Goal: Task Accomplishment & Management: Complete application form

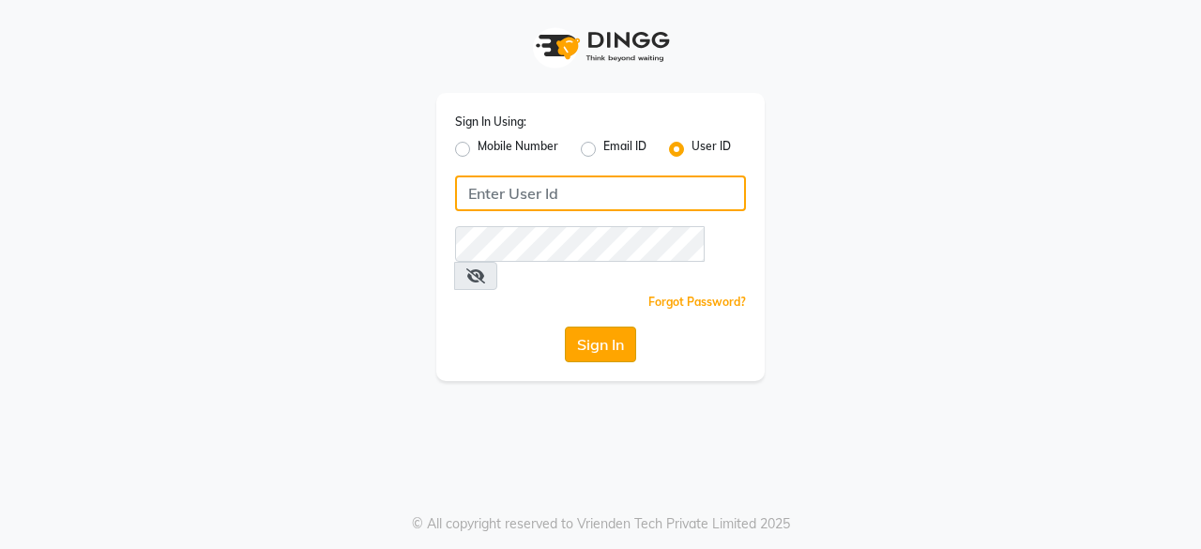
type input "Perfectcare@123"
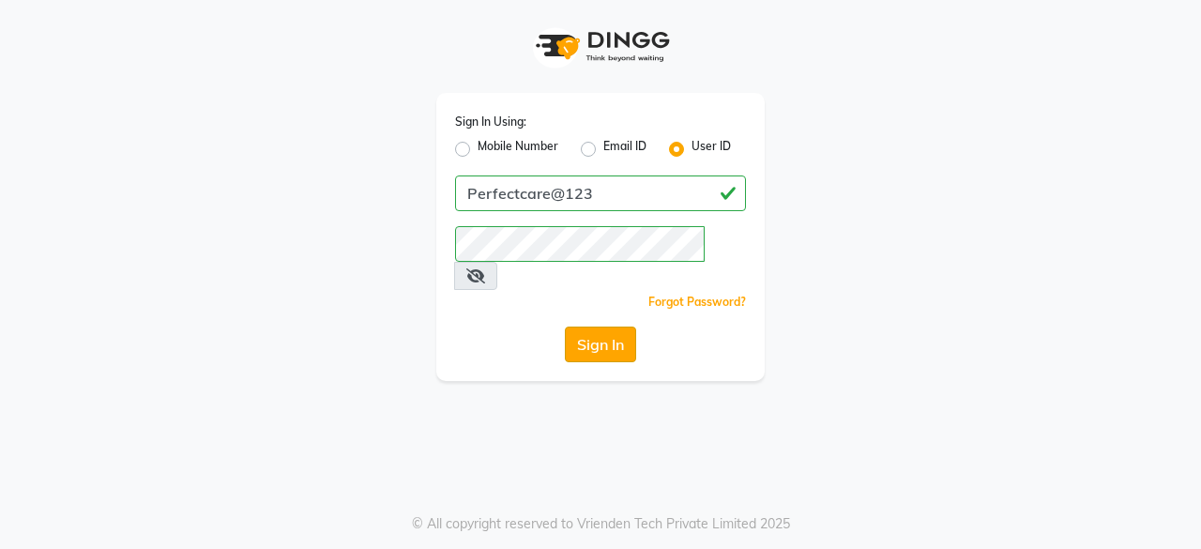
click at [597, 327] on button "Sign In" at bounding box center [600, 345] width 71 height 36
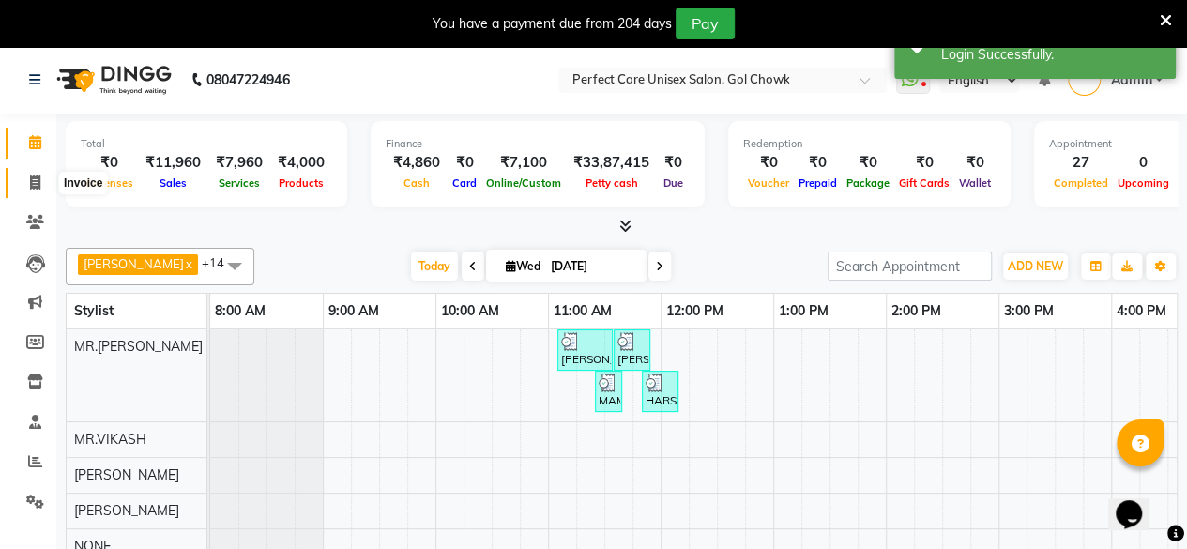
click at [32, 181] on icon at bounding box center [35, 182] width 10 height 14
select select "service"
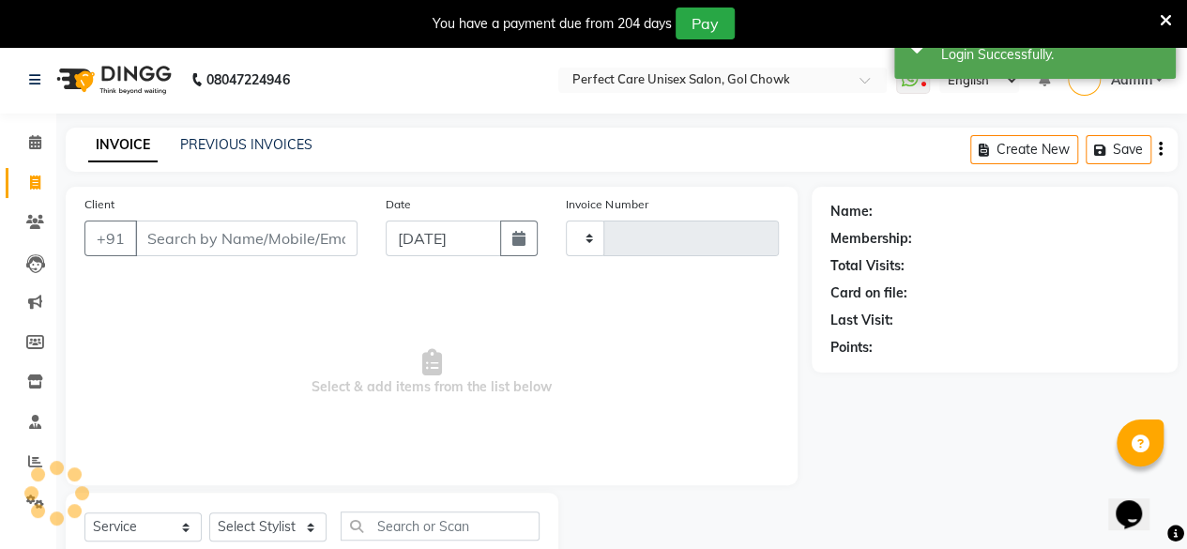
type input "3530"
select select "4751"
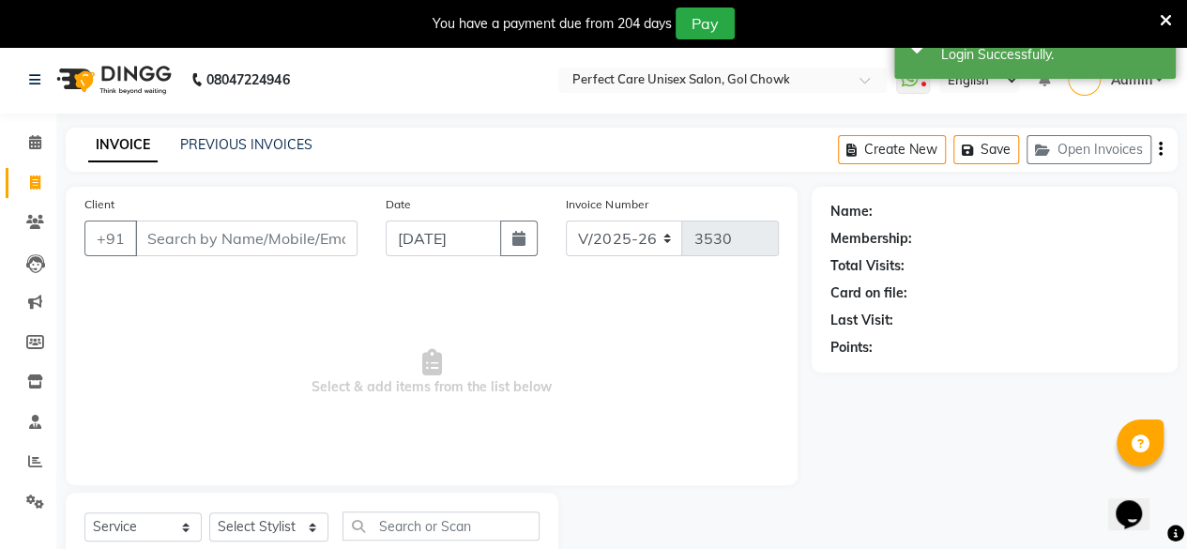
click at [180, 238] on input "Client" at bounding box center [246, 239] width 222 height 36
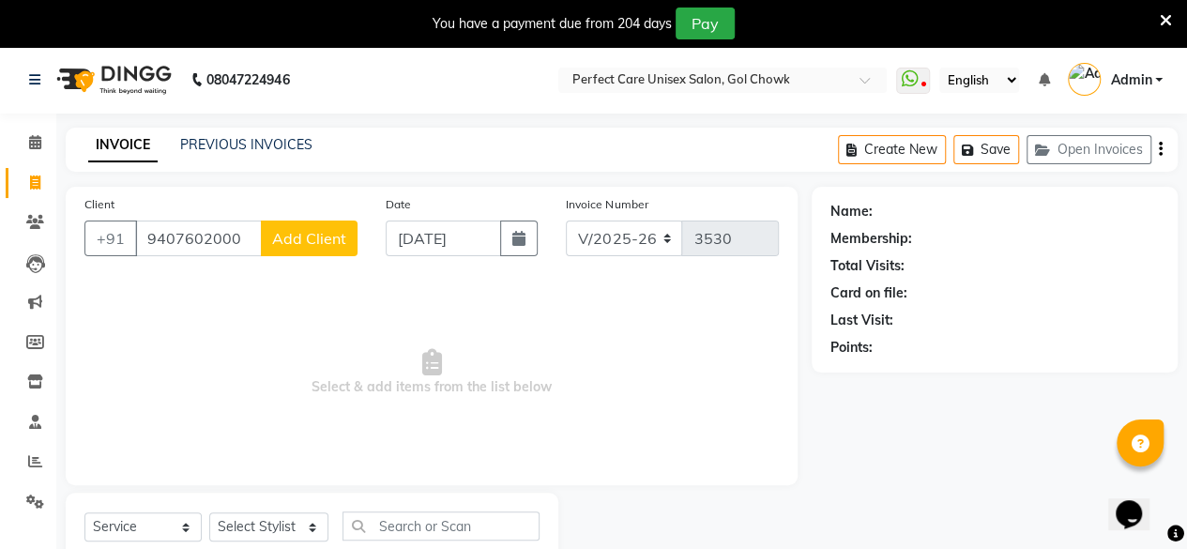
type input "9407602000"
click at [295, 241] on span "Add Client" at bounding box center [309, 238] width 74 height 19
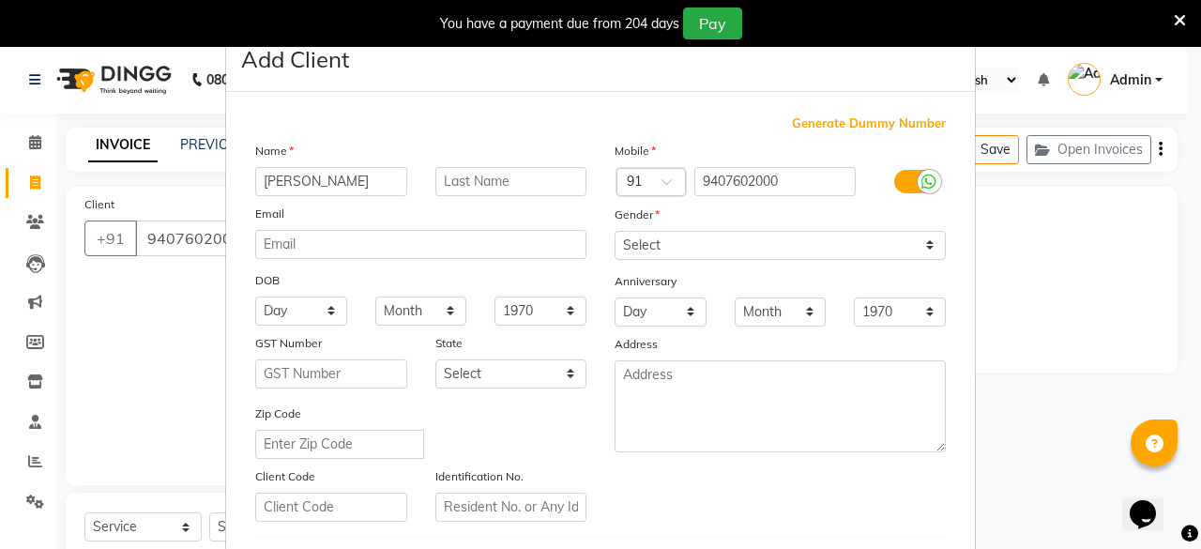
type input "[PERSON_NAME]"
click at [511, 181] on input "text" at bounding box center [511, 181] width 152 height 29
type input "MISHRA"
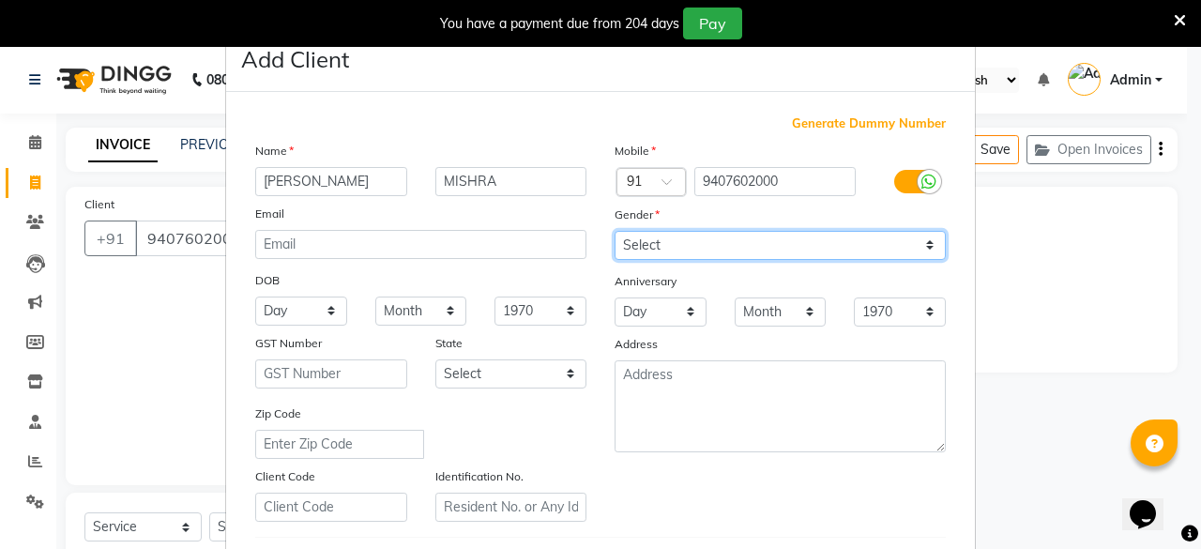
click at [663, 241] on select "Select [DEMOGRAPHIC_DATA] [DEMOGRAPHIC_DATA] Other Prefer Not To Say" at bounding box center [780, 245] width 331 height 29
select select "[DEMOGRAPHIC_DATA]"
click at [615, 231] on select "Select [DEMOGRAPHIC_DATA] [DEMOGRAPHIC_DATA] Other Prefer Not To Say" at bounding box center [780, 245] width 331 height 29
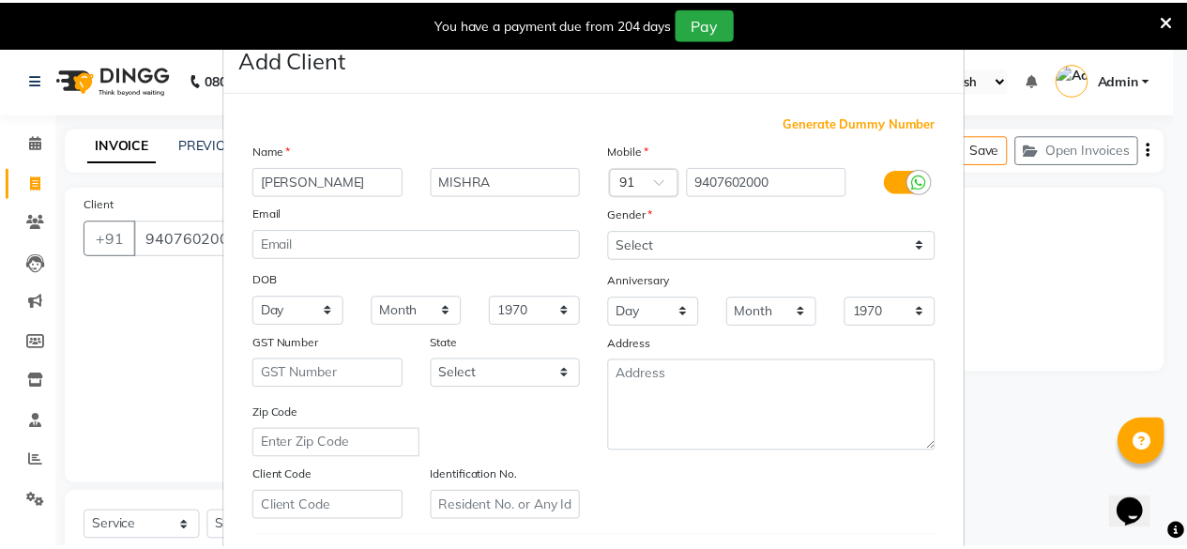
scroll to position [313, 0]
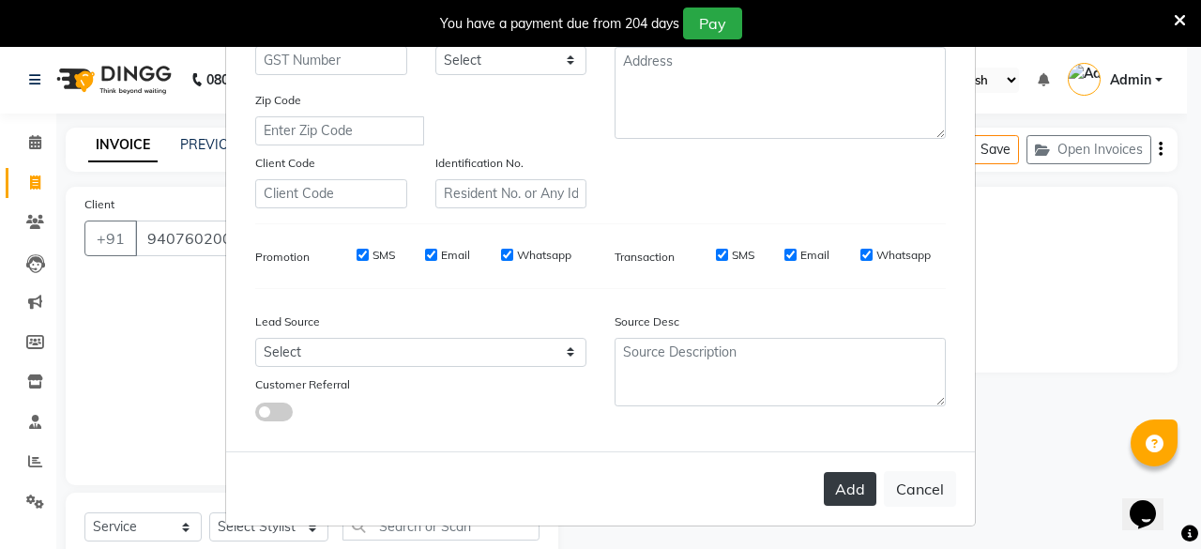
click at [839, 487] on button "Add" at bounding box center [850, 489] width 53 height 34
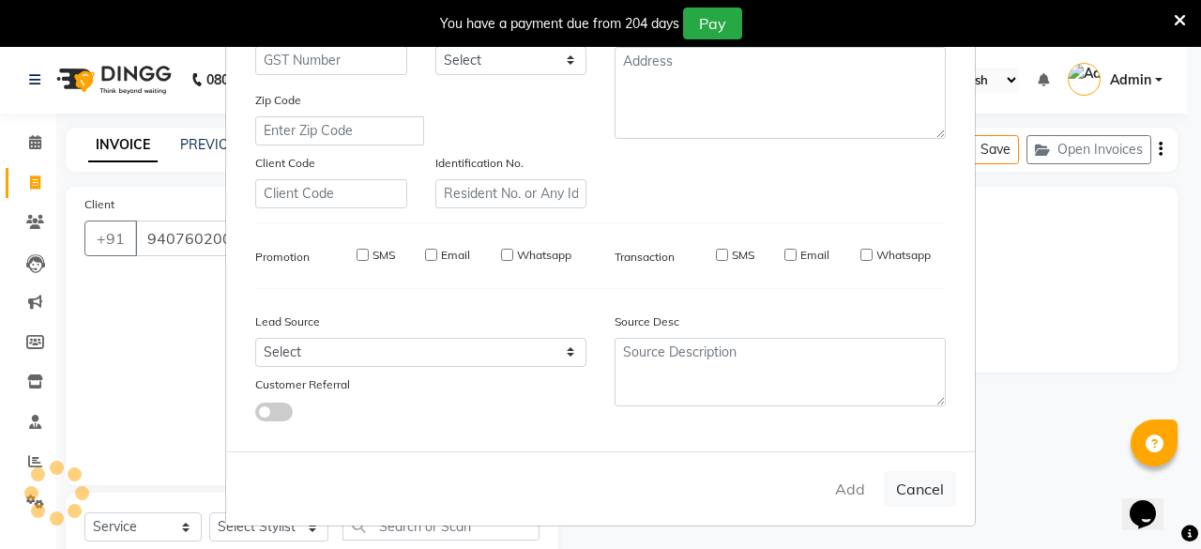
select select
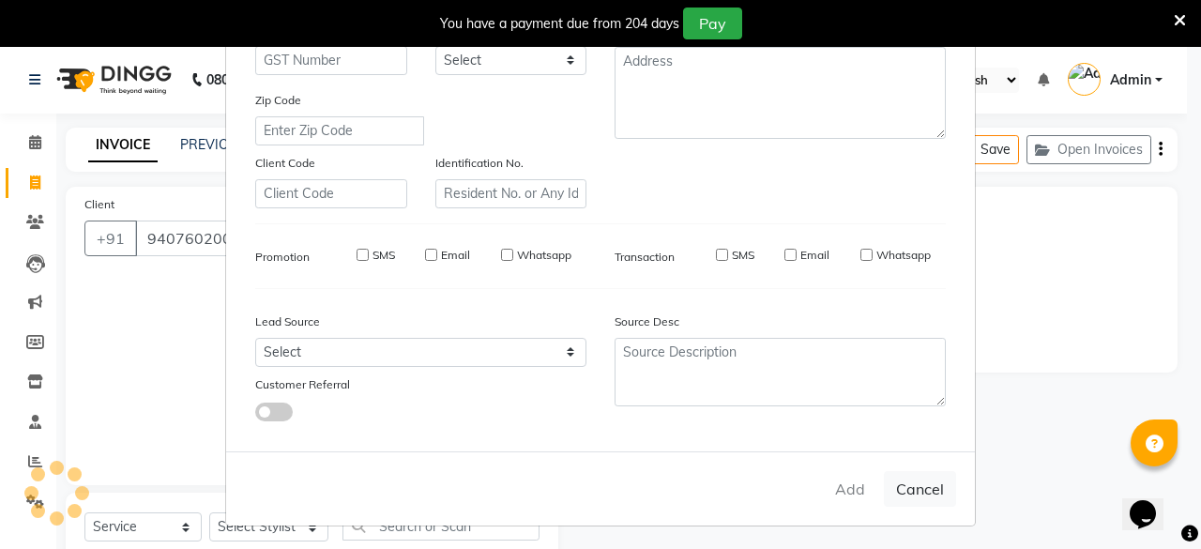
select select
checkbox input "false"
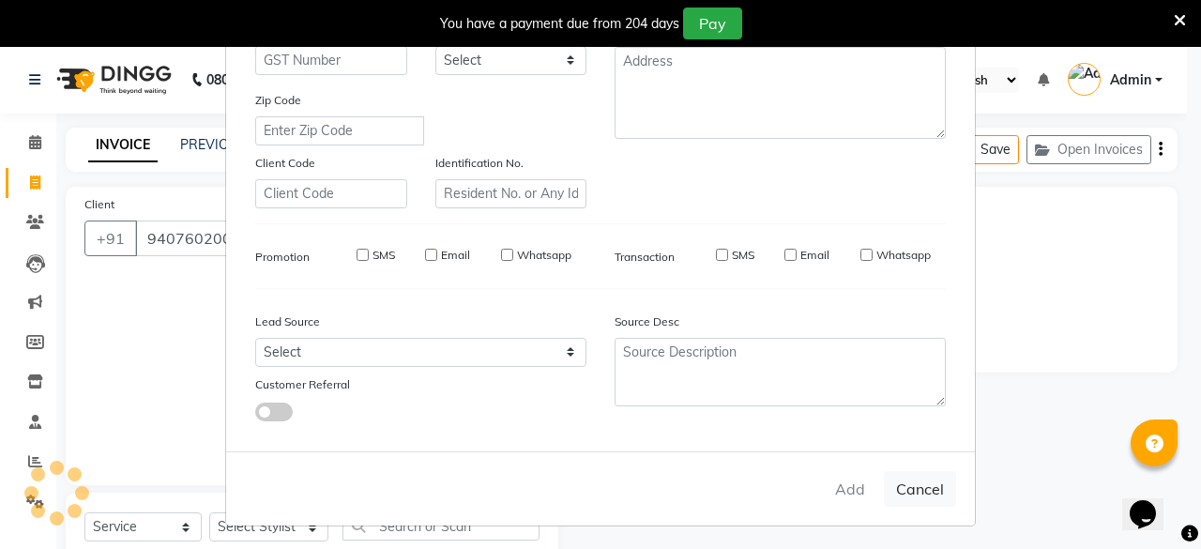
checkbox input "false"
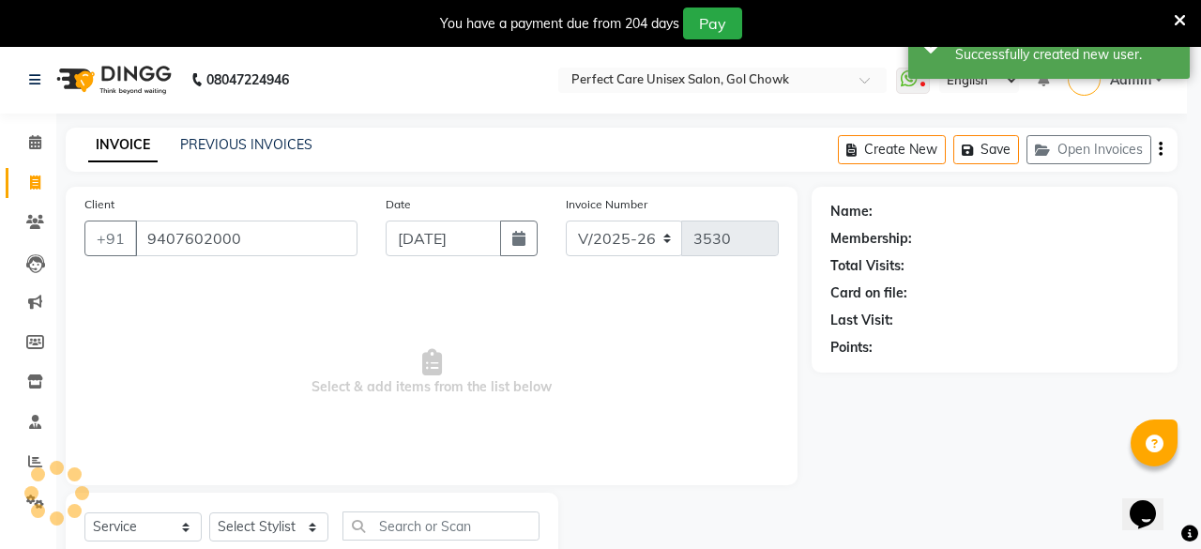
select select "1: Object"
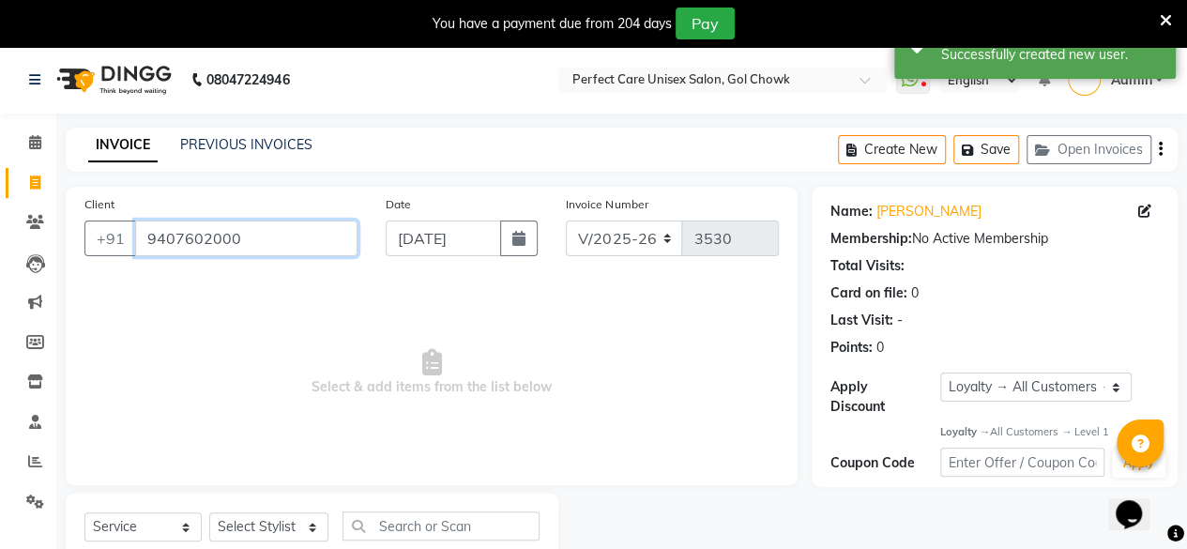
click at [285, 244] on input "9407602000" at bounding box center [246, 239] width 222 height 36
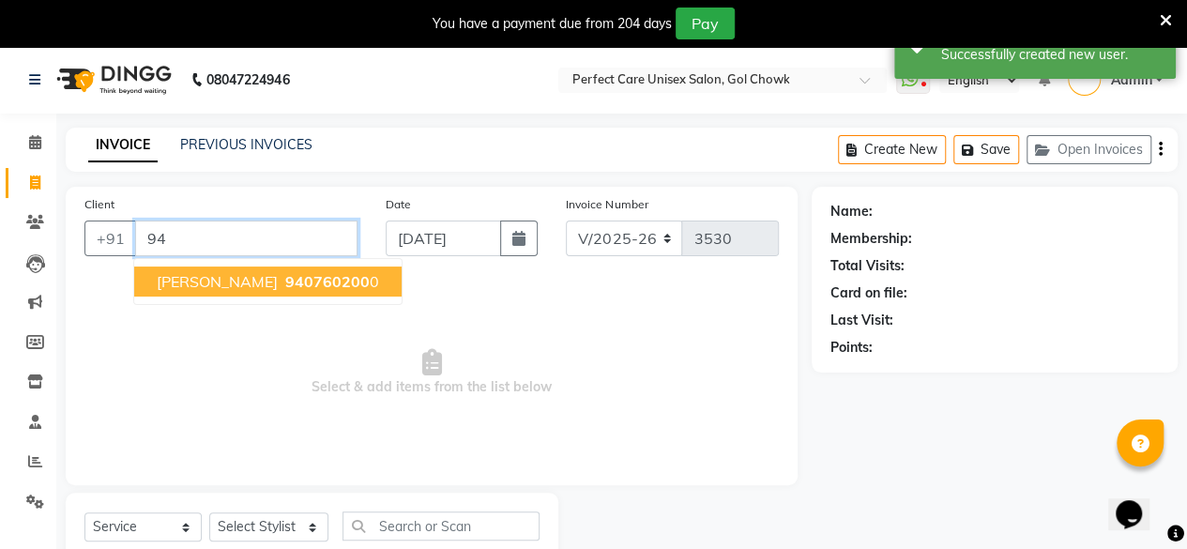
type input "9"
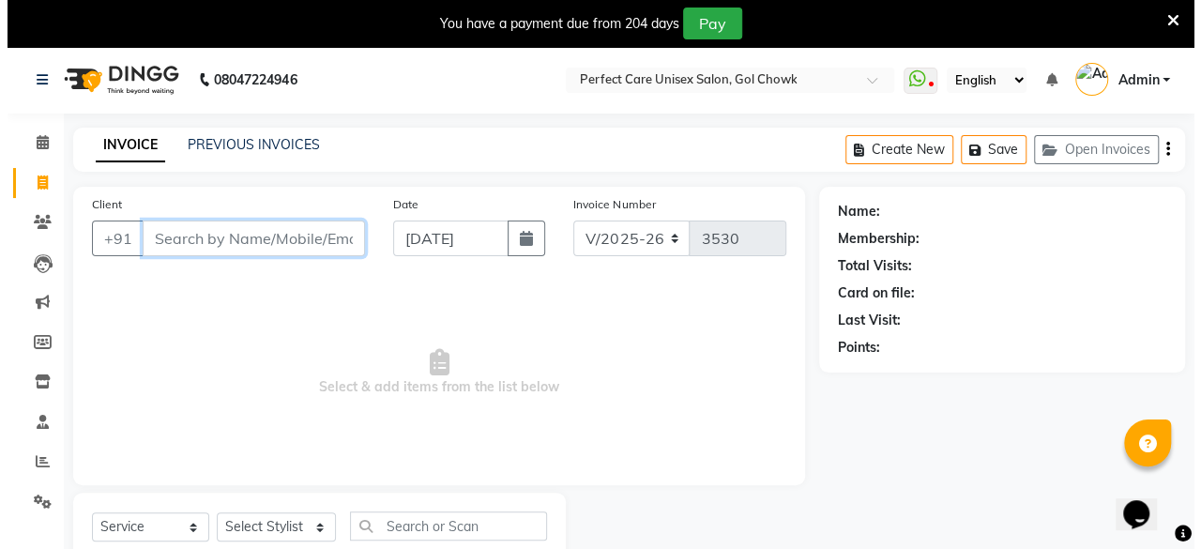
scroll to position [60, 0]
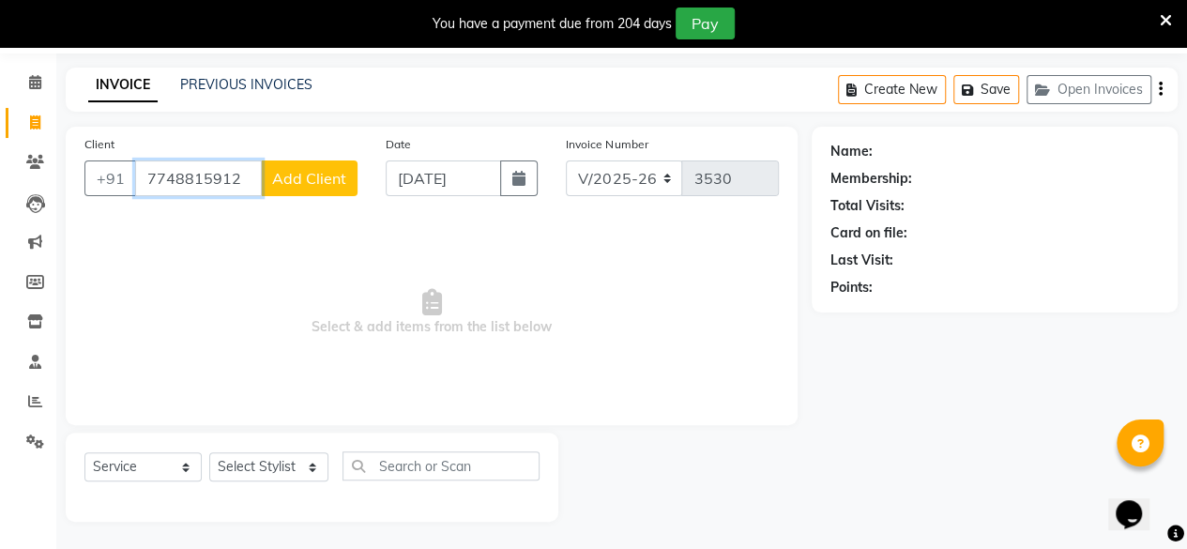
type input "7748815912"
click at [295, 191] on button "Add Client" at bounding box center [309, 178] width 97 height 36
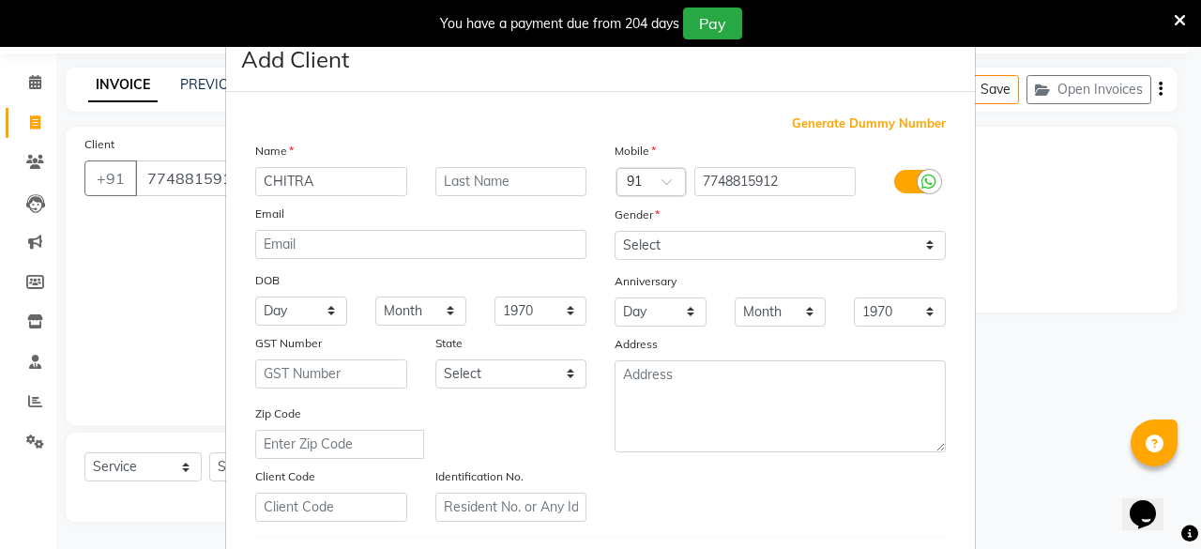
type input "CHITRA"
click at [441, 171] on input "text" at bounding box center [511, 181] width 152 height 29
type input "JAISWAL"
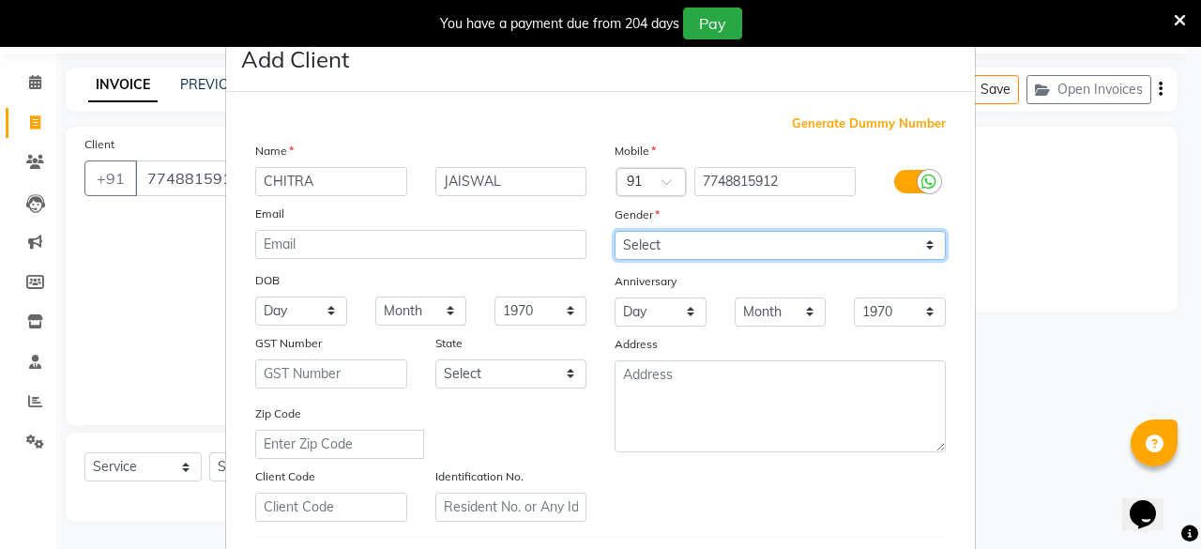
click at [819, 249] on select "Select [DEMOGRAPHIC_DATA] [DEMOGRAPHIC_DATA] Other Prefer Not To Say" at bounding box center [780, 245] width 331 height 29
select select "[DEMOGRAPHIC_DATA]"
click at [615, 231] on select "Select [DEMOGRAPHIC_DATA] [DEMOGRAPHIC_DATA] Other Prefer Not To Say" at bounding box center [780, 245] width 331 height 29
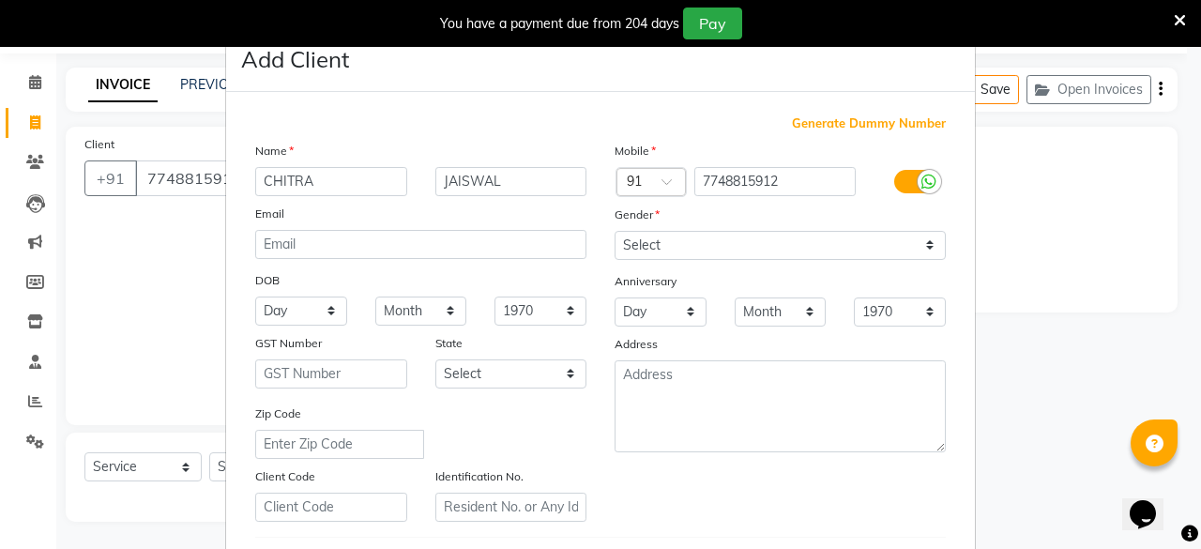
scroll to position [313, 0]
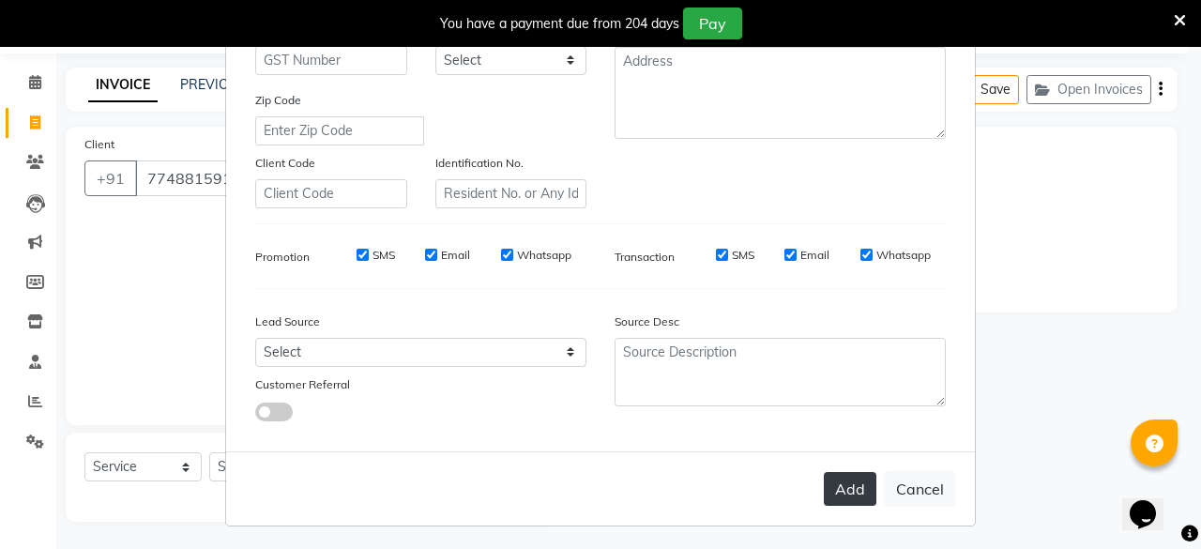
click at [842, 478] on button "Add" at bounding box center [850, 489] width 53 height 34
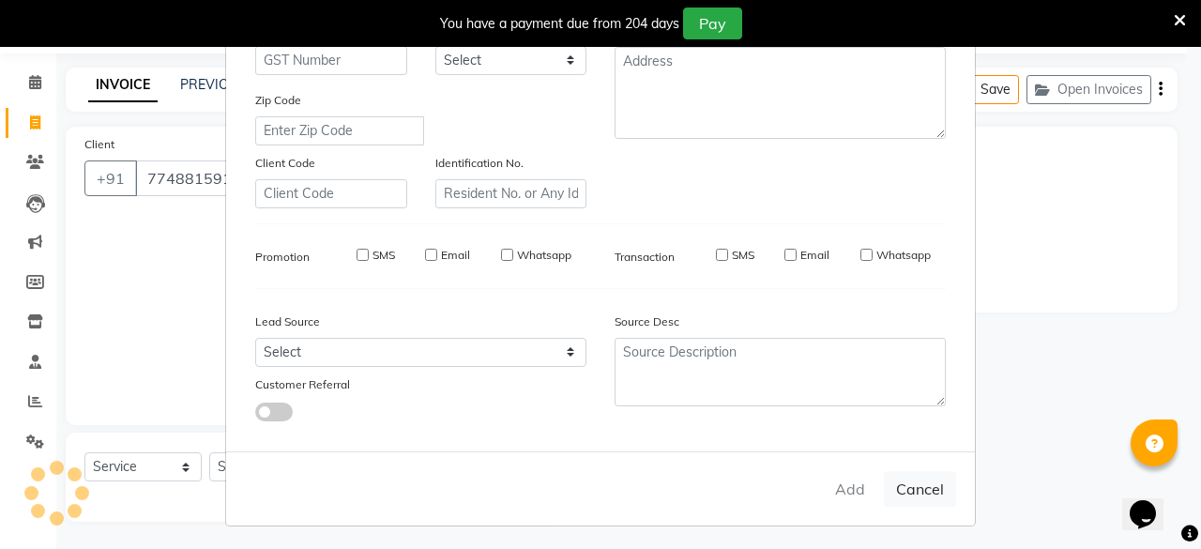
select select
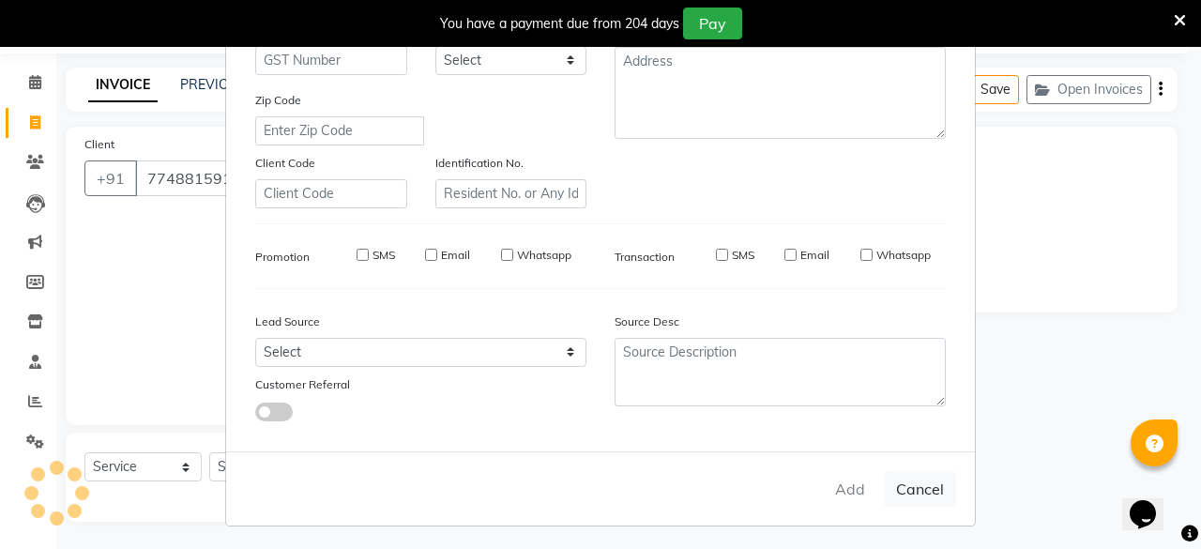
select select
checkbox input "false"
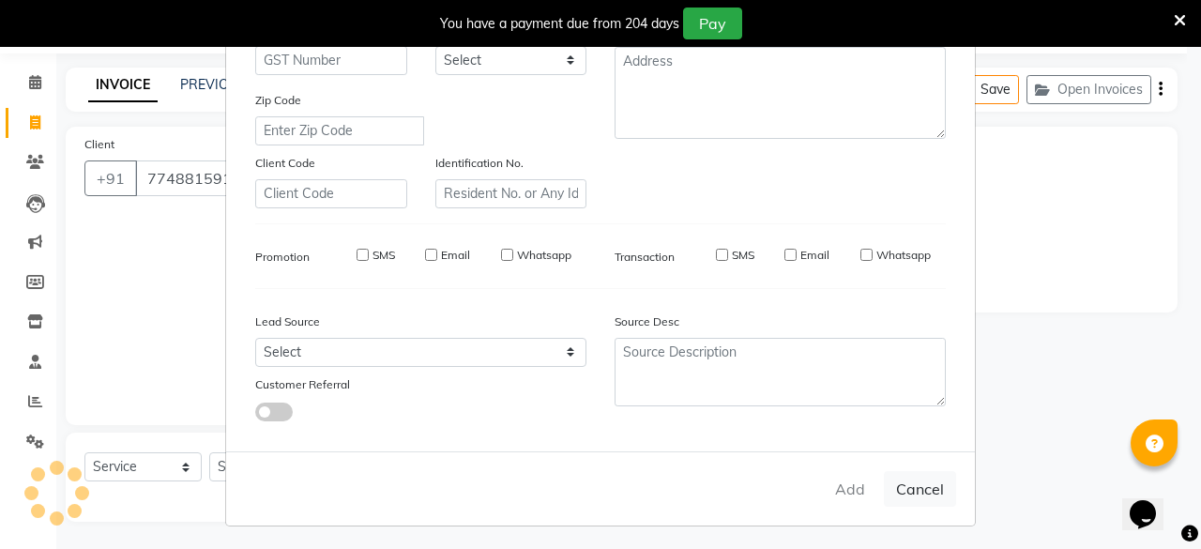
checkbox input "false"
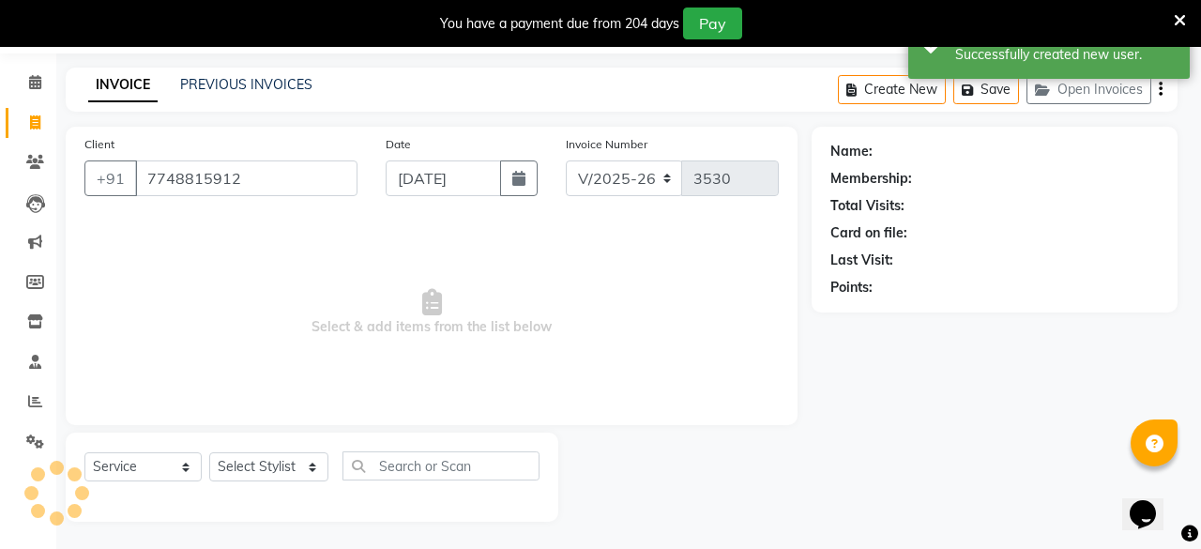
select select "1: Object"
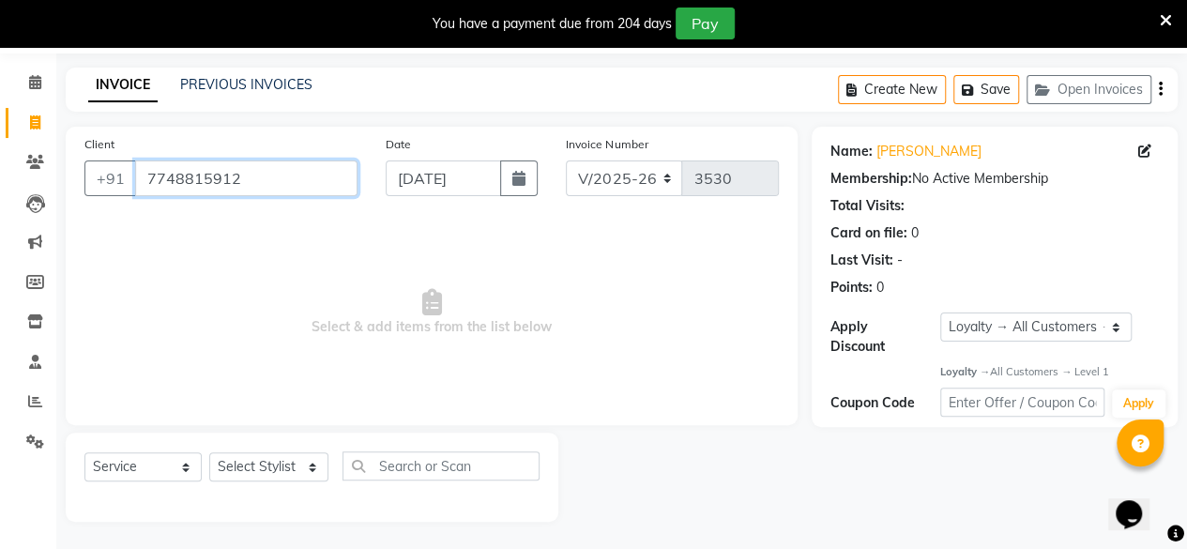
click at [277, 174] on input "7748815912" at bounding box center [246, 178] width 222 height 36
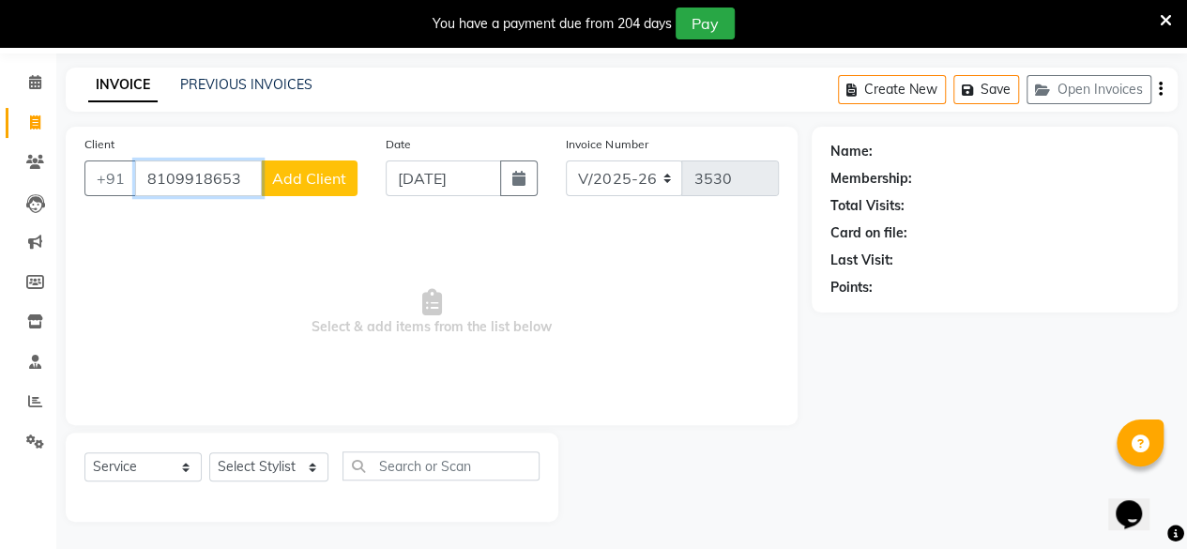
type input "8109918653"
click at [287, 177] on span "Add Client" at bounding box center [309, 178] width 74 height 19
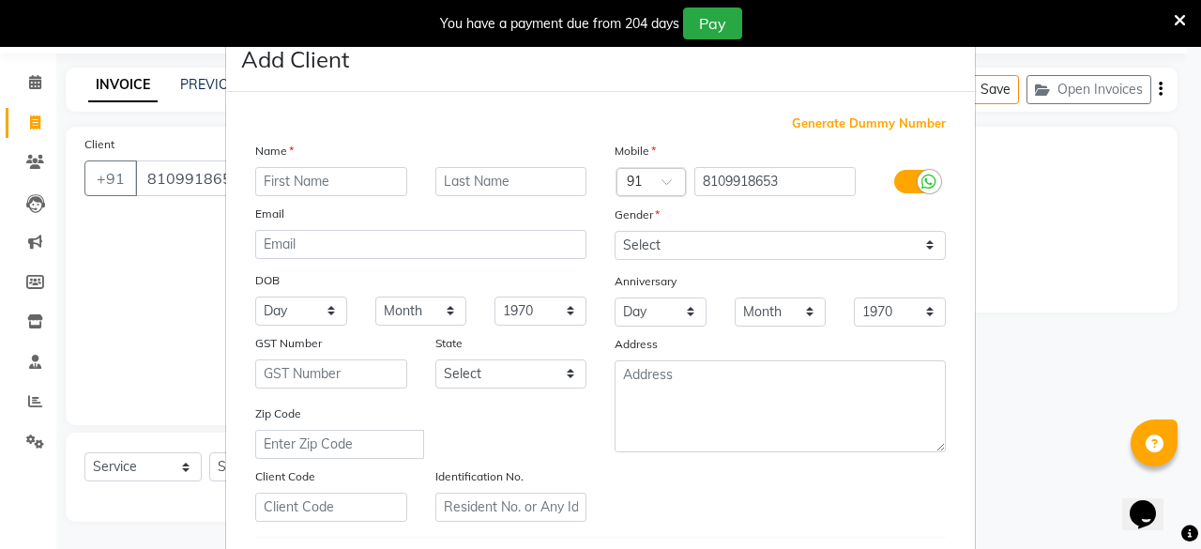
click at [287, 177] on input "text" at bounding box center [331, 181] width 152 height 29
type input "TUSHAR"
click at [462, 191] on input "text" at bounding box center [511, 181] width 152 height 29
type input "[PERSON_NAME]"
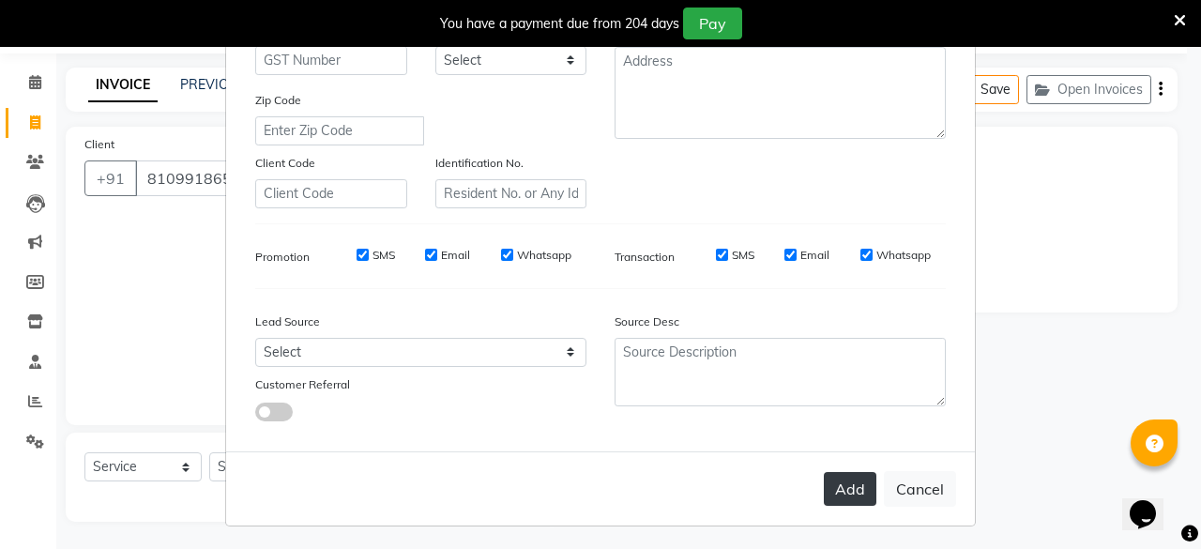
click at [839, 494] on button "Add" at bounding box center [850, 489] width 53 height 34
click at [852, 489] on button "Add" at bounding box center [850, 489] width 53 height 34
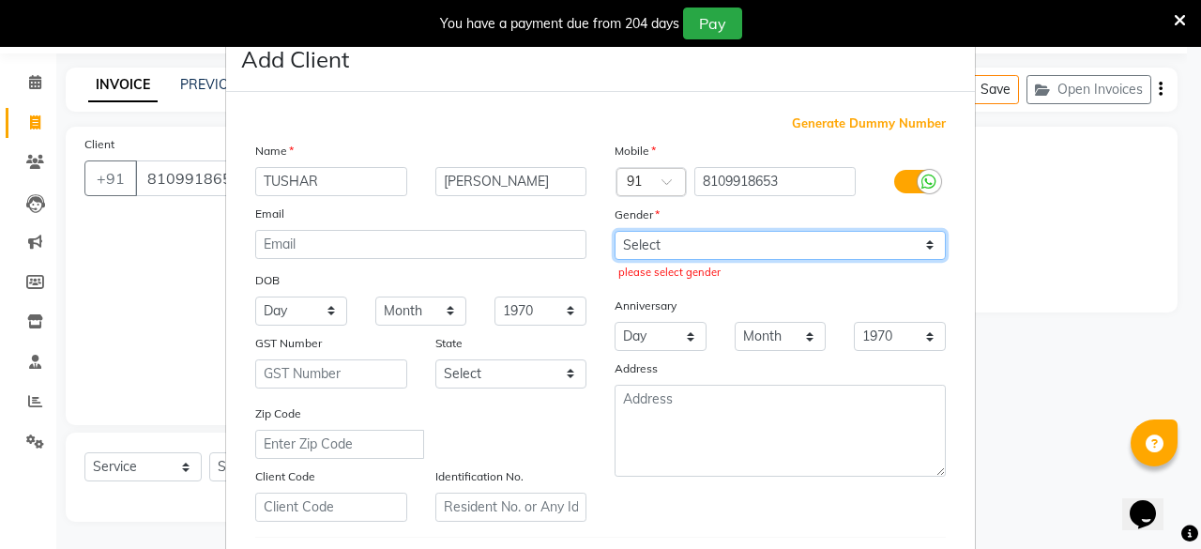
click at [703, 244] on select "Select [DEMOGRAPHIC_DATA] [DEMOGRAPHIC_DATA] Other Prefer Not To Say" at bounding box center [780, 245] width 331 height 29
select select "[DEMOGRAPHIC_DATA]"
click at [615, 231] on select "Select [DEMOGRAPHIC_DATA] [DEMOGRAPHIC_DATA] Other Prefer Not To Say" at bounding box center [780, 245] width 331 height 29
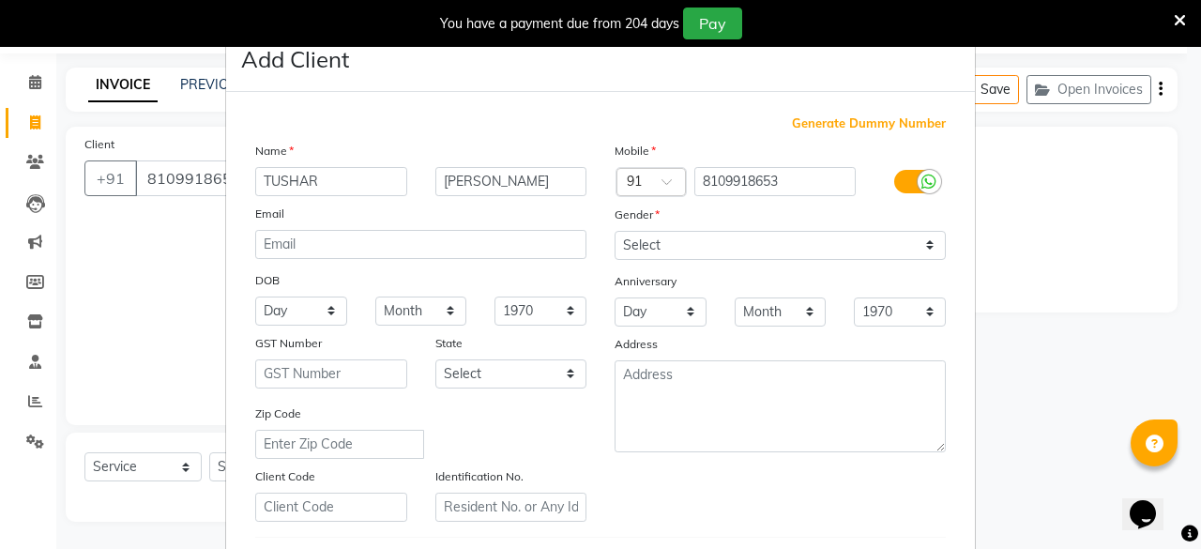
scroll to position [313, 0]
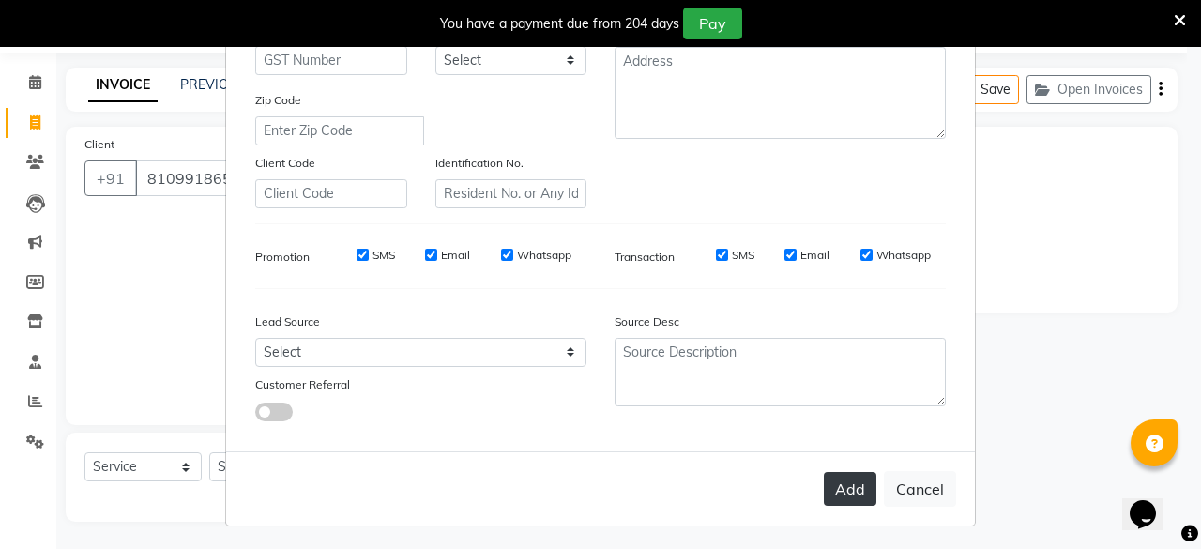
click at [832, 482] on button "Add" at bounding box center [850, 489] width 53 height 34
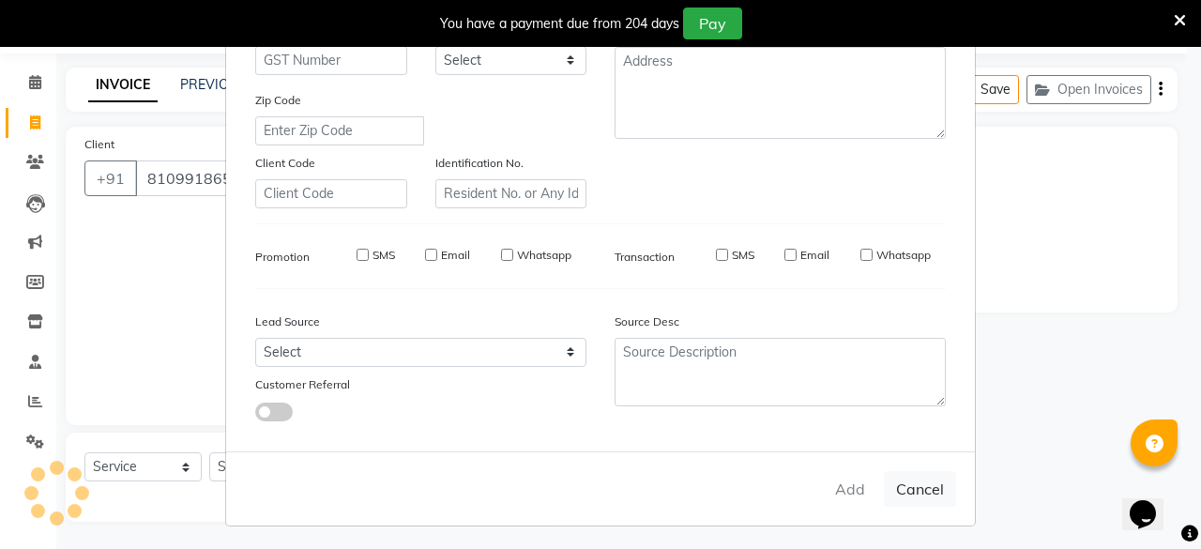
select select
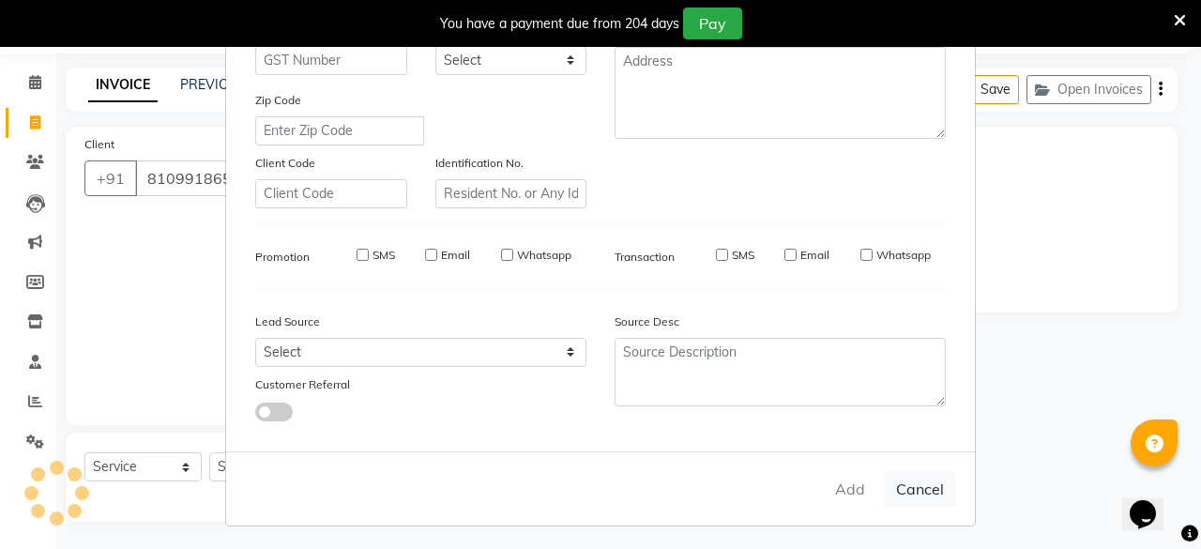
select select
checkbox input "false"
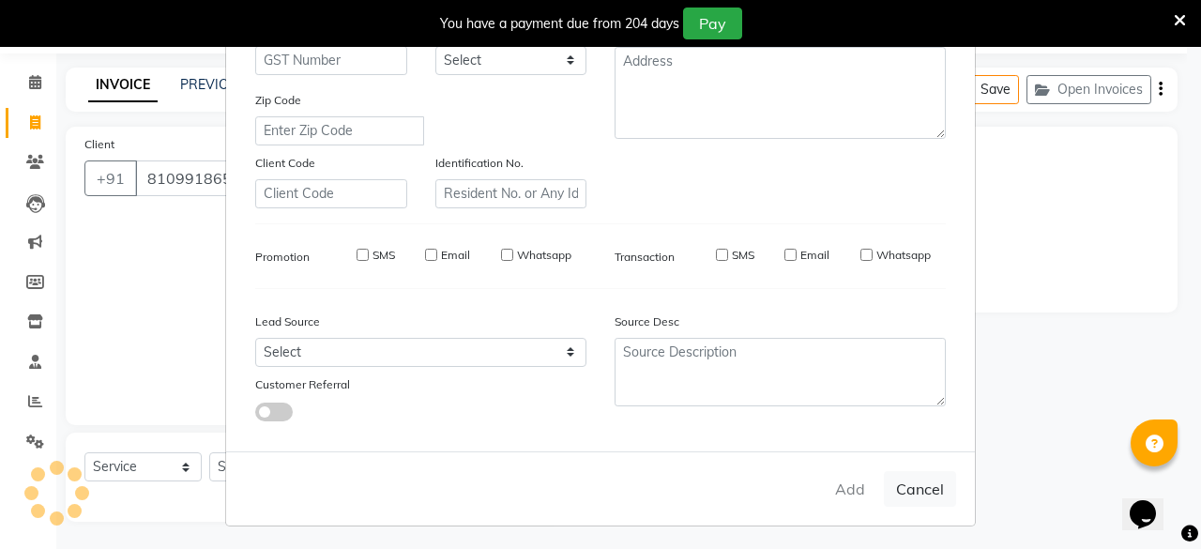
checkbox input "false"
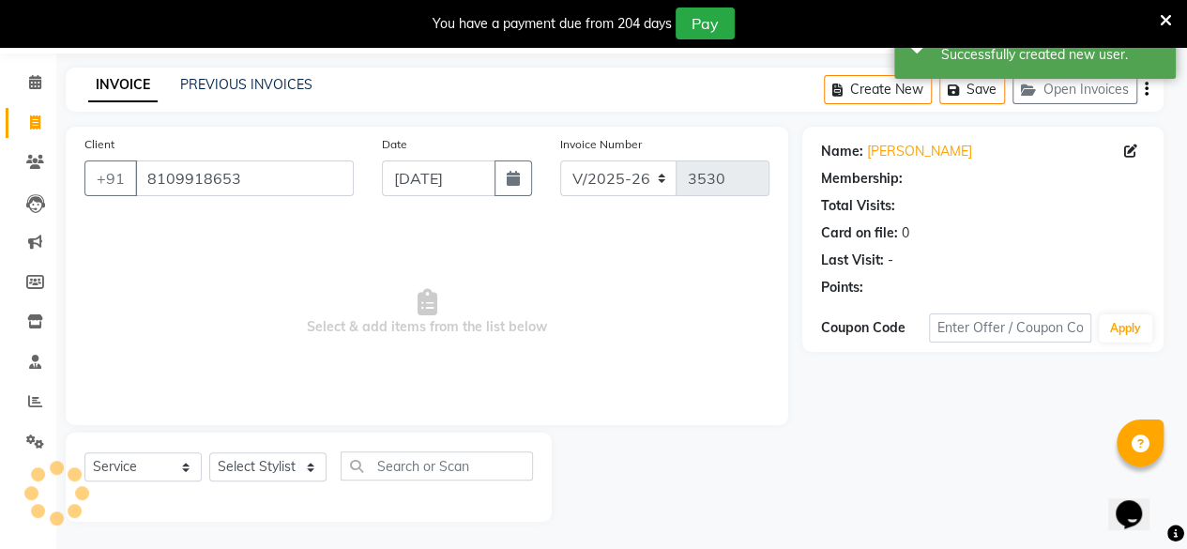
select select "1: Object"
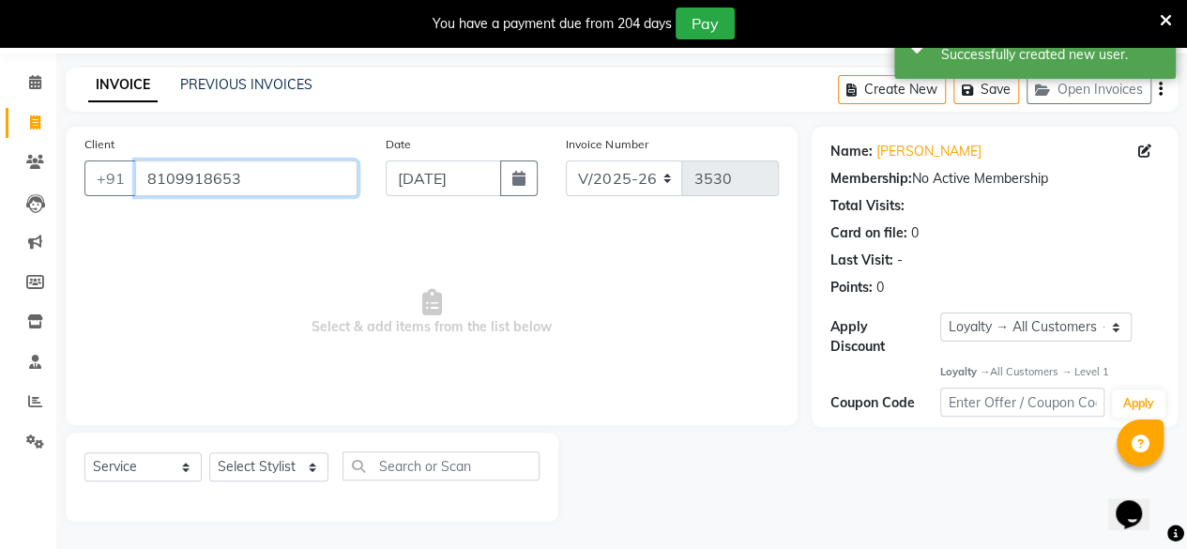
click at [259, 171] on input "8109918653" at bounding box center [246, 178] width 222 height 36
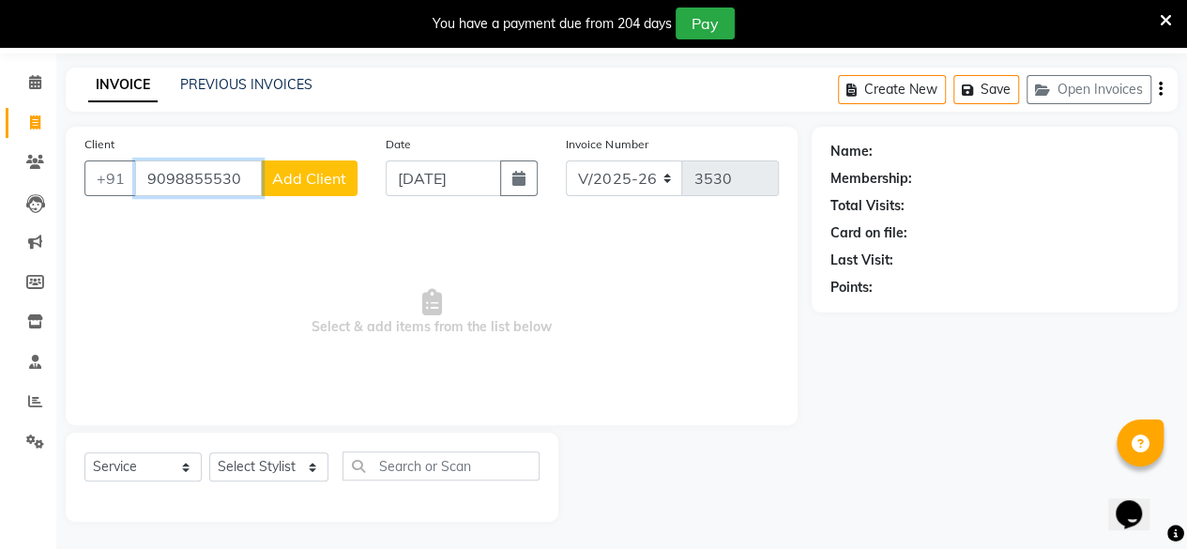
type input "9098855530"
click at [292, 179] on span "Add Client" at bounding box center [309, 178] width 74 height 19
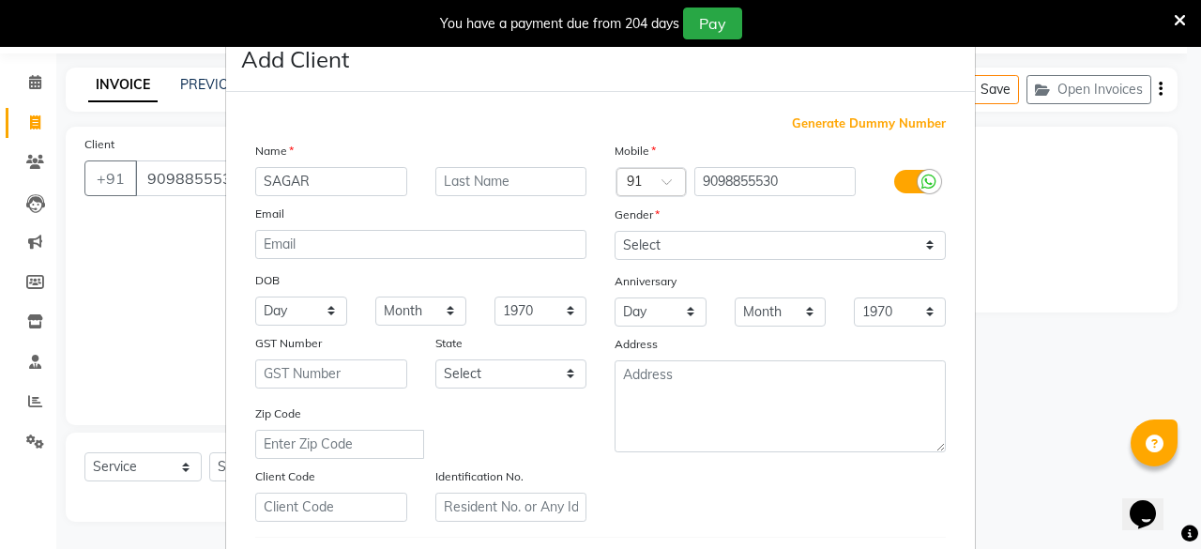
type input "SAGAR"
click at [441, 174] on input "text" at bounding box center [511, 181] width 152 height 29
type input "[PERSON_NAME]"
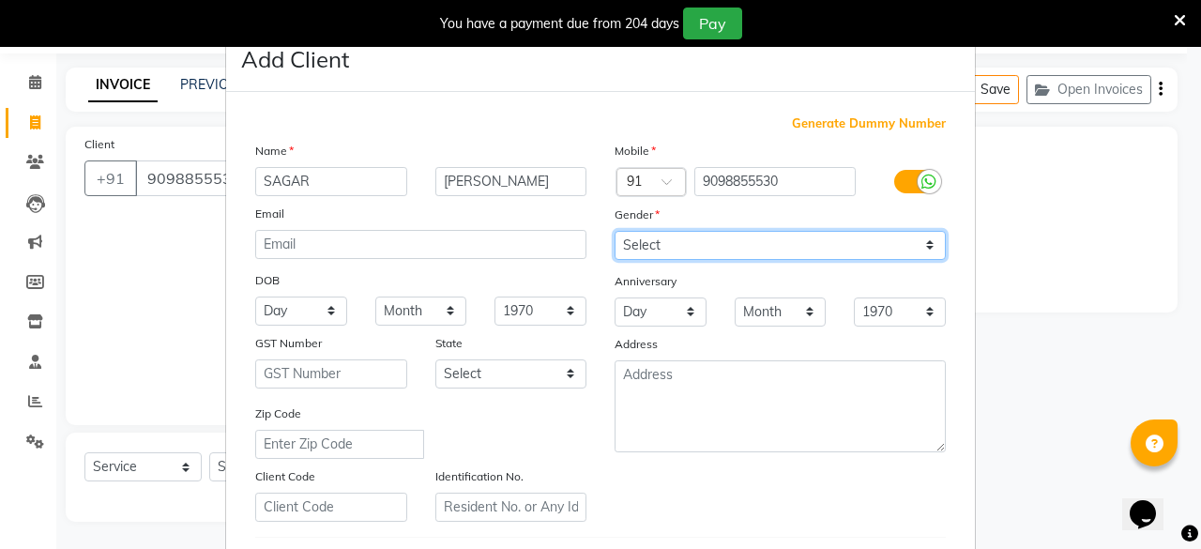
click at [663, 247] on select "Select [DEMOGRAPHIC_DATA] [DEMOGRAPHIC_DATA] Other Prefer Not To Say" at bounding box center [780, 245] width 331 height 29
select select "[DEMOGRAPHIC_DATA]"
click at [615, 231] on select "Select [DEMOGRAPHIC_DATA] [DEMOGRAPHIC_DATA] Other Prefer Not To Say" at bounding box center [780, 245] width 331 height 29
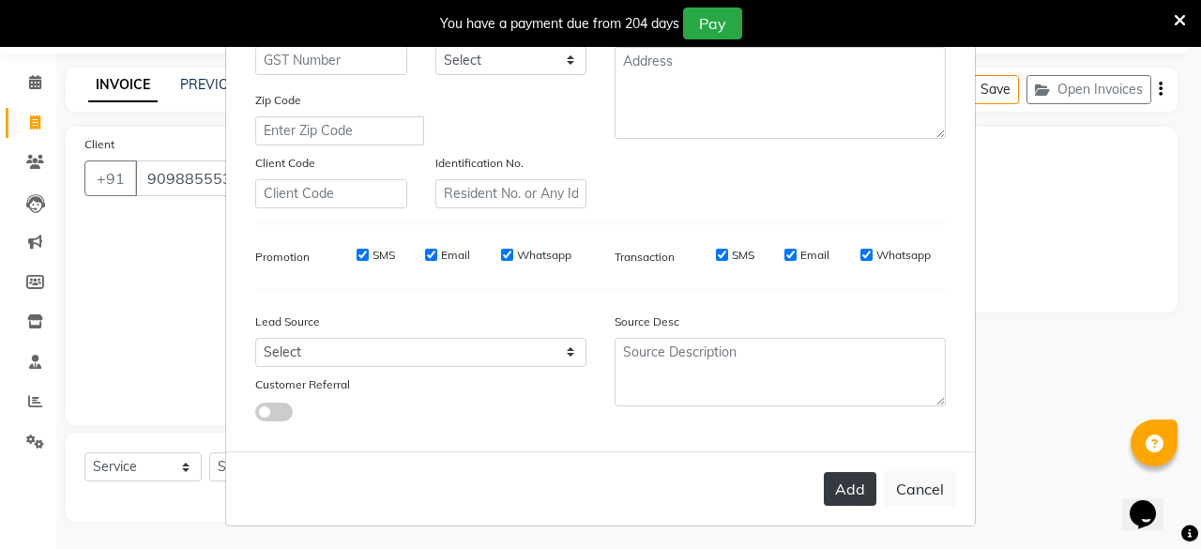
click at [850, 485] on button "Add" at bounding box center [850, 489] width 53 height 34
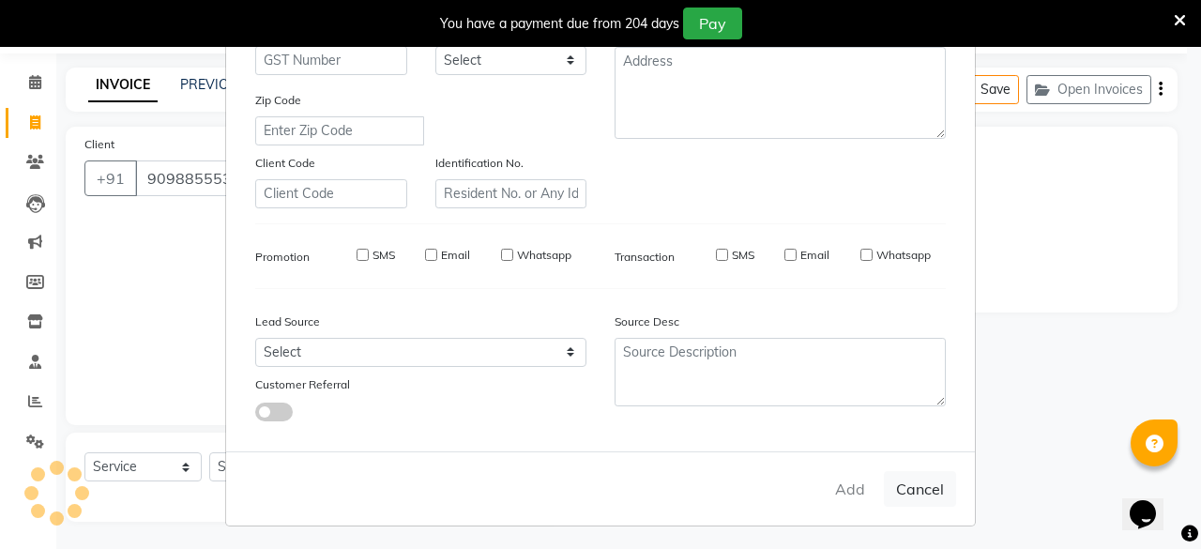
select select
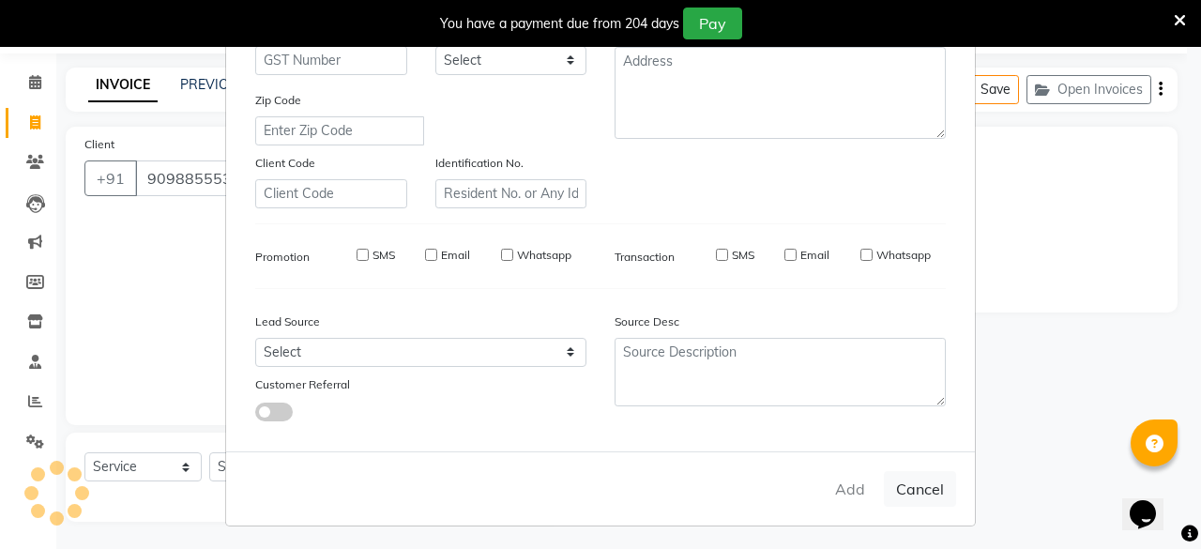
select select
checkbox input "false"
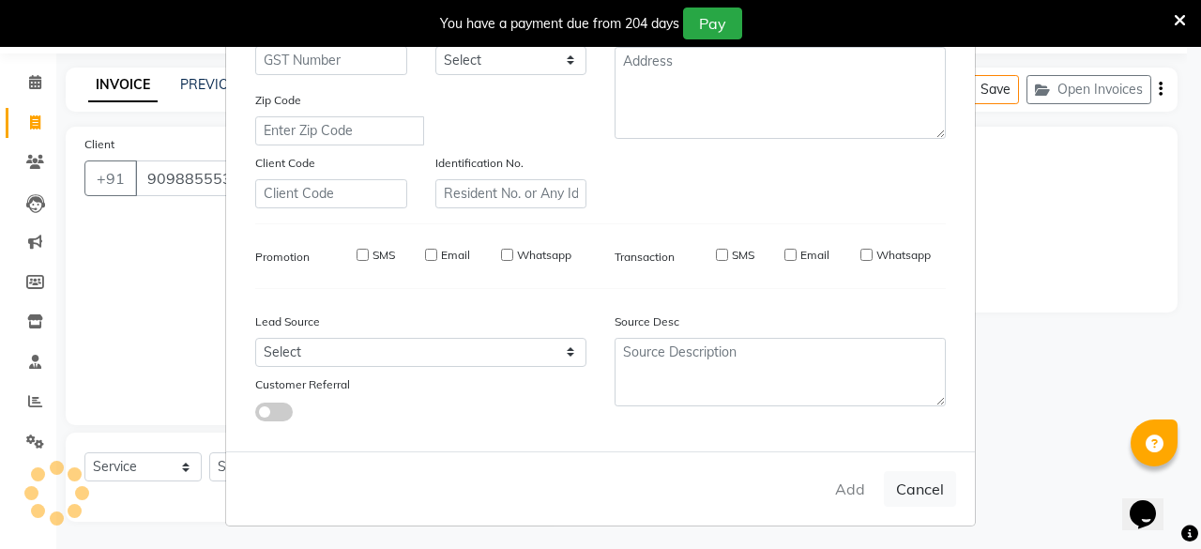
checkbox input "false"
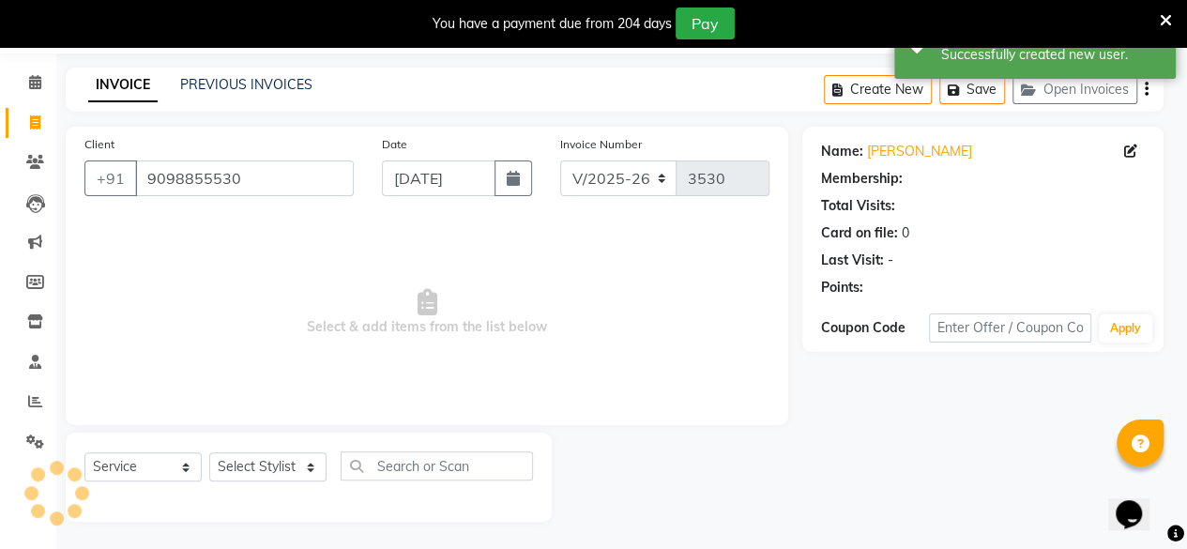
select select "1: Object"
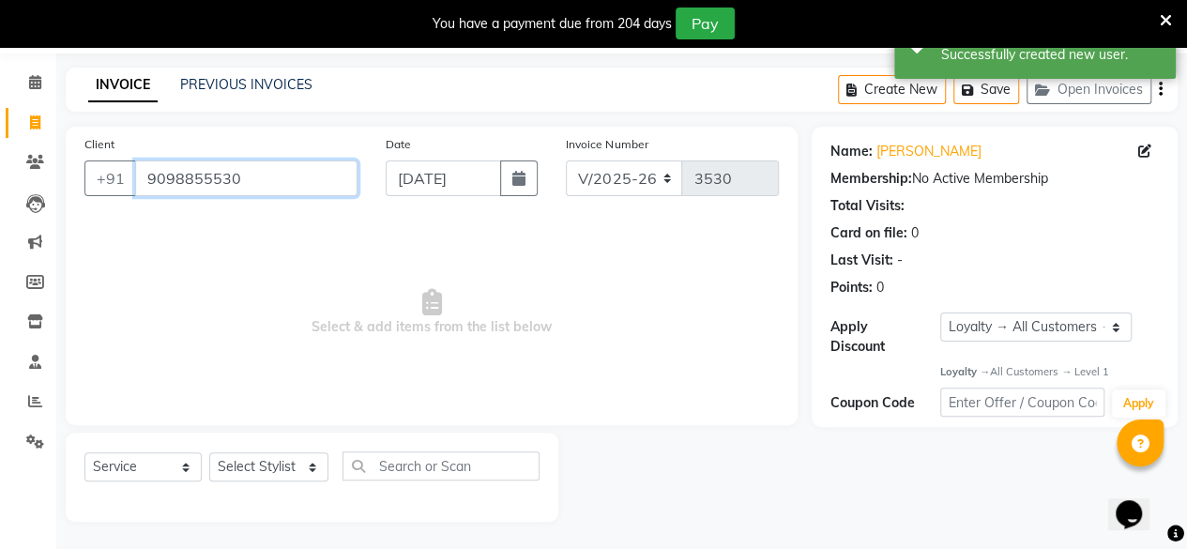
click at [295, 177] on input "9098855530" at bounding box center [246, 178] width 222 height 36
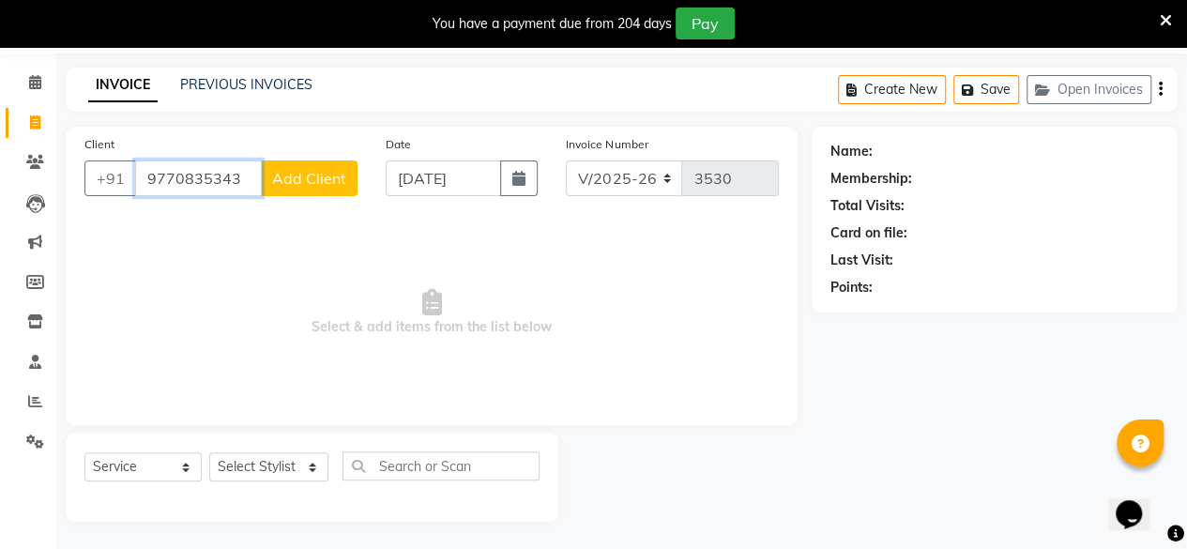
type input "9770835343"
click at [297, 177] on span "Add Client" at bounding box center [309, 178] width 74 height 19
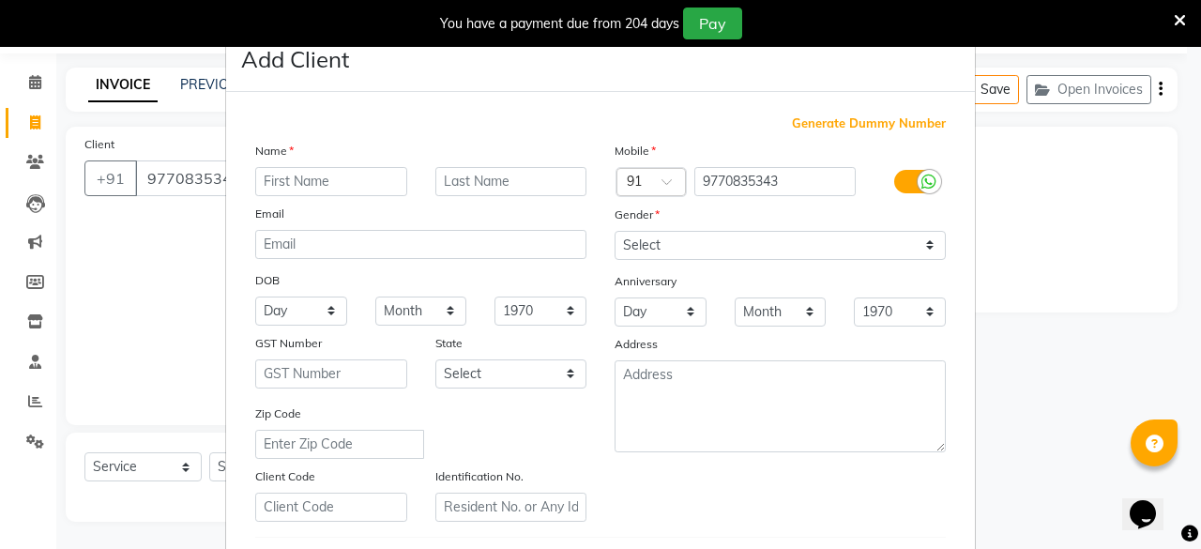
click at [300, 179] on input "text" at bounding box center [331, 181] width 152 height 29
type input "RUBY"
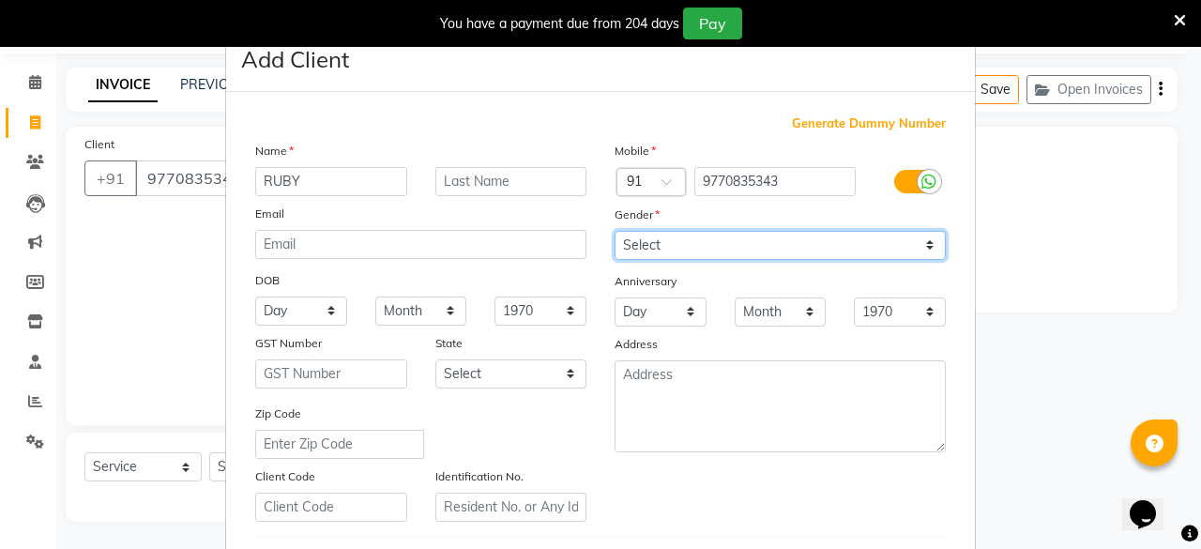
click at [677, 231] on select "Select [DEMOGRAPHIC_DATA] [DEMOGRAPHIC_DATA] Other Prefer Not To Say" at bounding box center [780, 245] width 331 height 29
select select "[DEMOGRAPHIC_DATA]"
click at [615, 231] on select "Select [DEMOGRAPHIC_DATA] [DEMOGRAPHIC_DATA] Other Prefer Not To Say" at bounding box center [780, 245] width 331 height 29
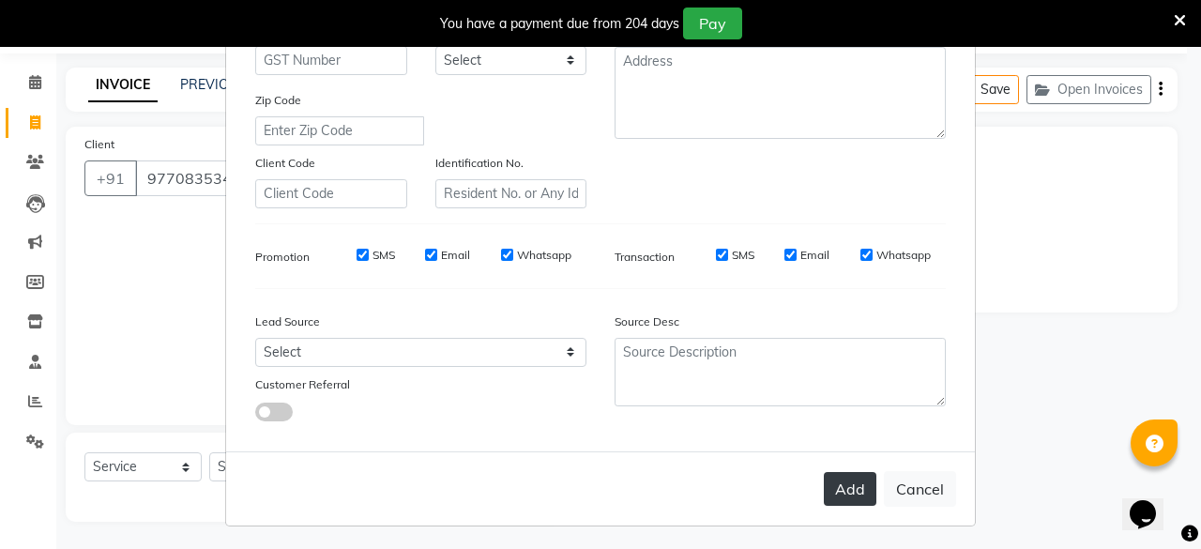
click at [841, 496] on button "Add" at bounding box center [850, 489] width 53 height 34
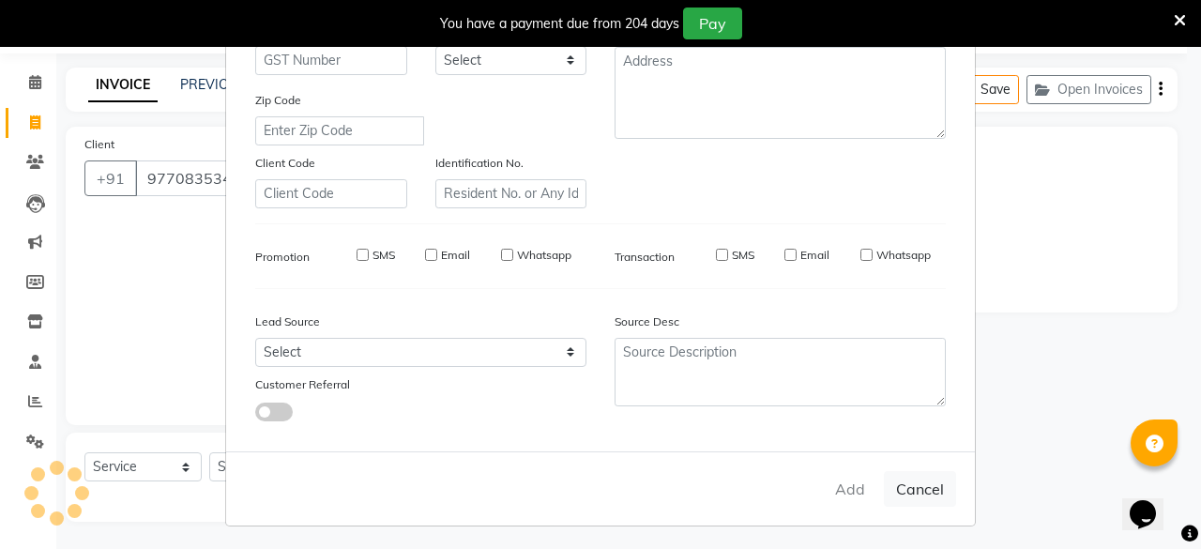
select select
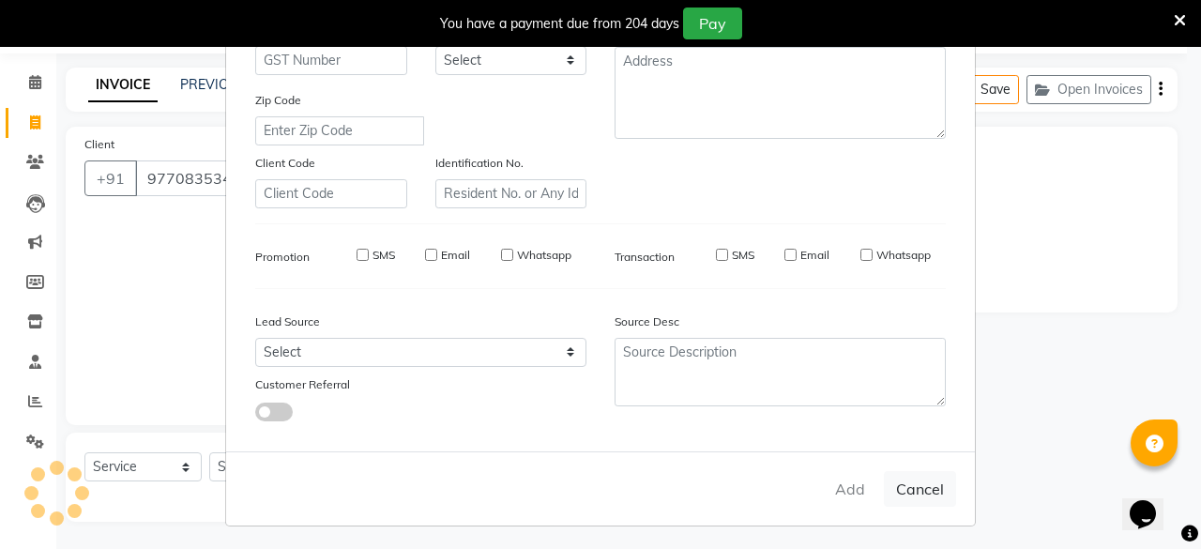
select select
checkbox input "false"
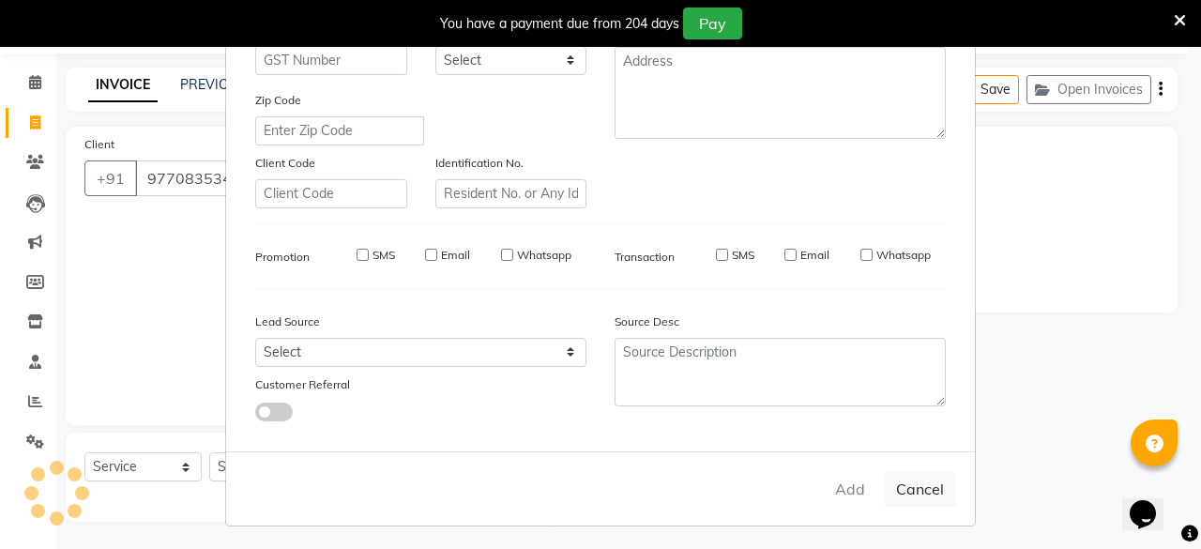
checkbox input "false"
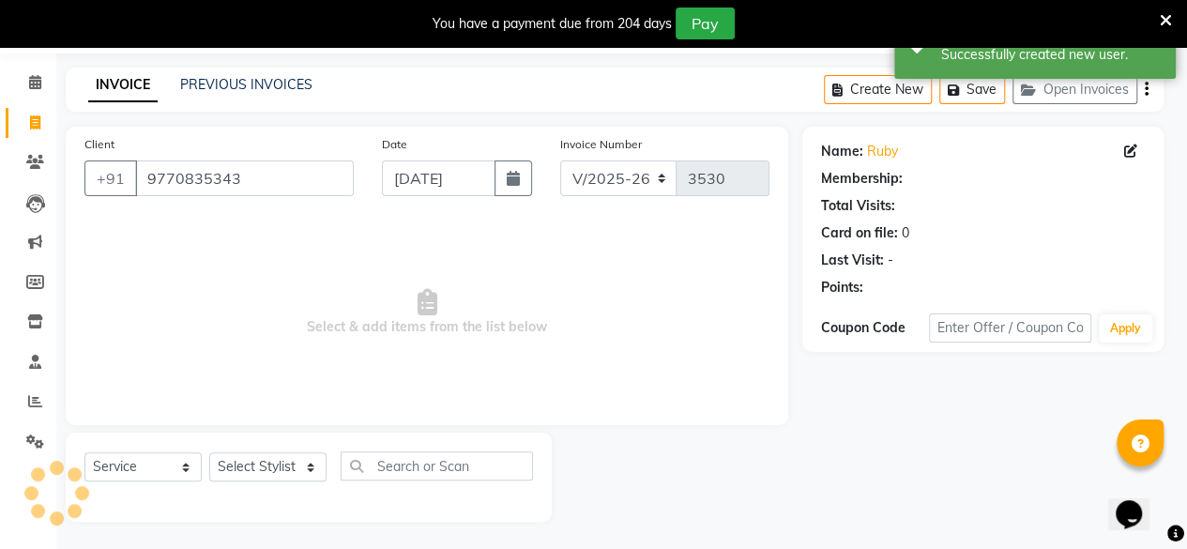
select select "1: Object"
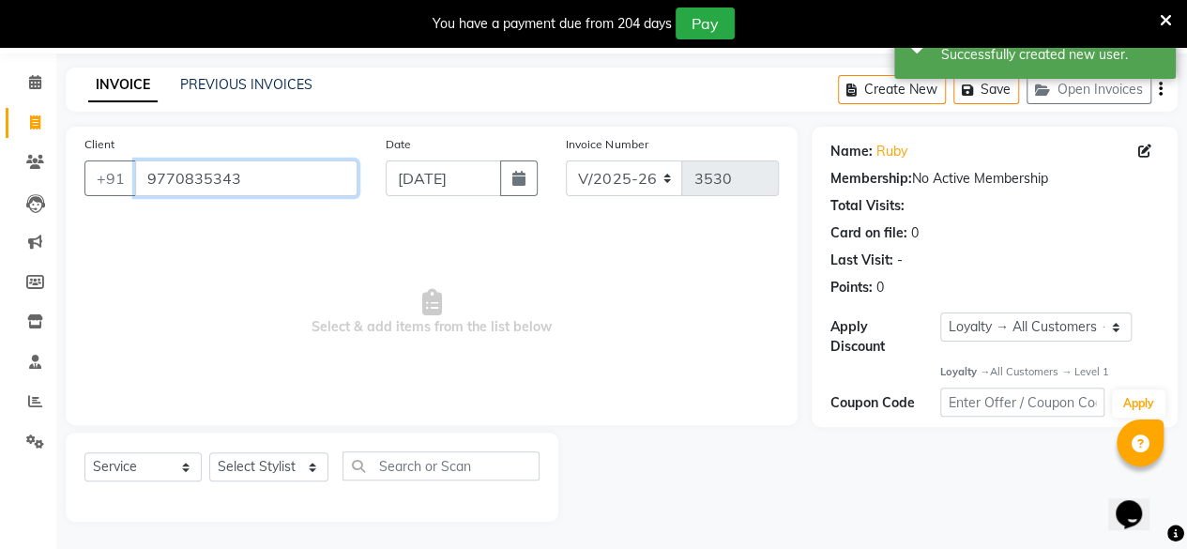
click at [245, 191] on input "9770835343" at bounding box center [246, 178] width 222 height 36
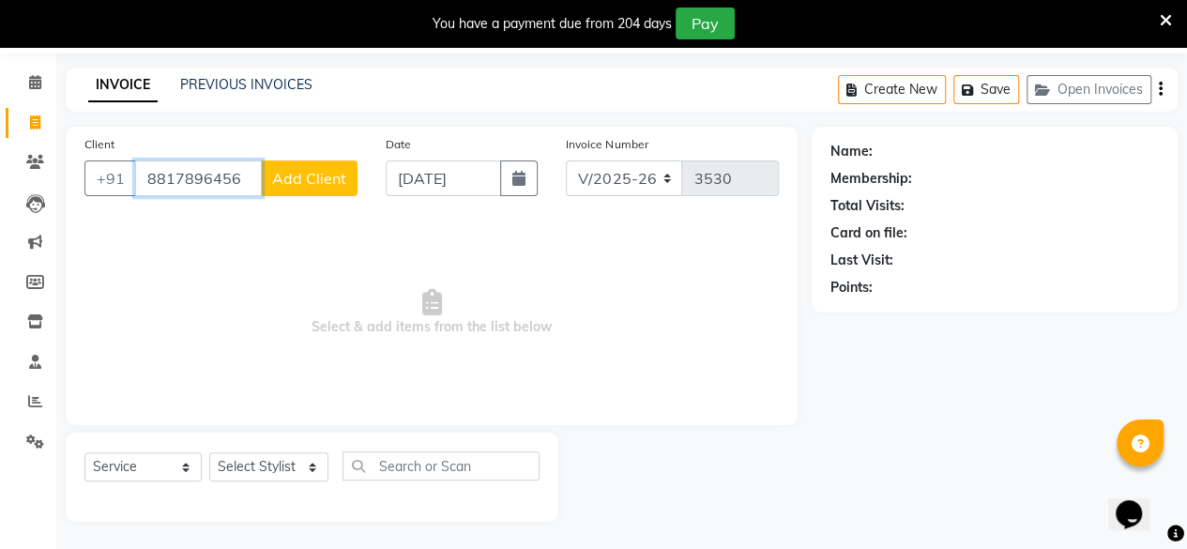
type input "8817896456"
click at [297, 172] on span "Add Client" at bounding box center [309, 178] width 74 height 19
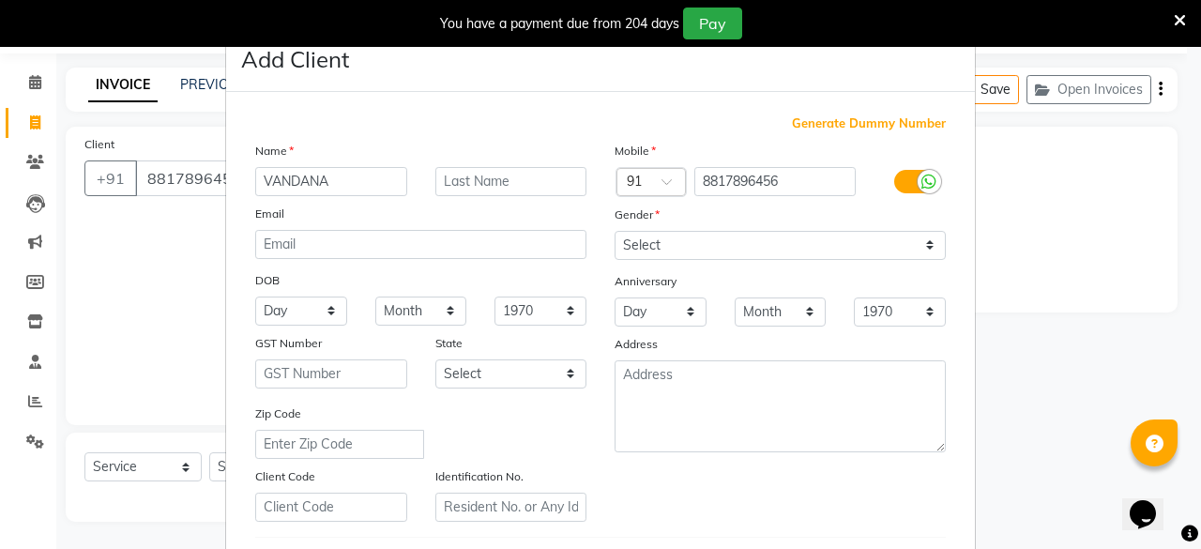
type input "VANDANA"
click at [439, 179] on input "text" at bounding box center [511, 181] width 152 height 29
type input "[PERSON_NAME]"
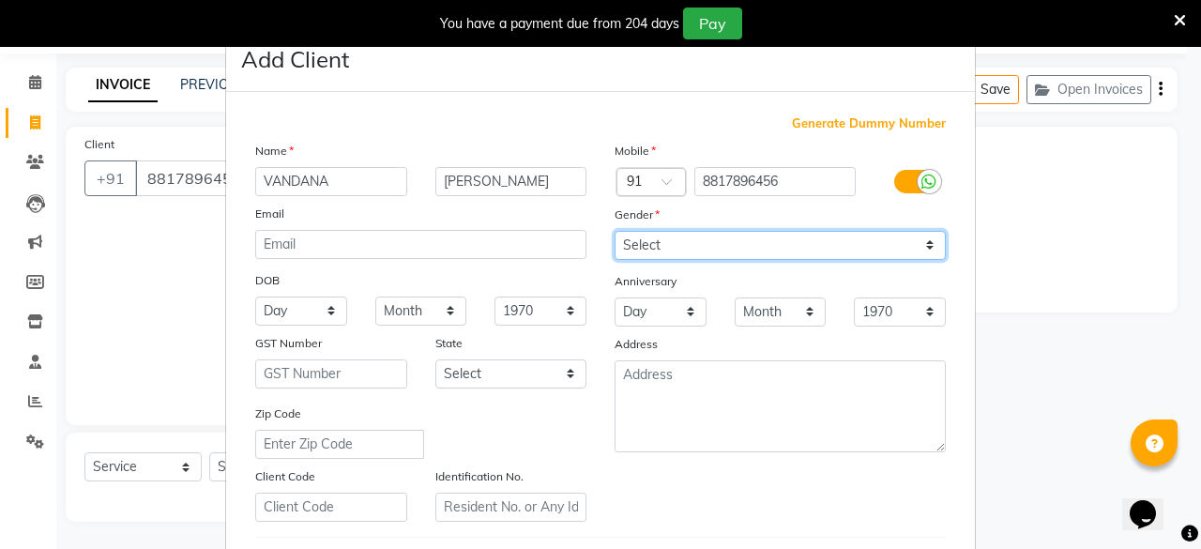
click at [655, 239] on select "Select [DEMOGRAPHIC_DATA] [DEMOGRAPHIC_DATA] Other Prefer Not To Say" at bounding box center [780, 245] width 331 height 29
select select "[DEMOGRAPHIC_DATA]"
click at [615, 231] on select "Select [DEMOGRAPHIC_DATA] [DEMOGRAPHIC_DATA] Other Prefer Not To Say" at bounding box center [780, 245] width 331 height 29
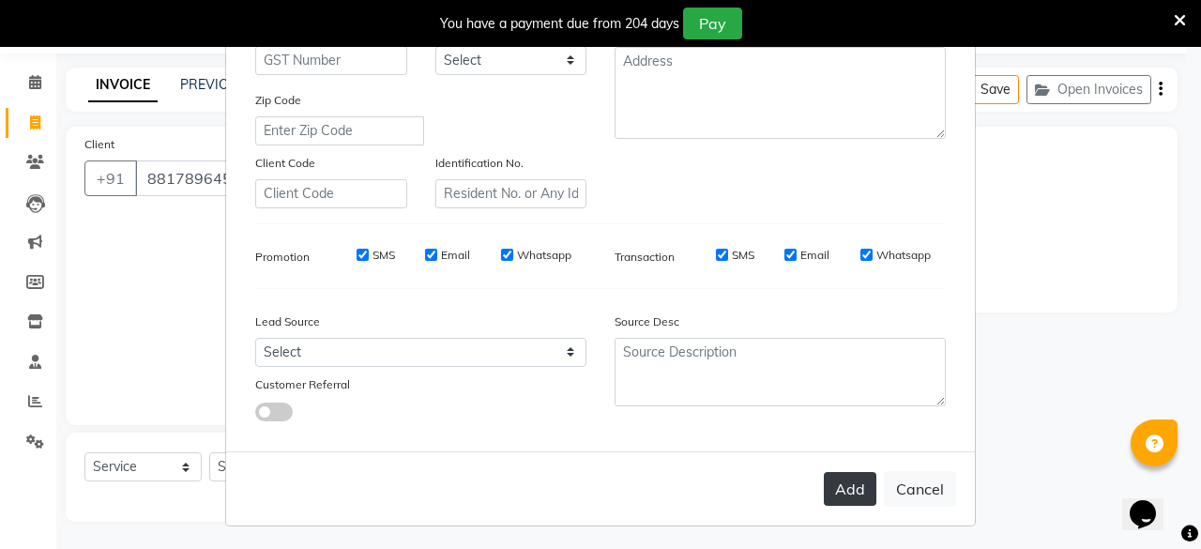
click at [843, 485] on button "Add" at bounding box center [850, 489] width 53 height 34
select select
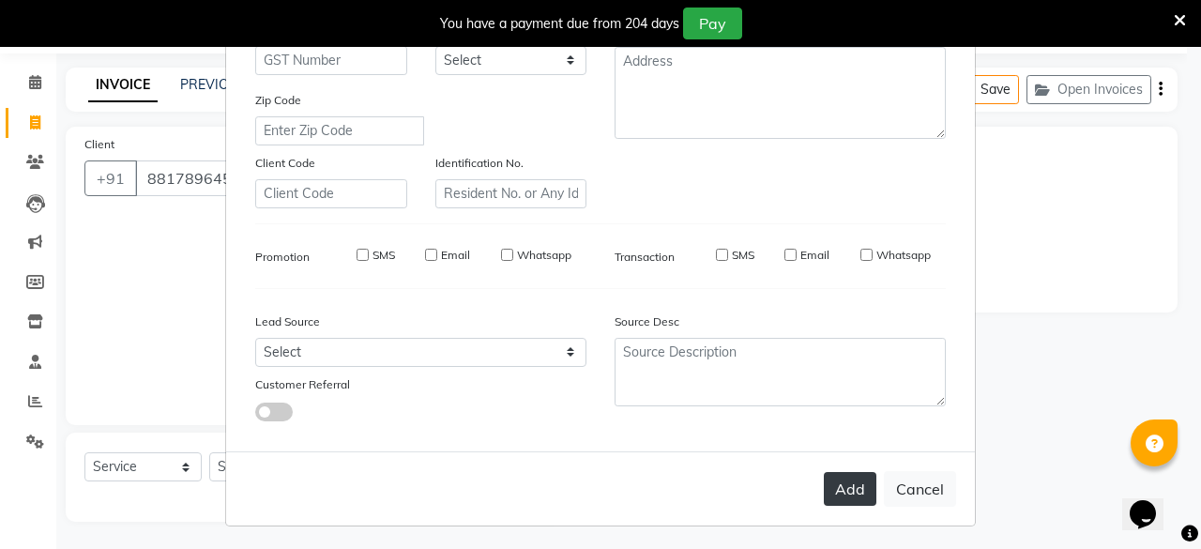
select select
checkbox input "false"
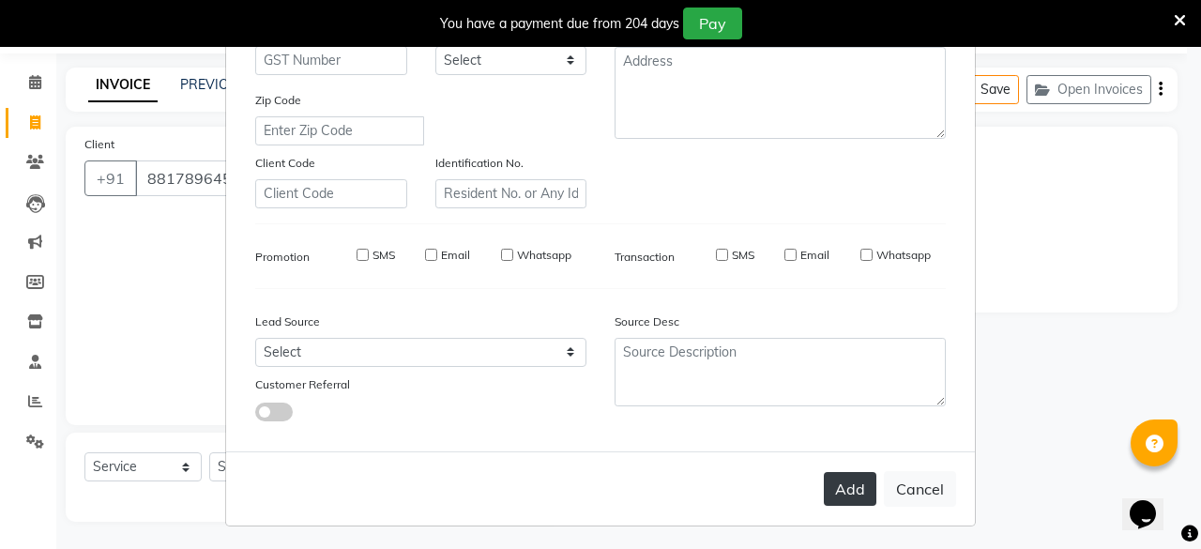
checkbox input "false"
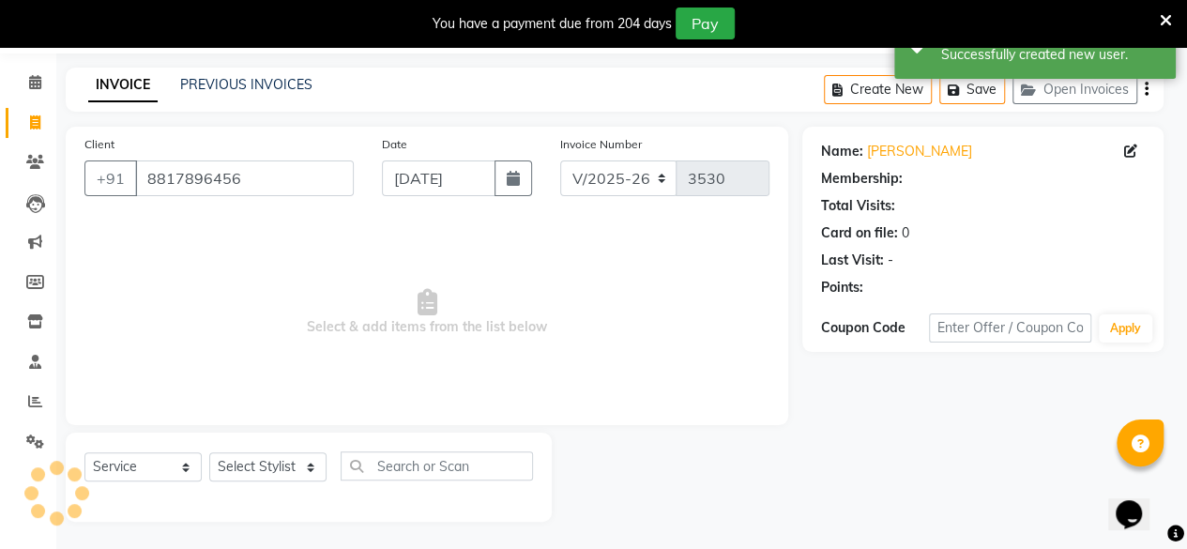
select select "1: Object"
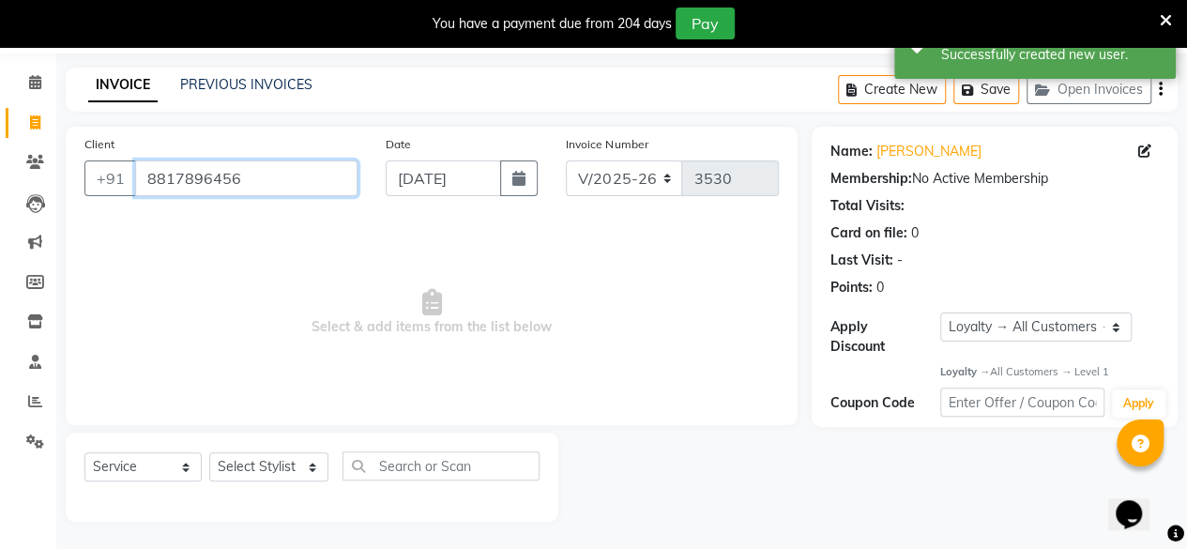
click at [247, 178] on input "8817896456" at bounding box center [246, 178] width 222 height 36
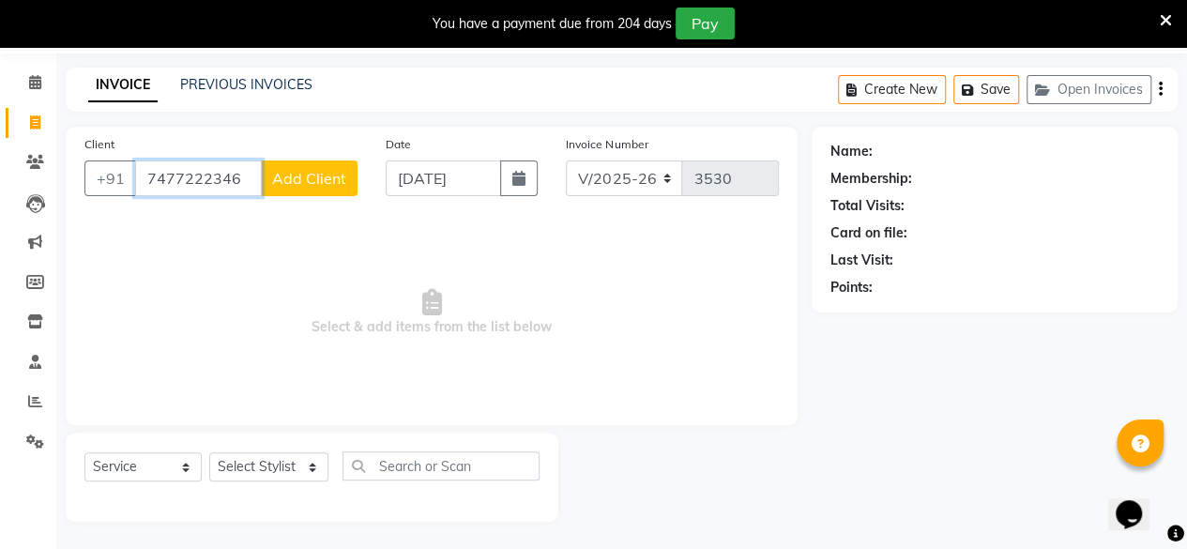
type input "7477222346"
click at [300, 166] on button "Add Client" at bounding box center [309, 178] width 97 height 36
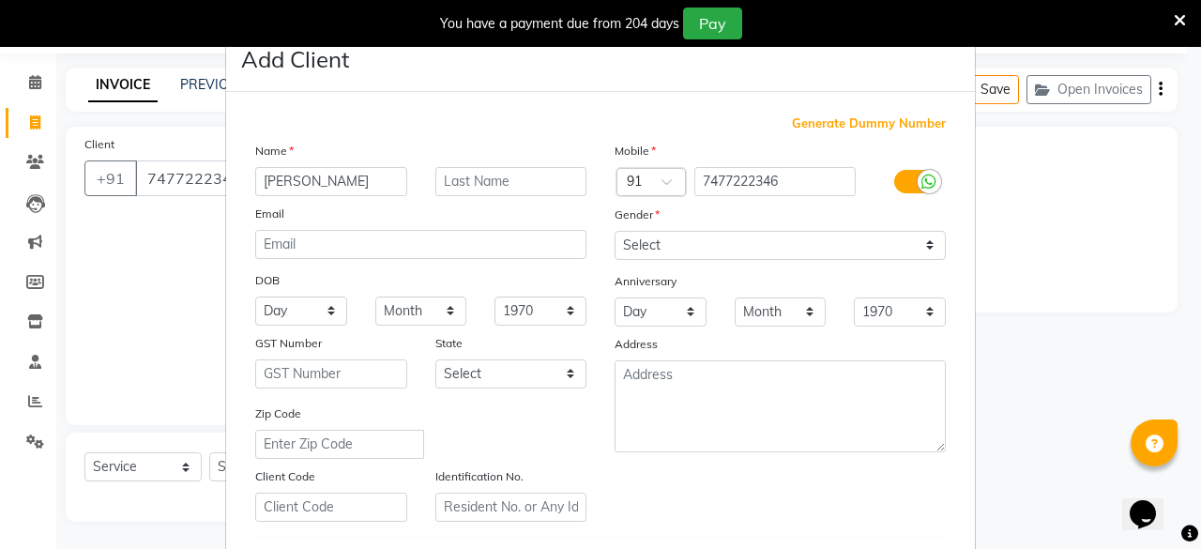
type input "[PERSON_NAME]"
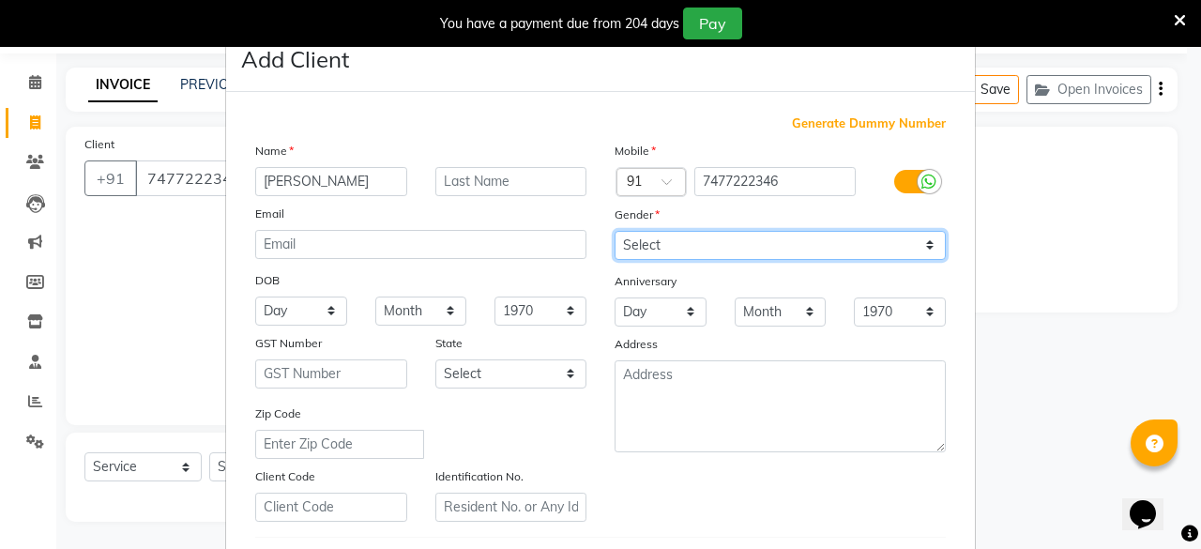
click at [736, 248] on select "Select [DEMOGRAPHIC_DATA] [DEMOGRAPHIC_DATA] Other Prefer Not To Say" at bounding box center [780, 245] width 331 height 29
select select "[DEMOGRAPHIC_DATA]"
click at [615, 231] on select "Select [DEMOGRAPHIC_DATA] [DEMOGRAPHIC_DATA] Other Prefer Not To Say" at bounding box center [780, 245] width 331 height 29
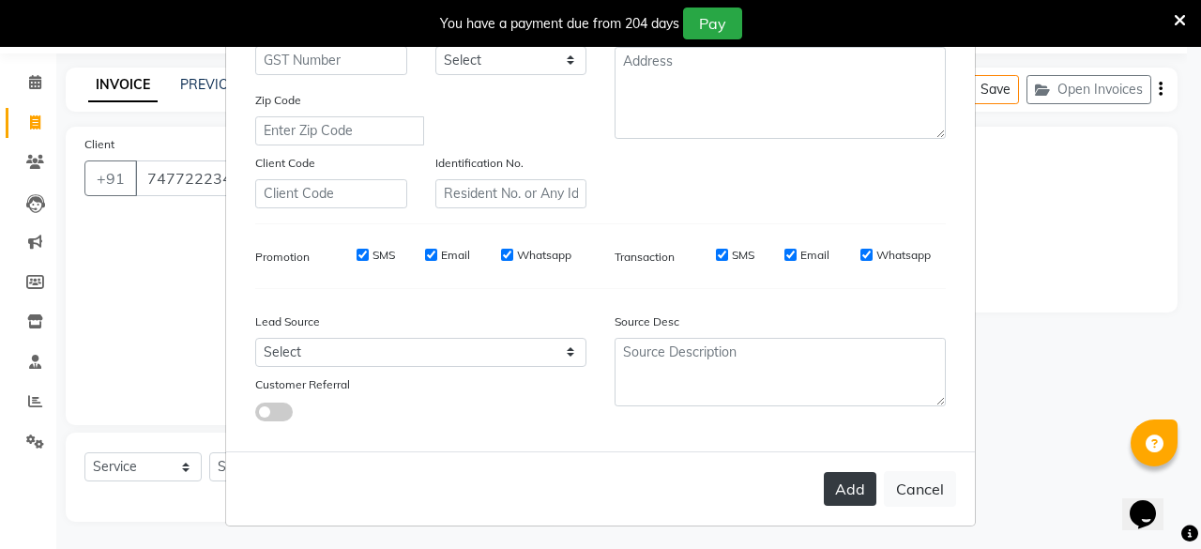
click at [834, 477] on button "Add" at bounding box center [850, 489] width 53 height 34
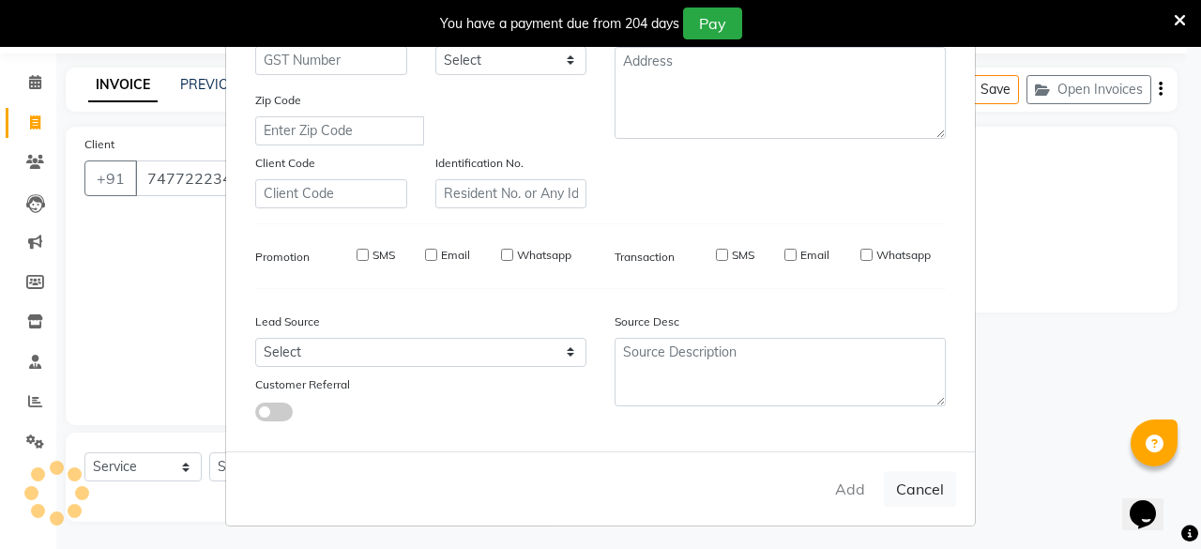
select select
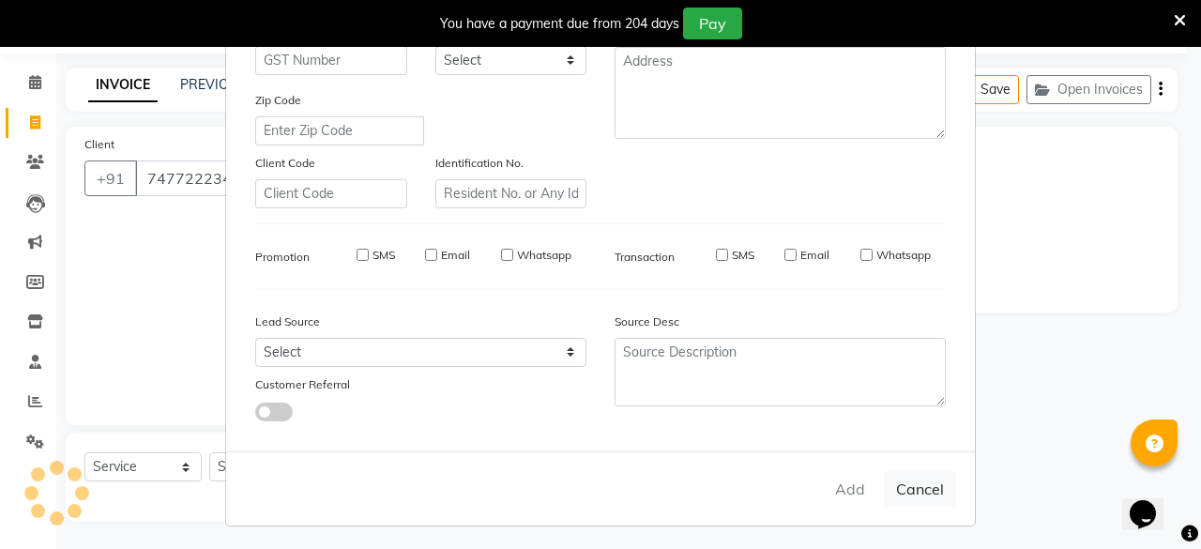
select select
checkbox input "false"
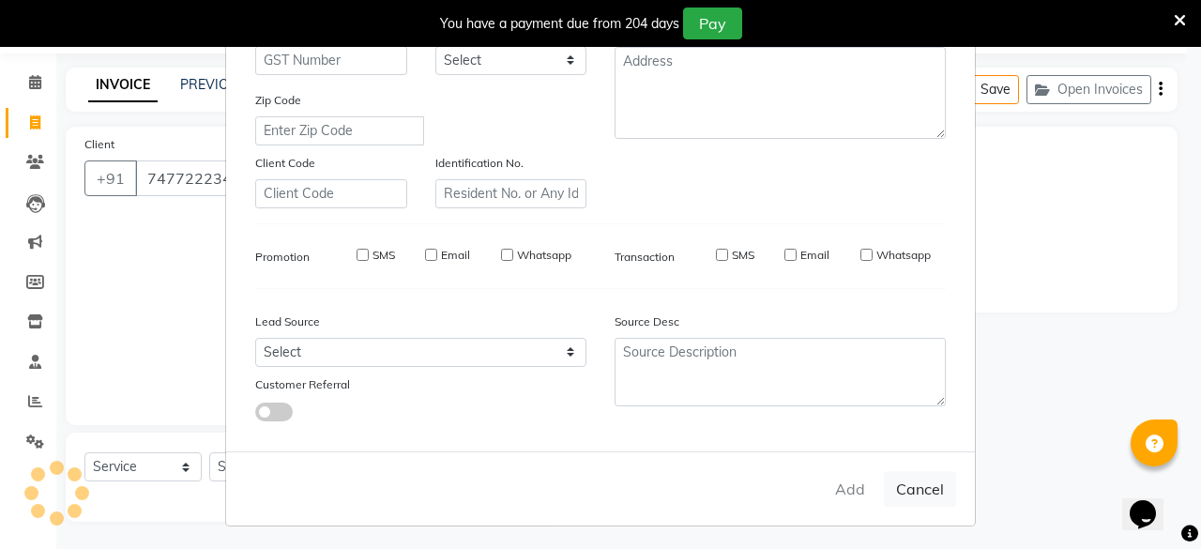
checkbox input "false"
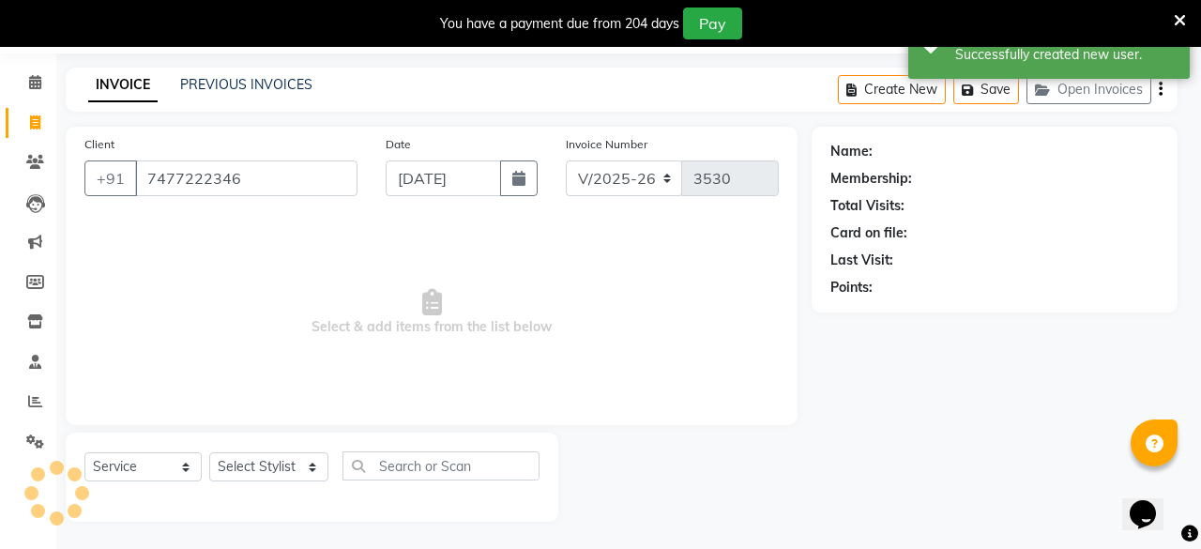
select select "1: Object"
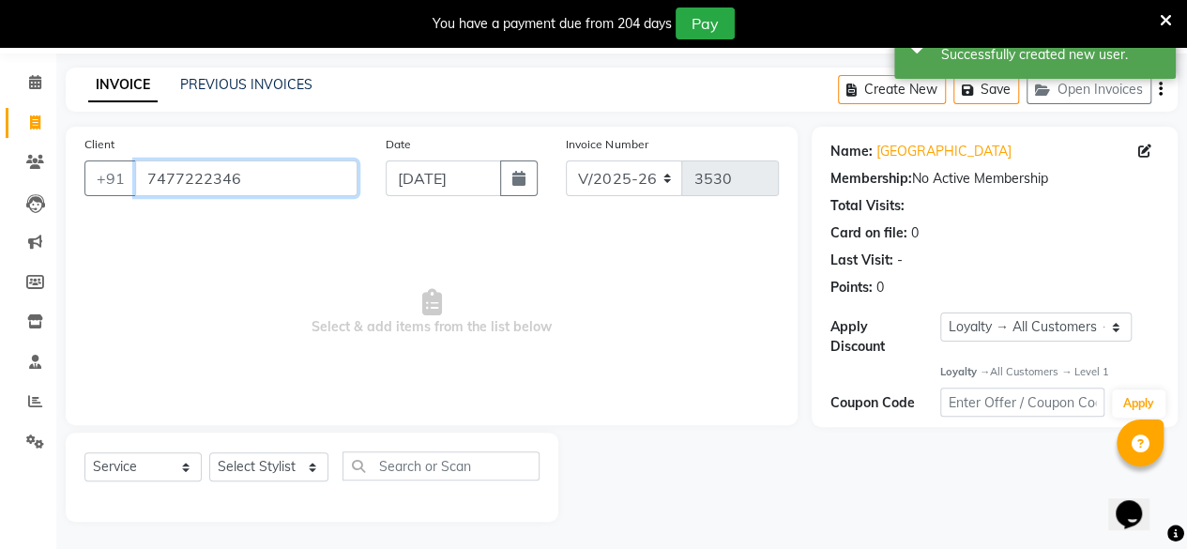
click at [257, 187] on input "7477222346" at bounding box center [246, 178] width 222 height 36
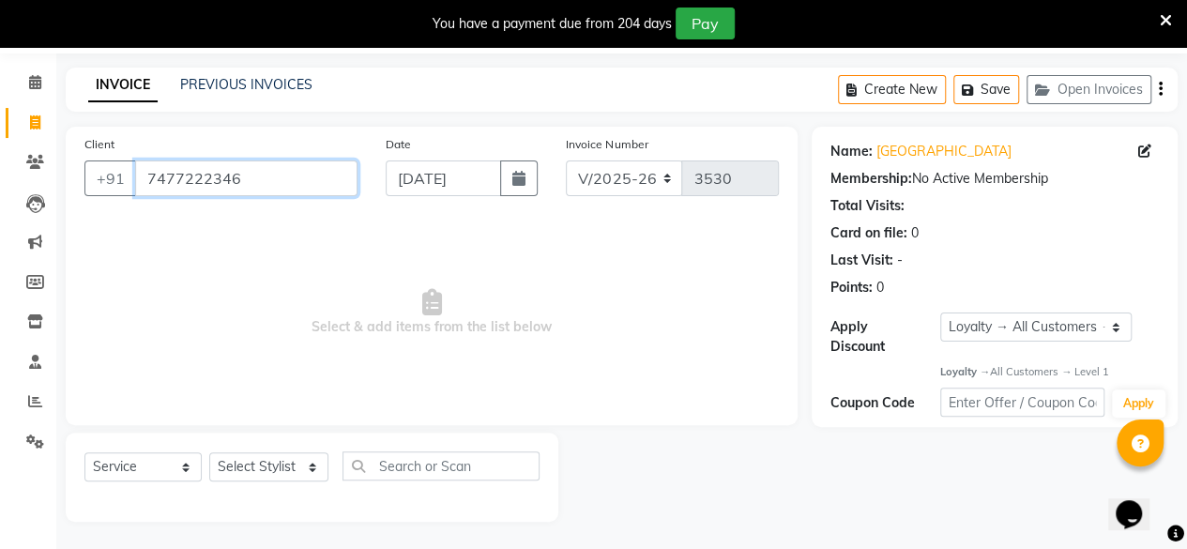
type input "2"
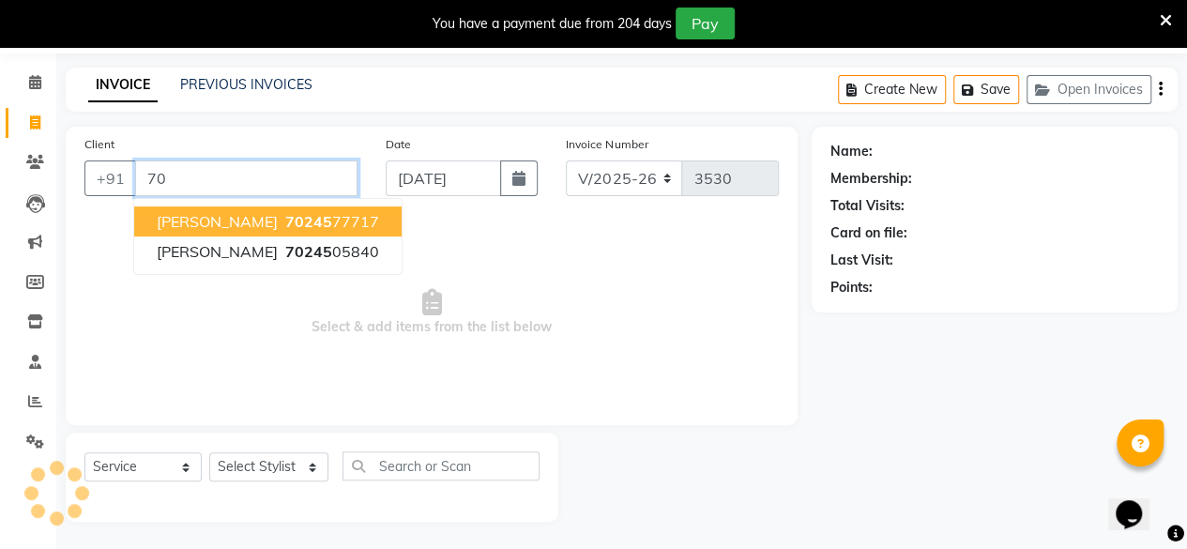
type input "7"
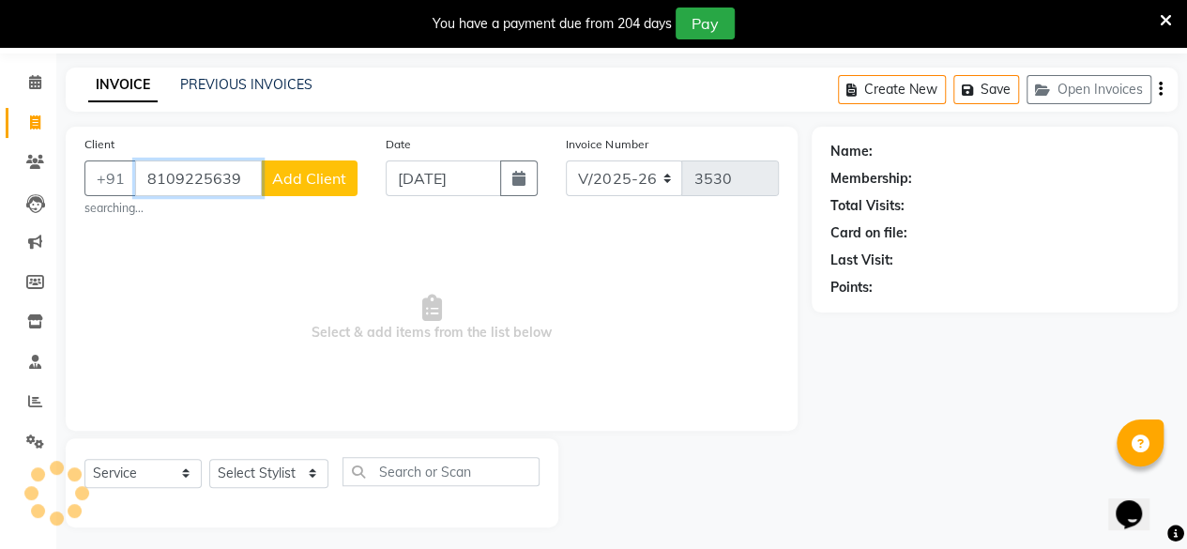
type input "8109225639"
click at [306, 161] on button "Add Client" at bounding box center [309, 178] width 97 height 36
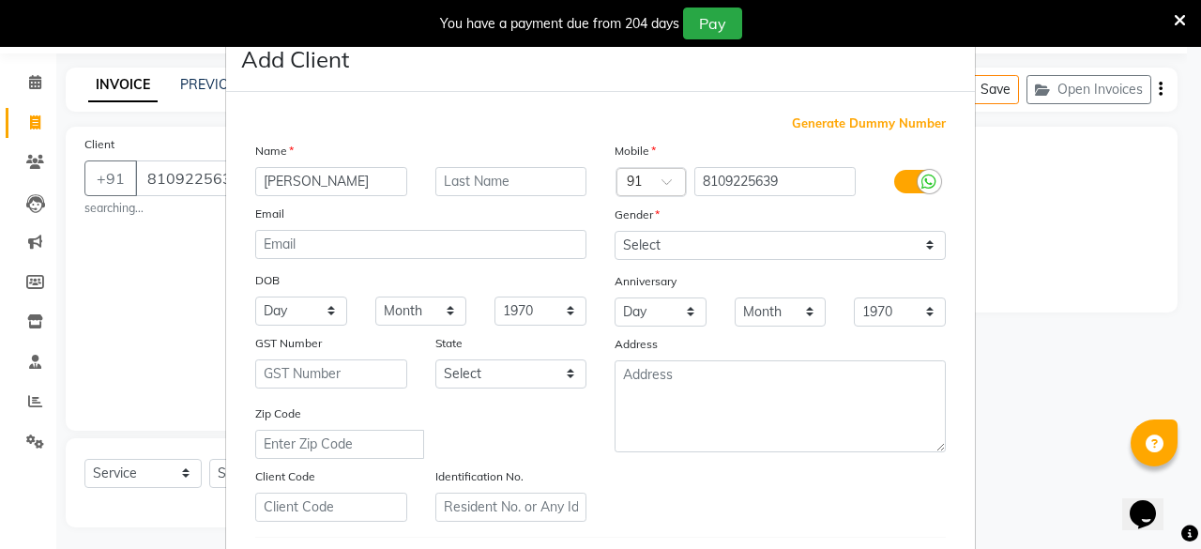
type input "[PERSON_NAME]"
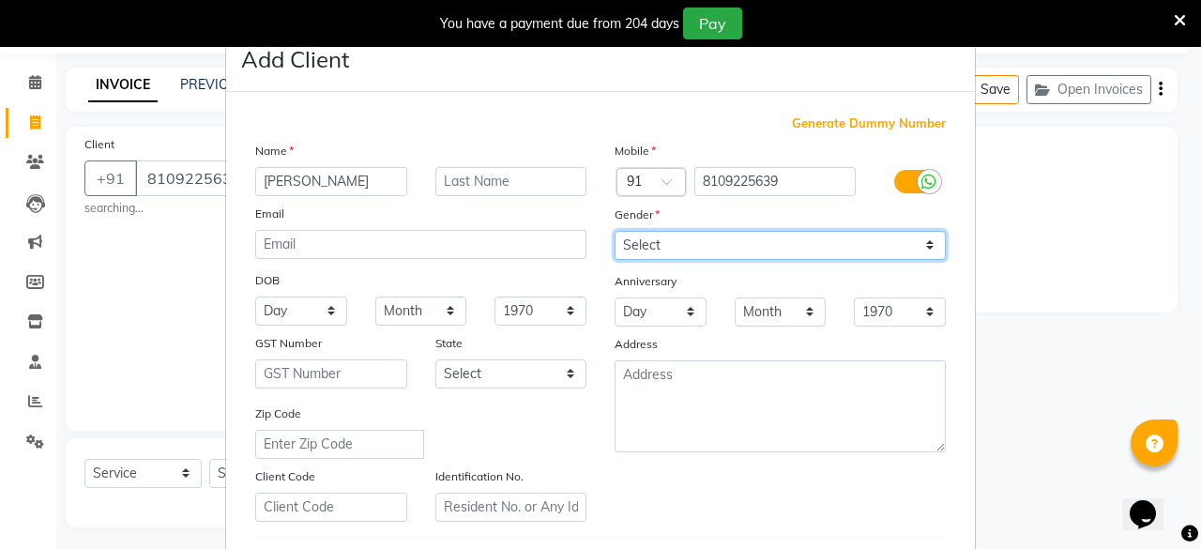
click at [633, 242] on select "Select [DEMOGRAPHIC_DATA] [DEMOGRAPHIC_DATA] Other Prefer Not To Say" at bounding box center [780, 245] width 331 height 29
select select "[DEMOGRAPHIC_DATA]"
click at [615, 231] on select "Select [DEMOGRAPHIC_DATA] [DEMOGRAPHIC_DATA] Other Prefer Not To Say" at bounding box center [780, 245] width 331 height 29
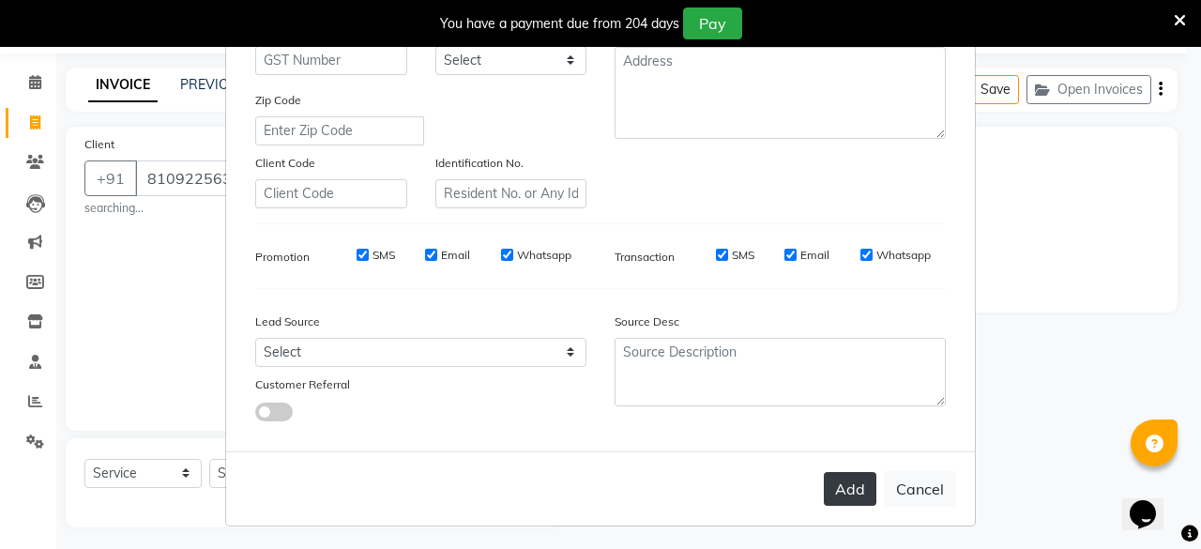
click at [849, 478] on button "Add" at bounding box center [850, 489] width 53 height 34
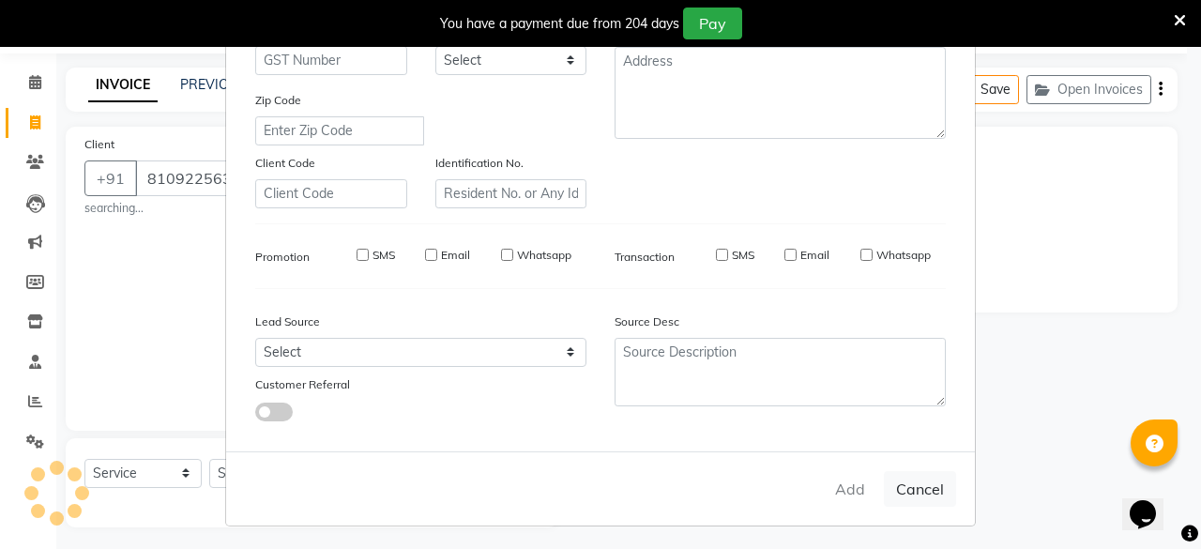
select select
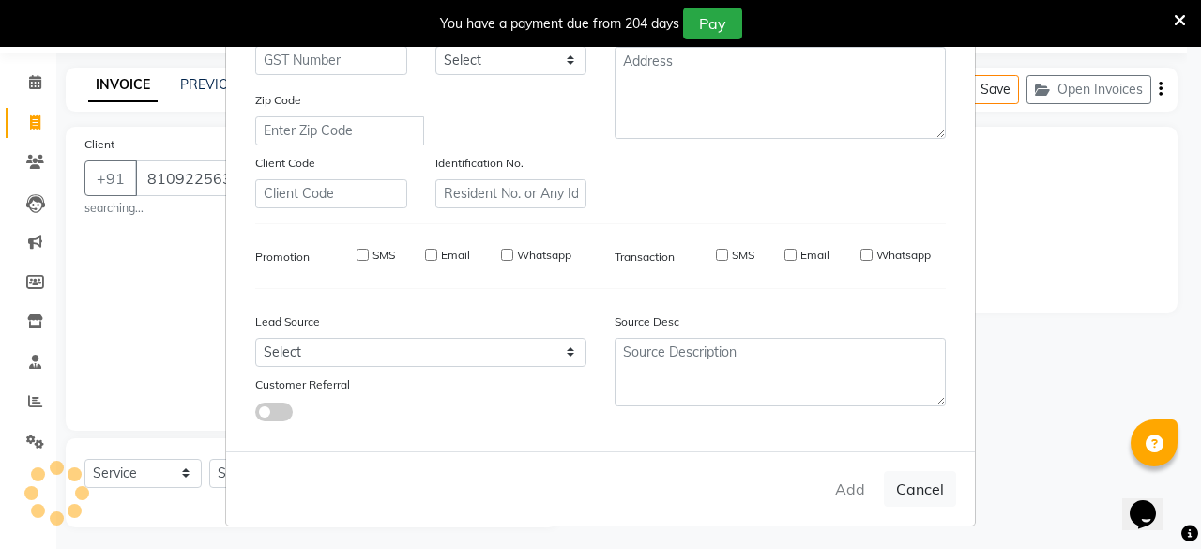
select select
checkbox input "false"
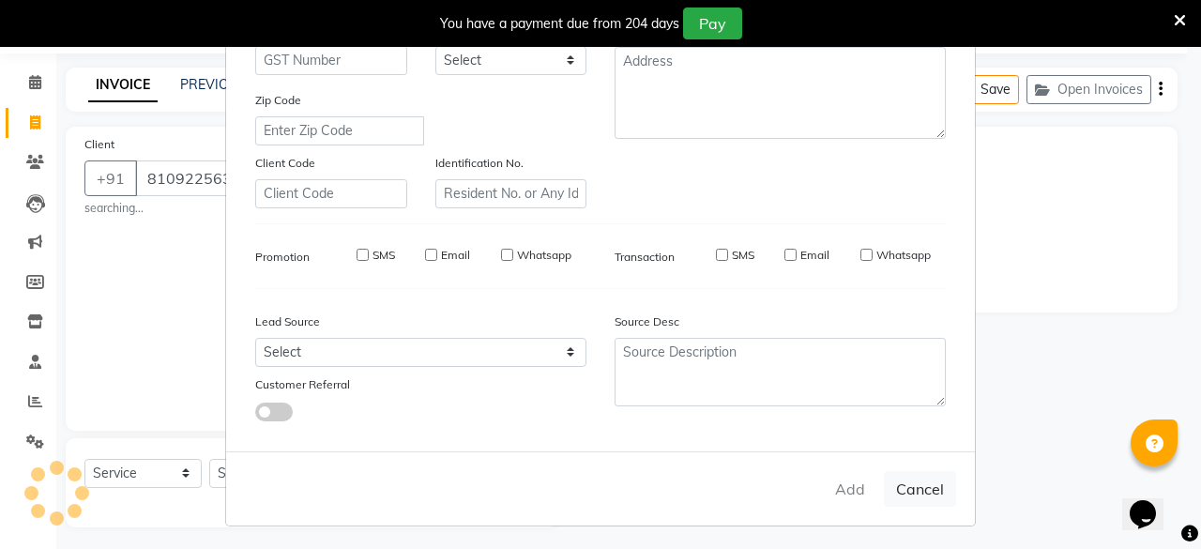
checkbox input "false"
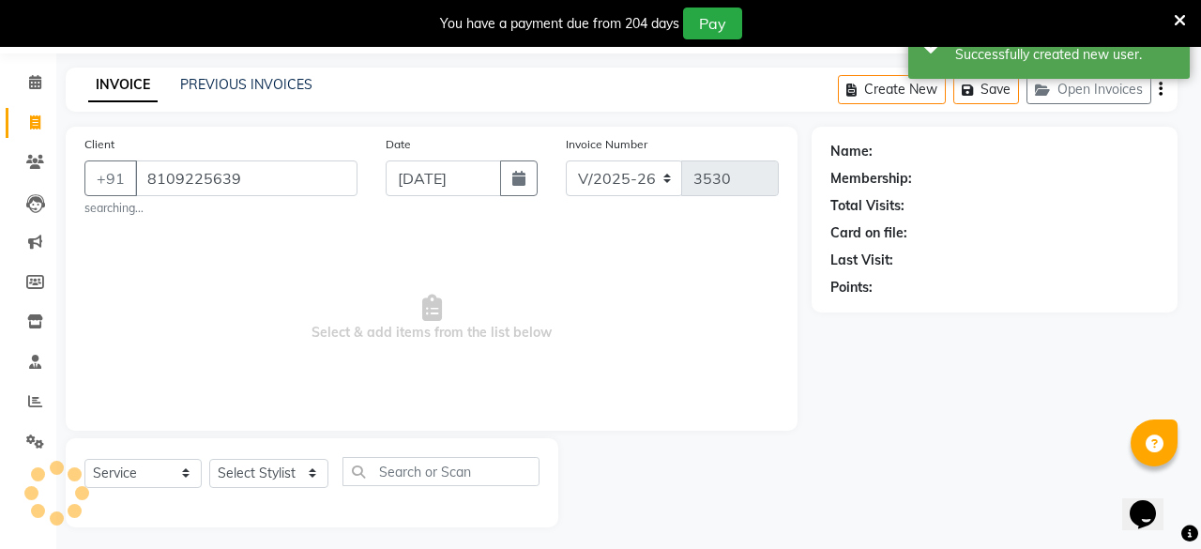
select select "1: Object"
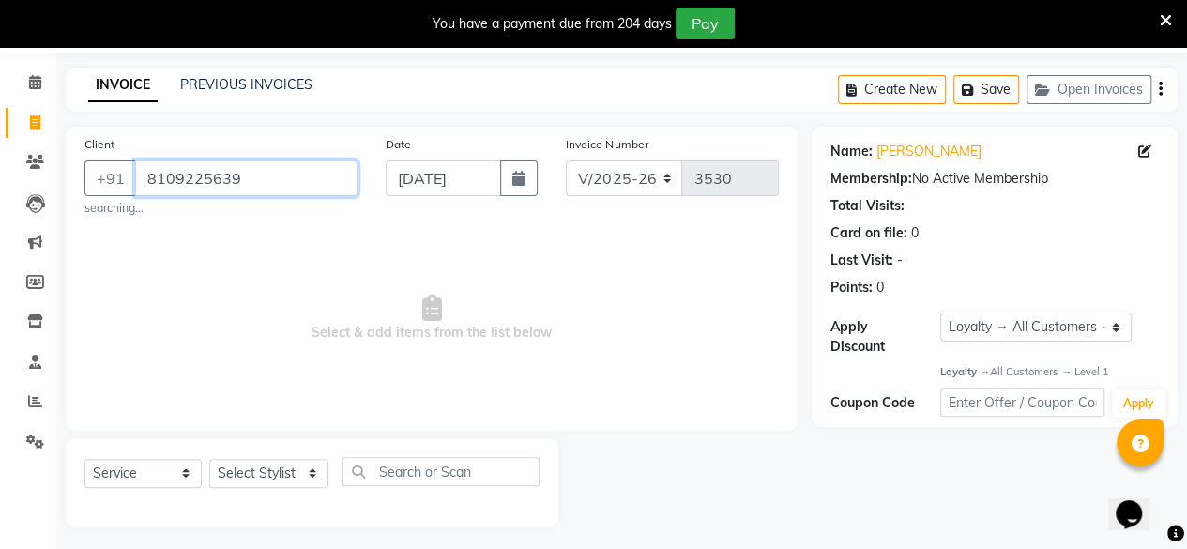
click at [201, 179] on input "8109225639" at bounding box center [246, 178] width 222 height 36
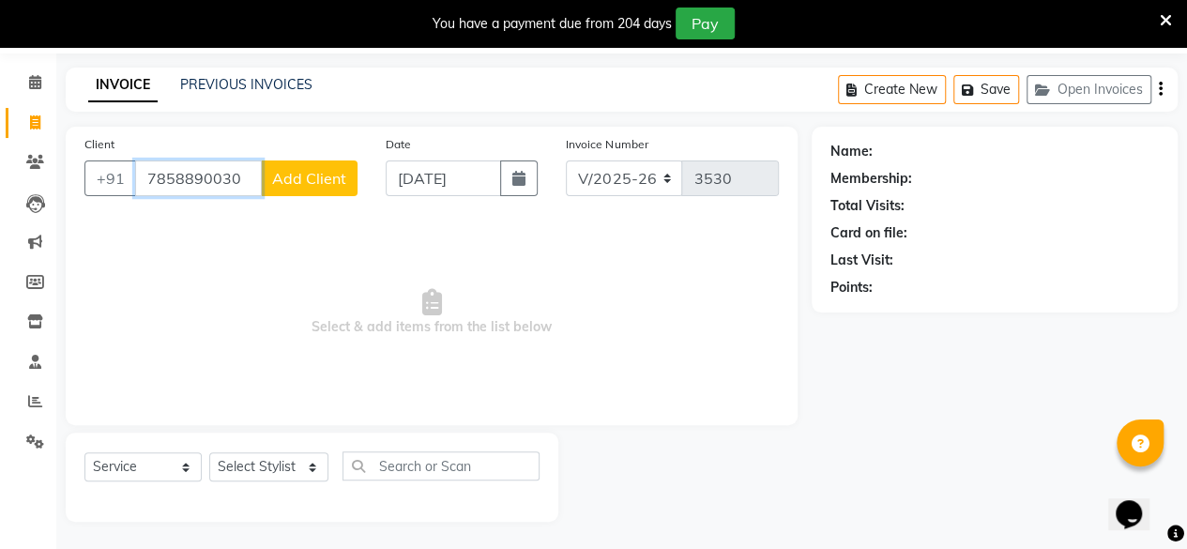
type input "7858890030"
click at [290, 183] on span "Add Client" at bounding box center [309, 178] width 74 height 19
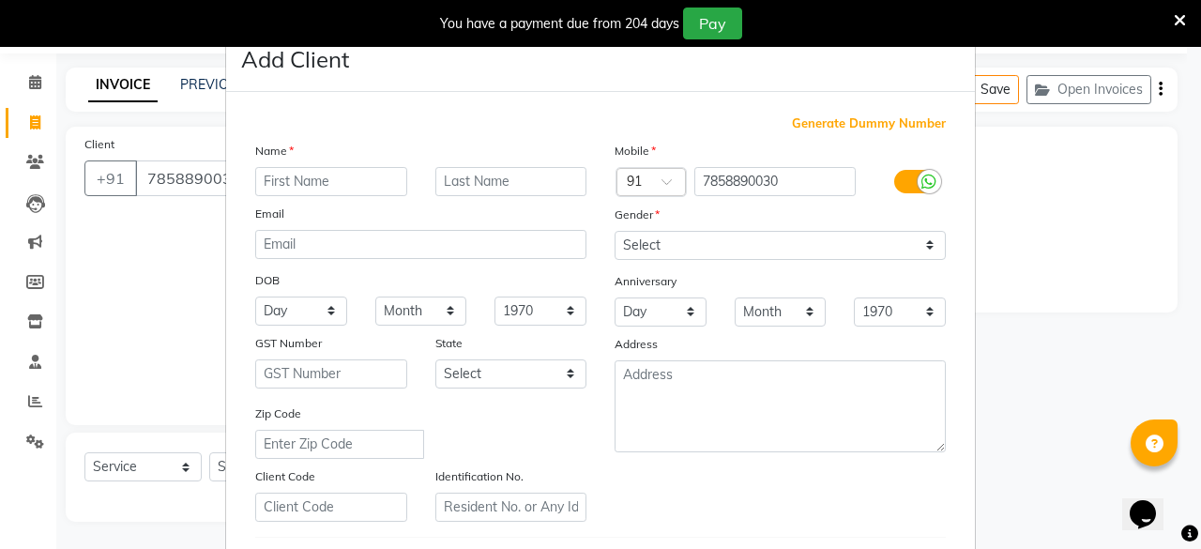
click at [290, 183] on input "text" at bounding box center [331, 181] width 152 height 29
type input "[PERSON_NAME]"
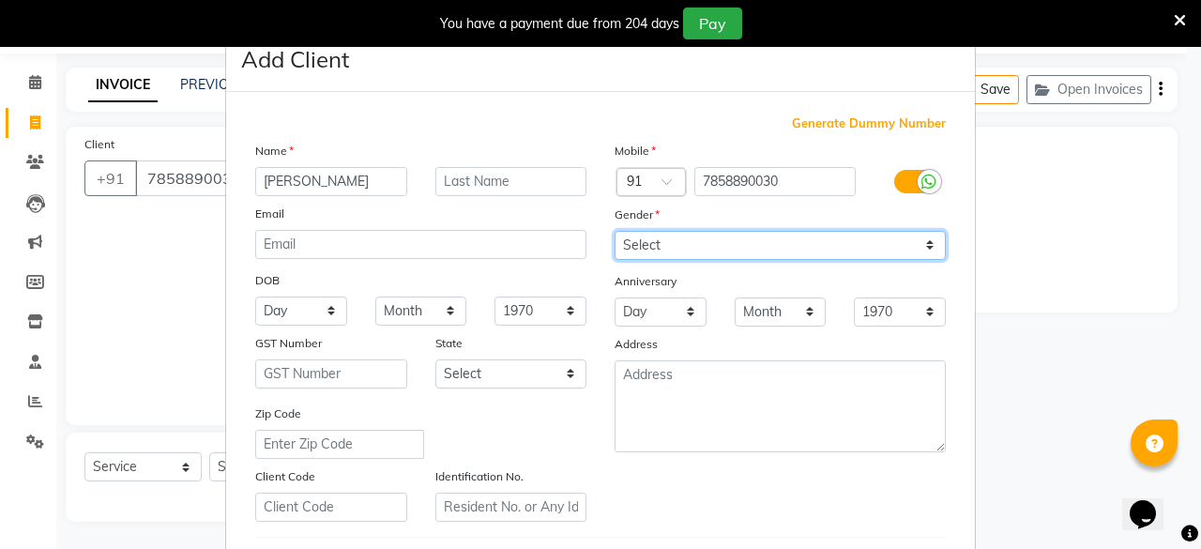
click at [687, 235] on select "Select [DEMOGRAPHIC_DATA] [DEMOGRAPHIC_DATA] Other Prefer Not To Say" at bounding box center [780, 245] width 331 height 29
select select "[DEMOGRAPHIC_DATA]"
click at [615, 231] on select "Select [DEMOGRAPHIC_DATA] [DEMOGRAPHIC_DATA] Other Prefer Not To Say" at bounding box center [780, 245] width 331 height 29
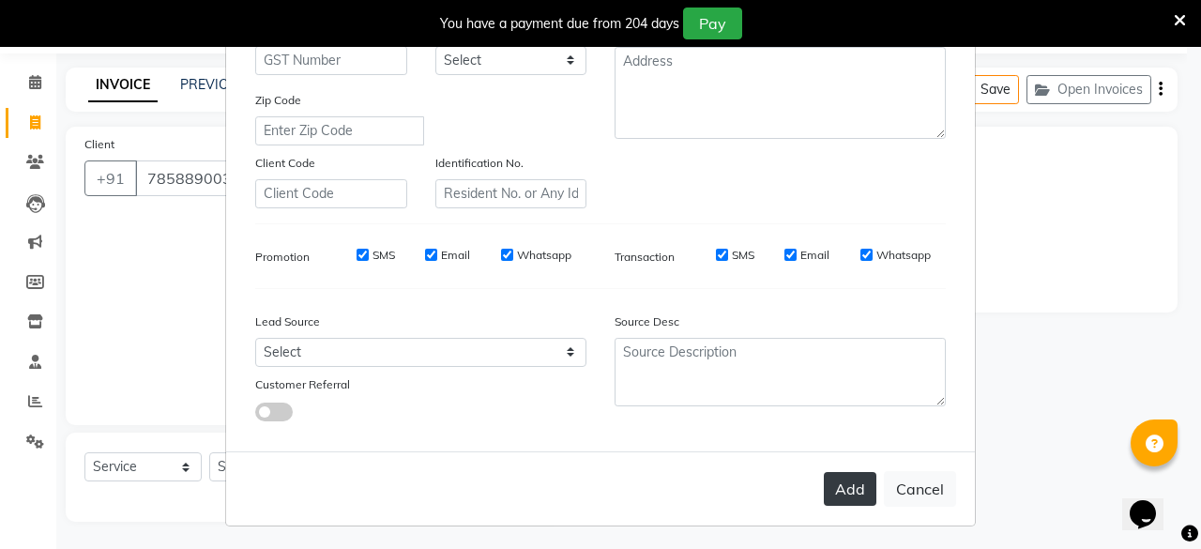
click at [850, 490] on button "Add" at bounding box center [850, 489] width 53 height 34
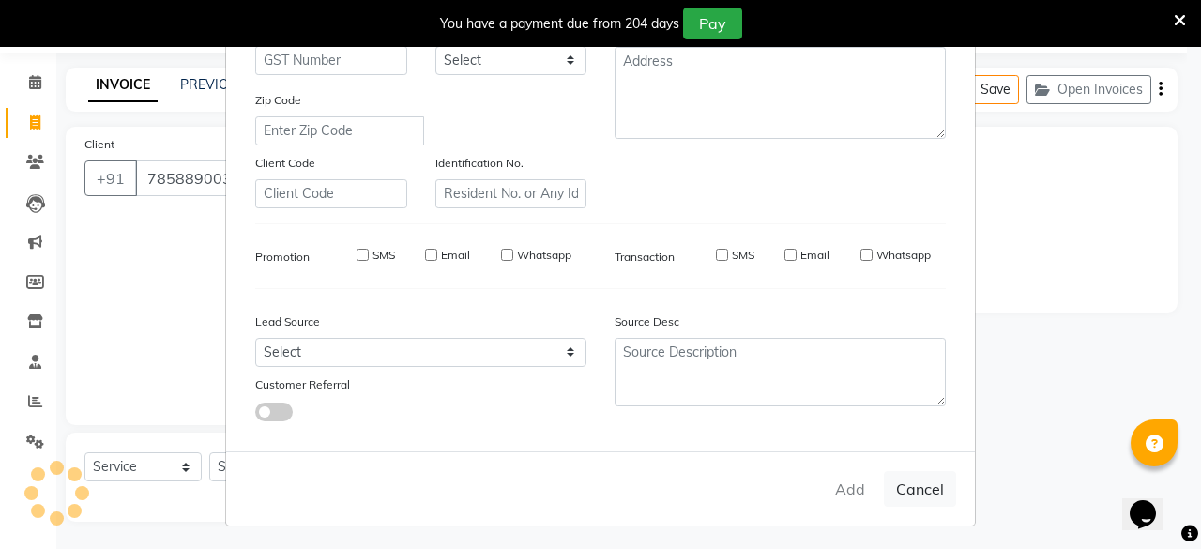
select select
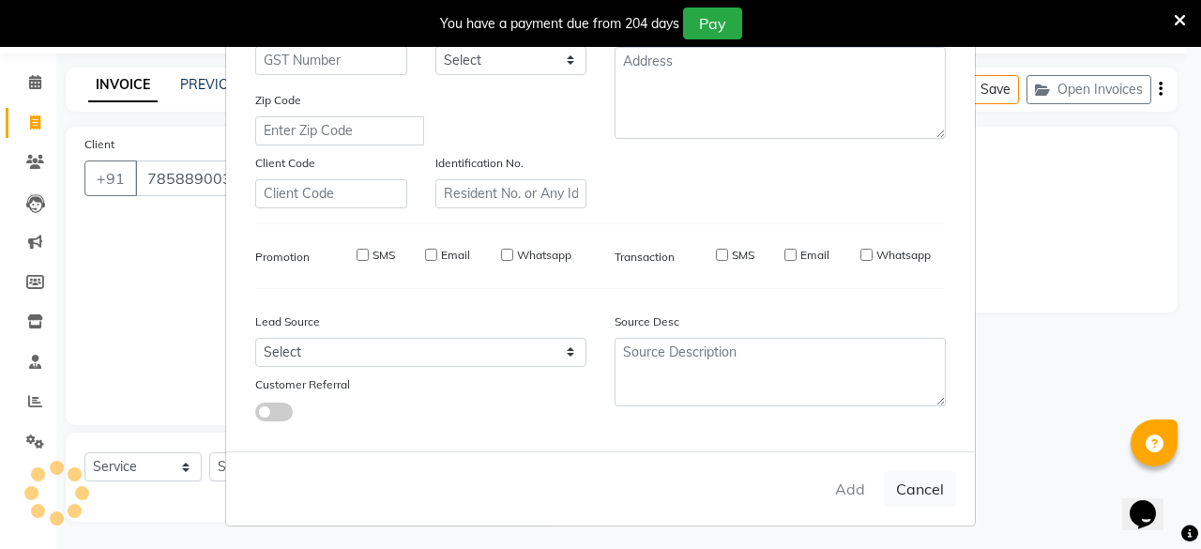
select select
checkbox input "false"
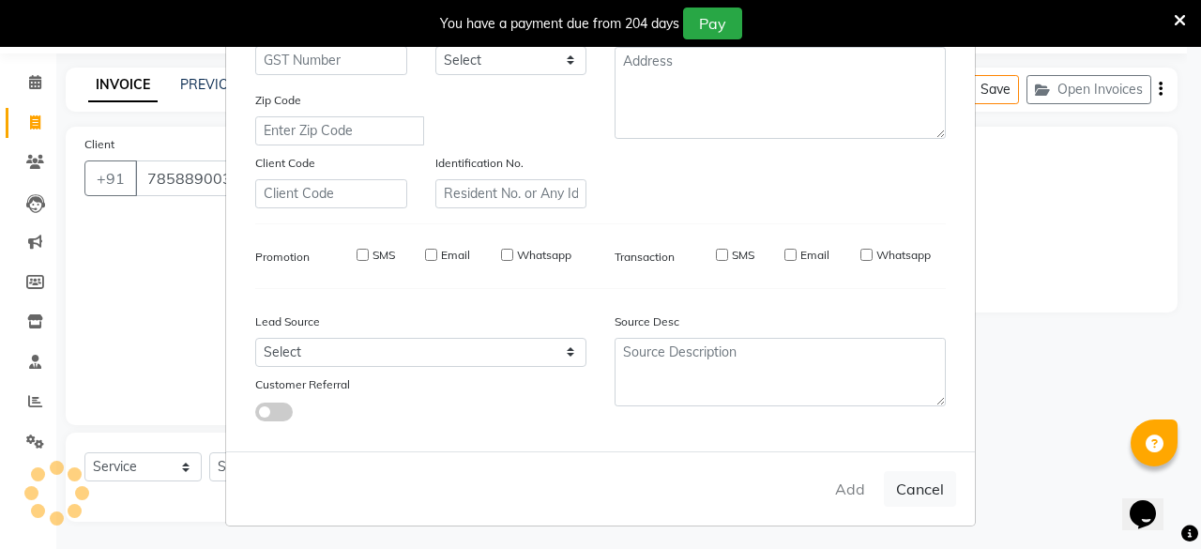
checkbox input "false"
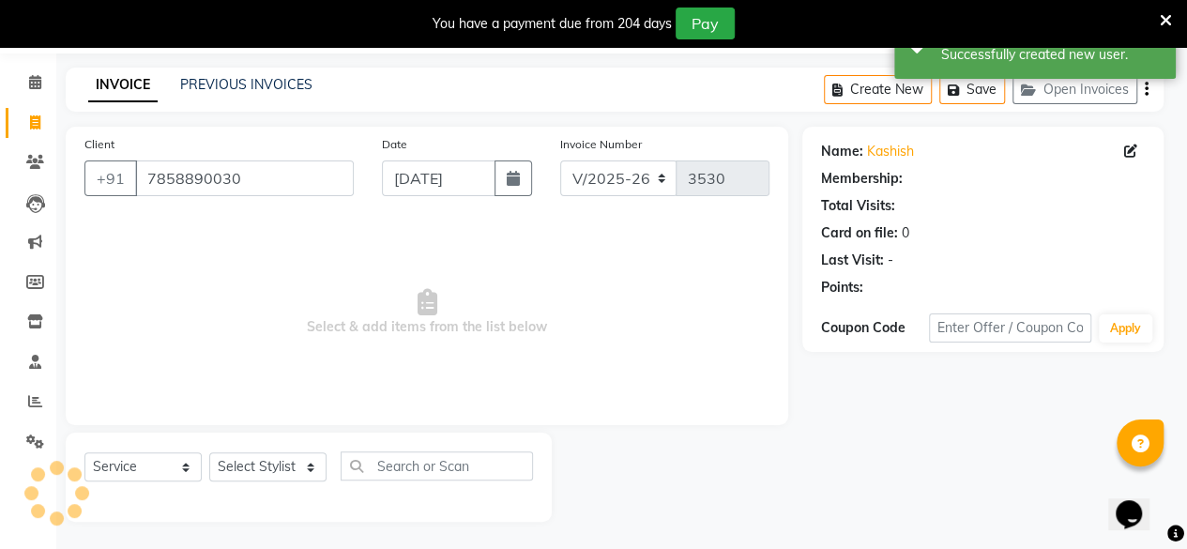
select select "1: Object"
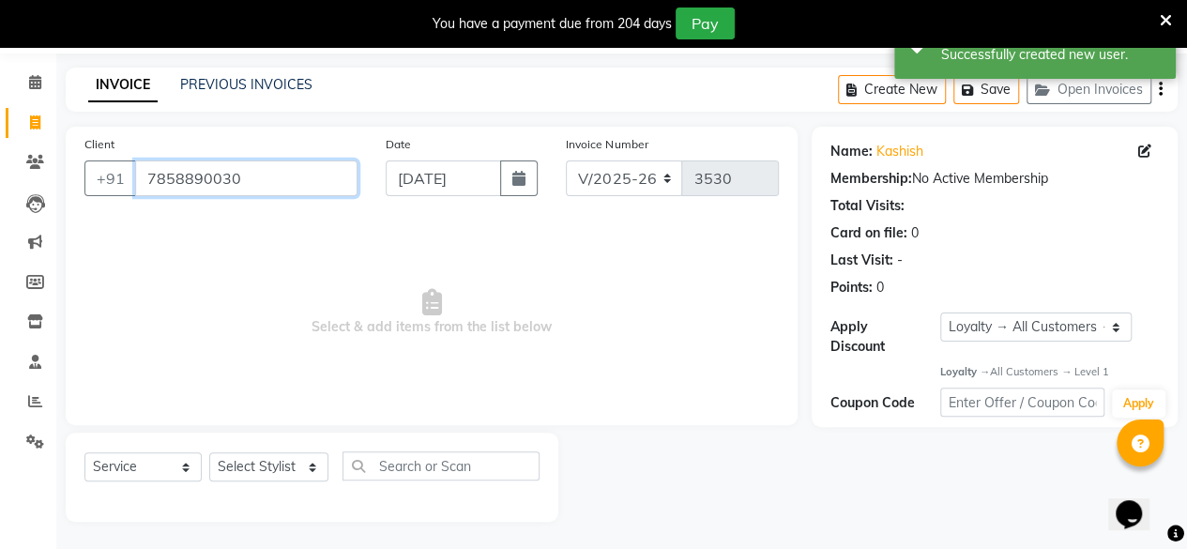
click at [249, 171] on input "7858890030" at bounding box center [246, 178] width 222 height 36
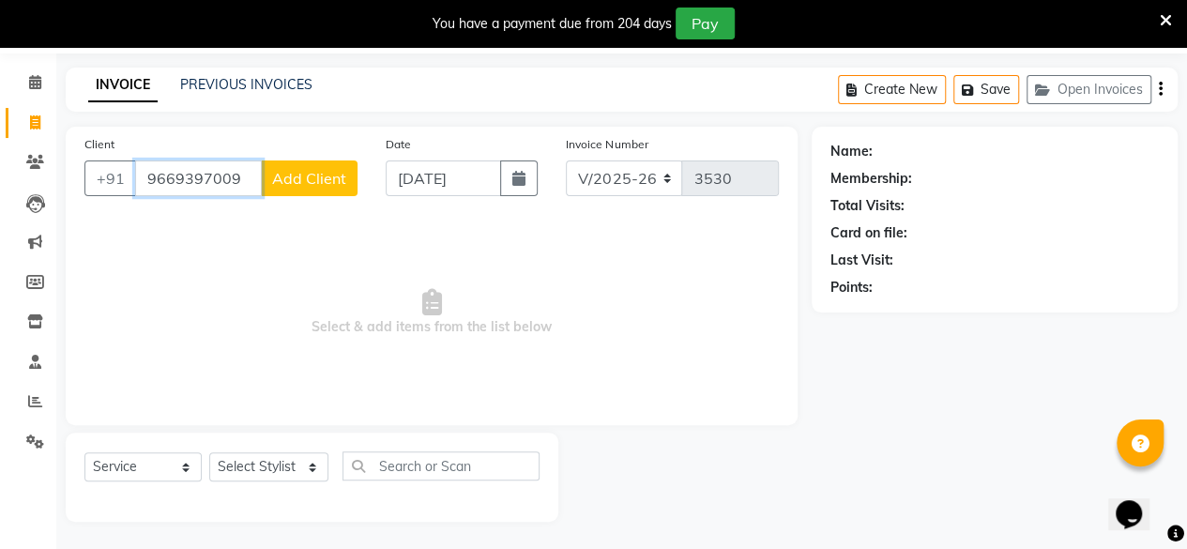
type input "9669397009"
click at [282, 179] on span "Add Client" at bounding box center [309, 178] width 74 height 19
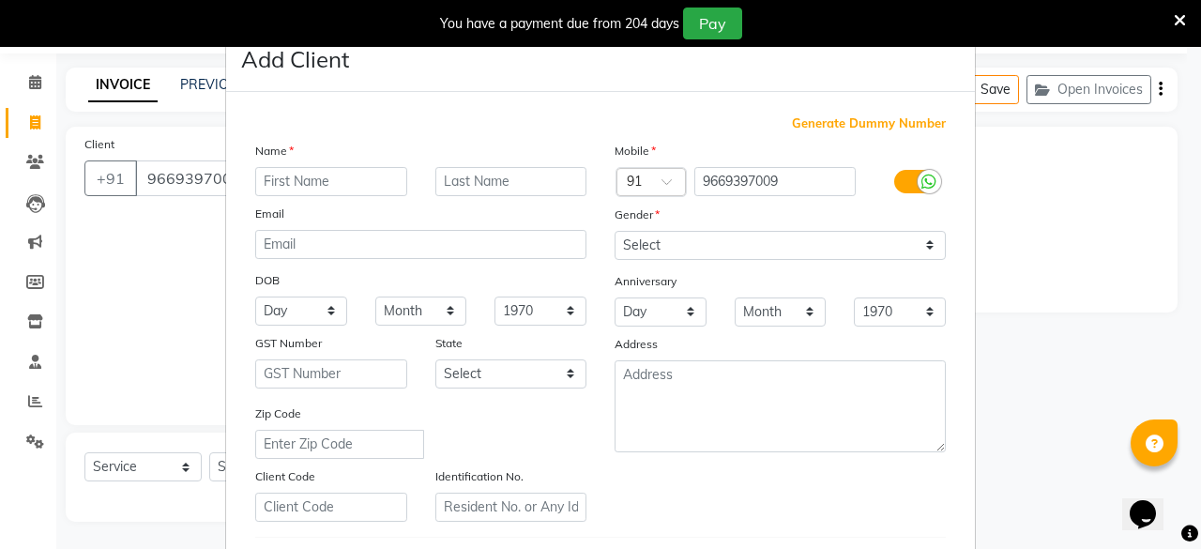
click at [312, 185] on input "text" at bounding box center [331, 181] width 152 height 29
type input "[PERSON_NAME]"
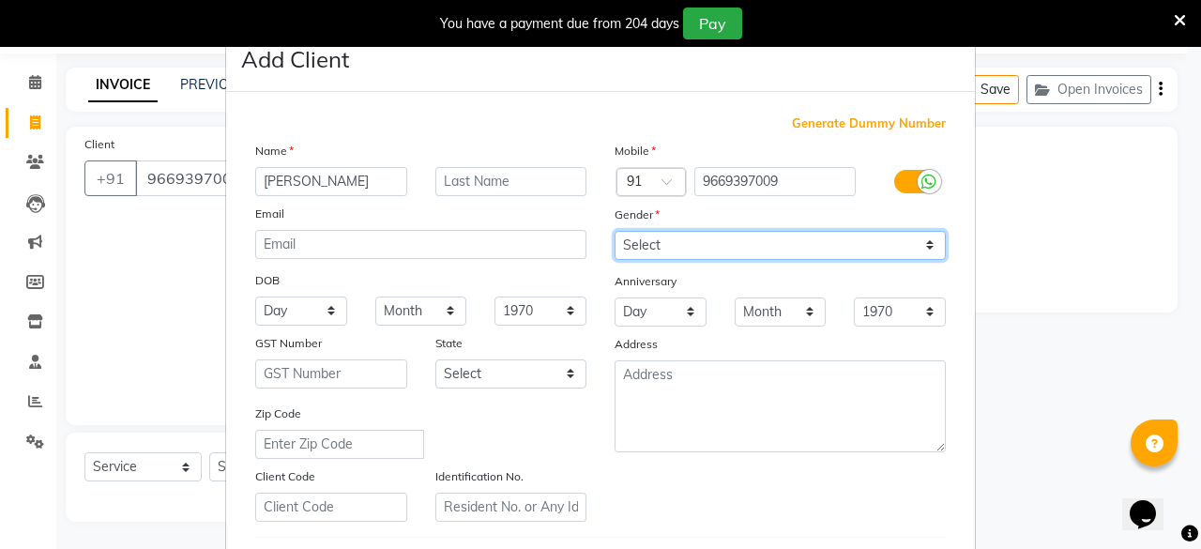
drag, startPoint x: 678, startPoint y: 238, endPoint x: 661, endPoint y: 313, distance: 76.0
click at [661, 313] on div "Mobile Country Code × 91 9669397009 Gender Select [DEMOGRAPHIC_DATA] [DEMOGRAPH…" at bounding box center [780, 331] width 359 height 381
select select "[DEMOGRAPHIC_DATA]"
click at [615, 231] on select "Select [DEMOGRAPHIC_DATA] [DEMOGRAPHIC_DATA] Other Prefer Not To Say" at bounding box center [780, 245] width 331 height 29
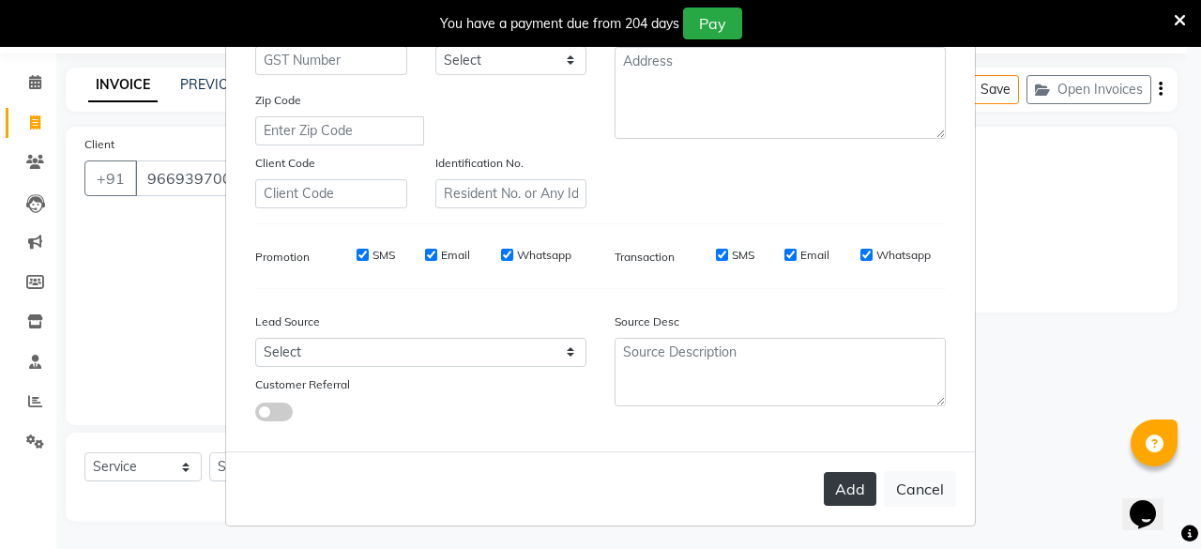
click at [853, 480] on button "Add" at bounding box center [850, 489] width 53 height 34
select select
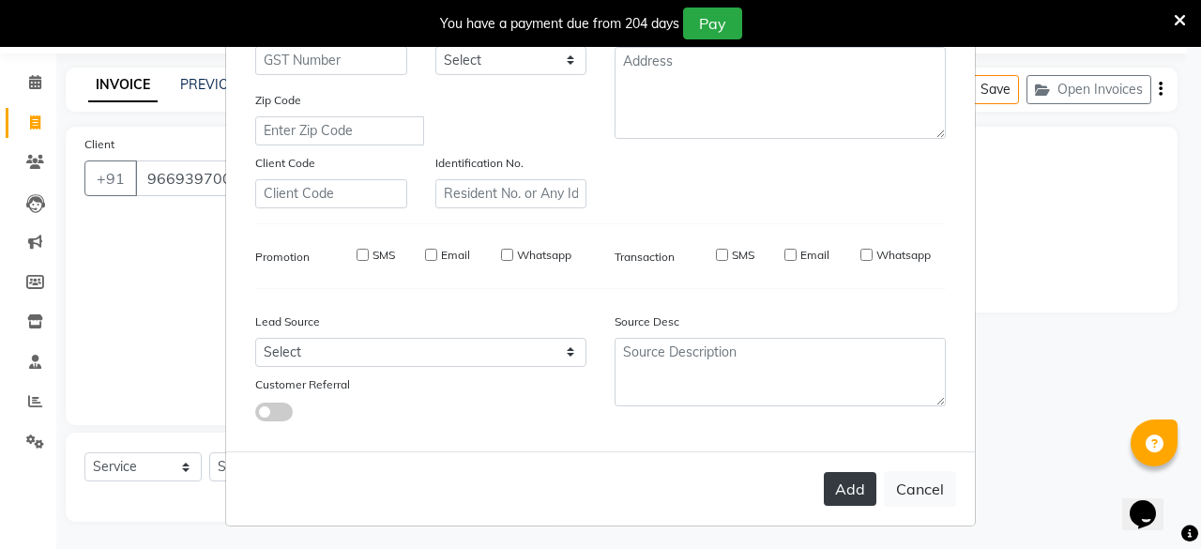
select select
checkbox input "false"
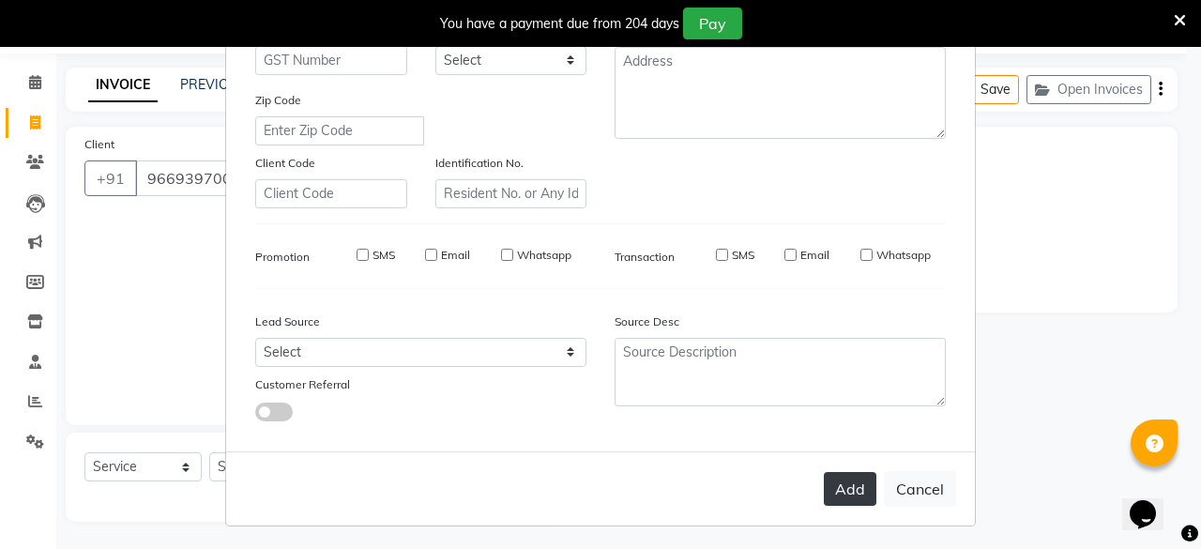
checkbox input "false"
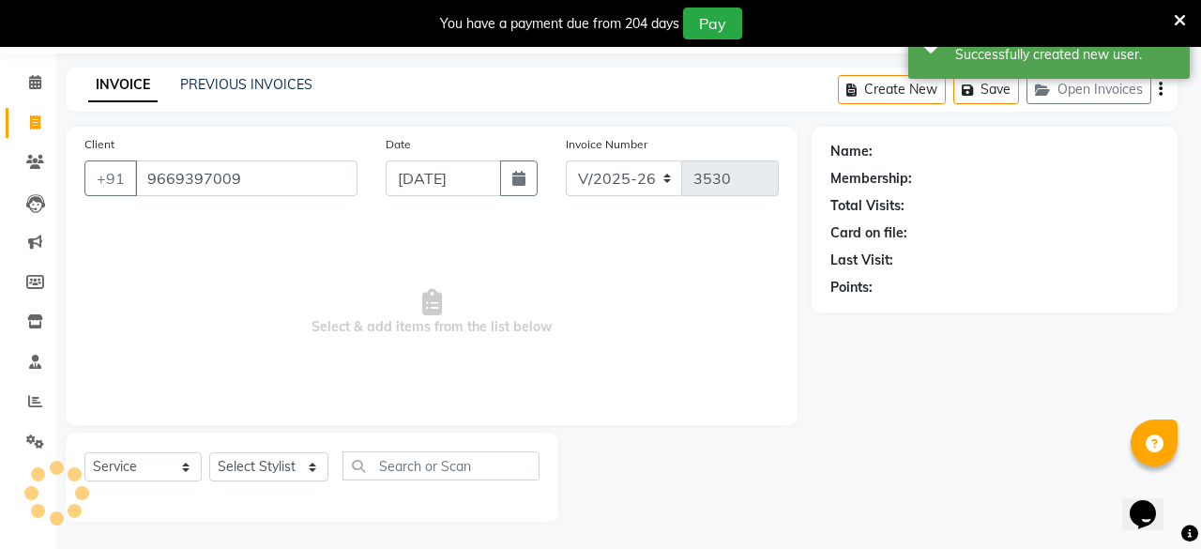
select select "1: Object"
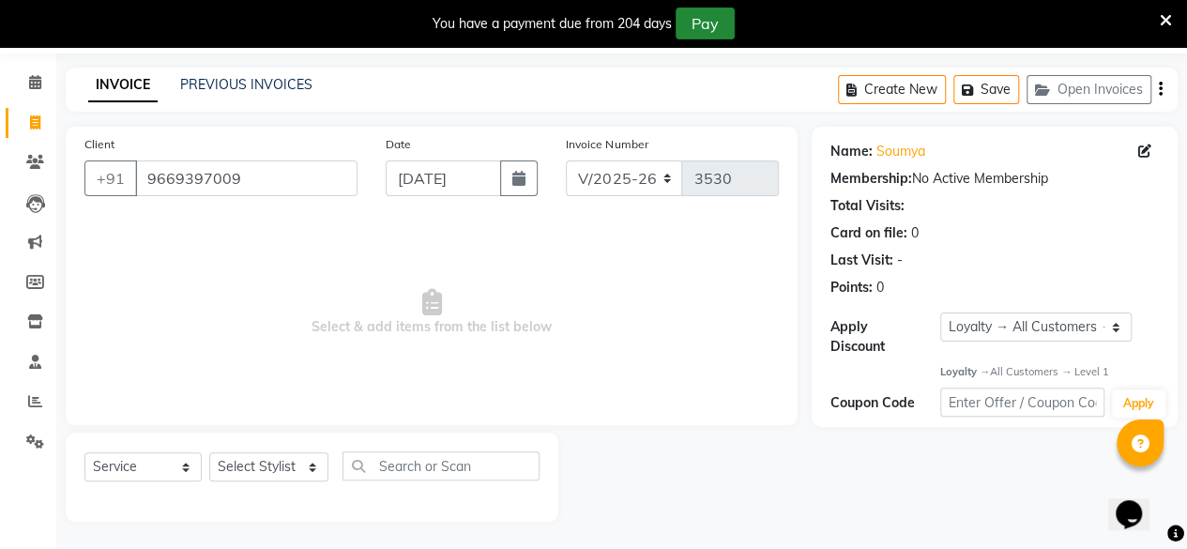
click at [730, 25] on button "Pay" at bounding box center [705, 24] width 59 height 32
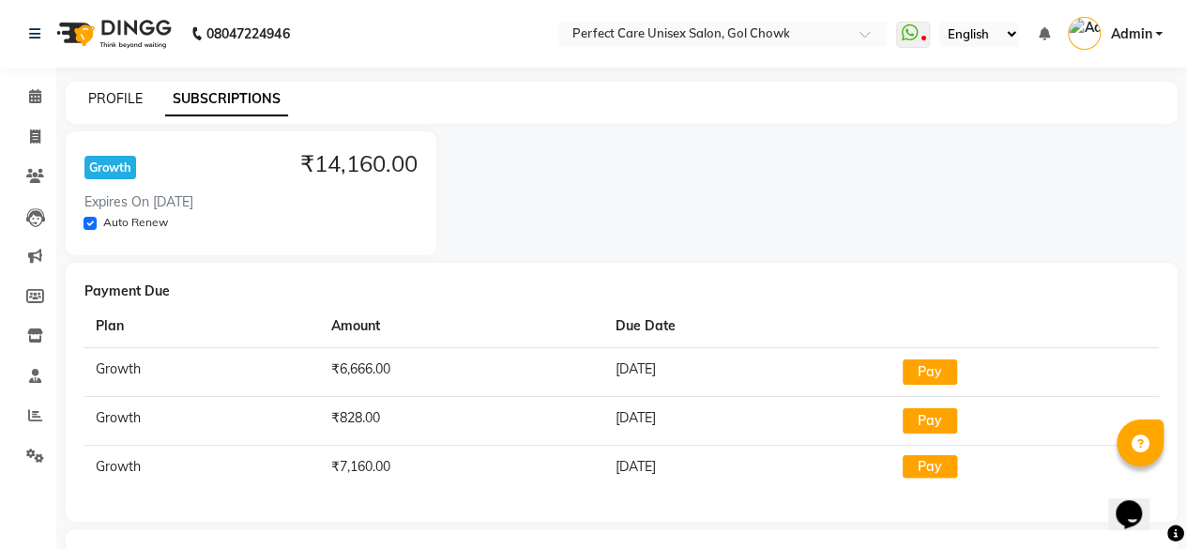
click at [103, 91] on link "PROFILE" at bounding box center [115, 98] width 54 height 17
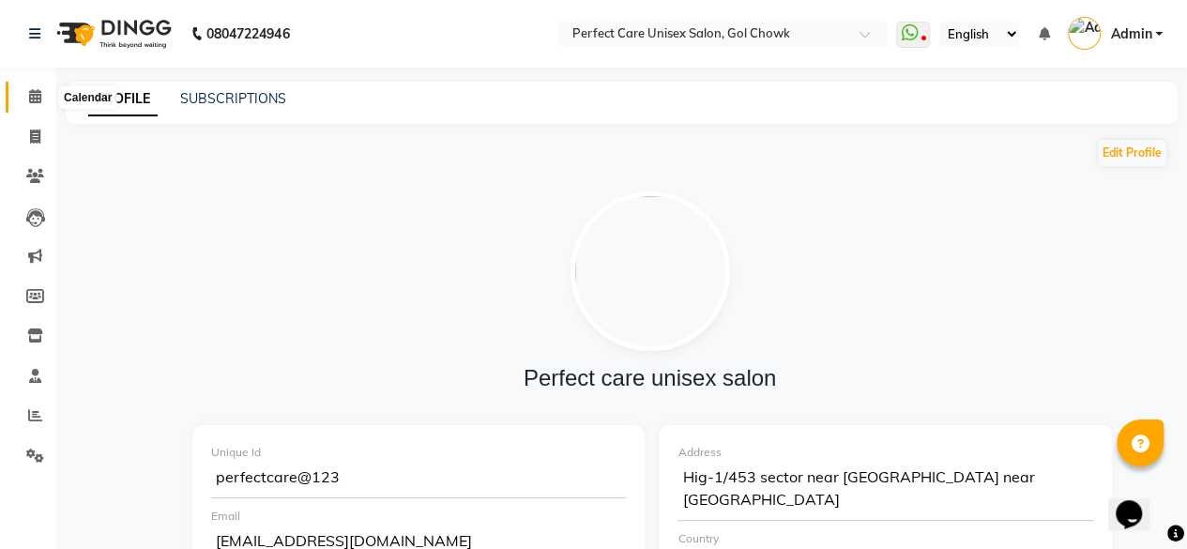
click at [32, 91] on icon at bounding box center [35, 96] width 12 height 14
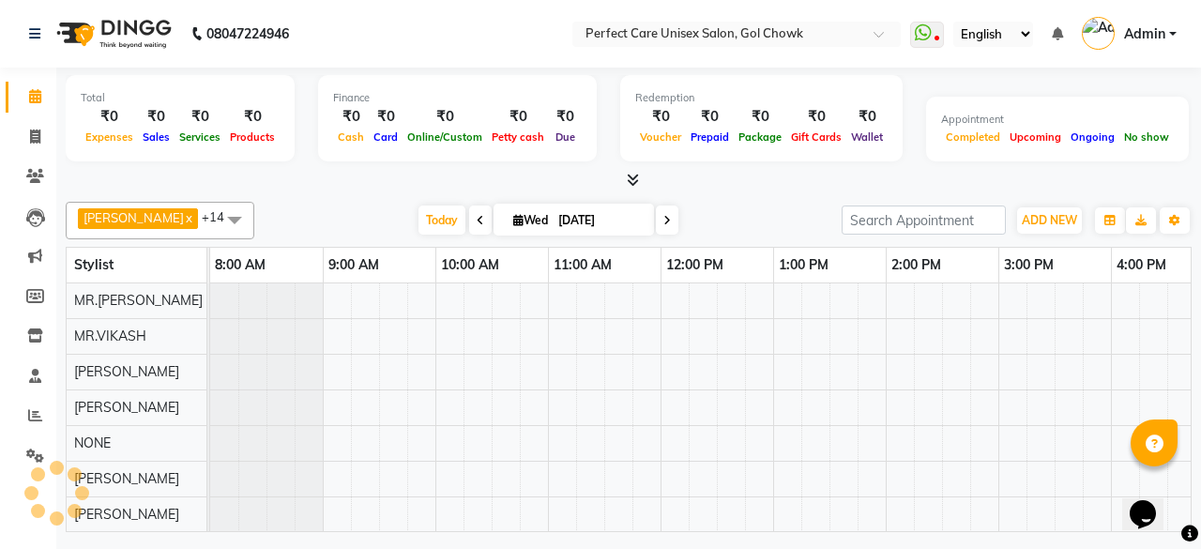
scroll to position [25, 0]
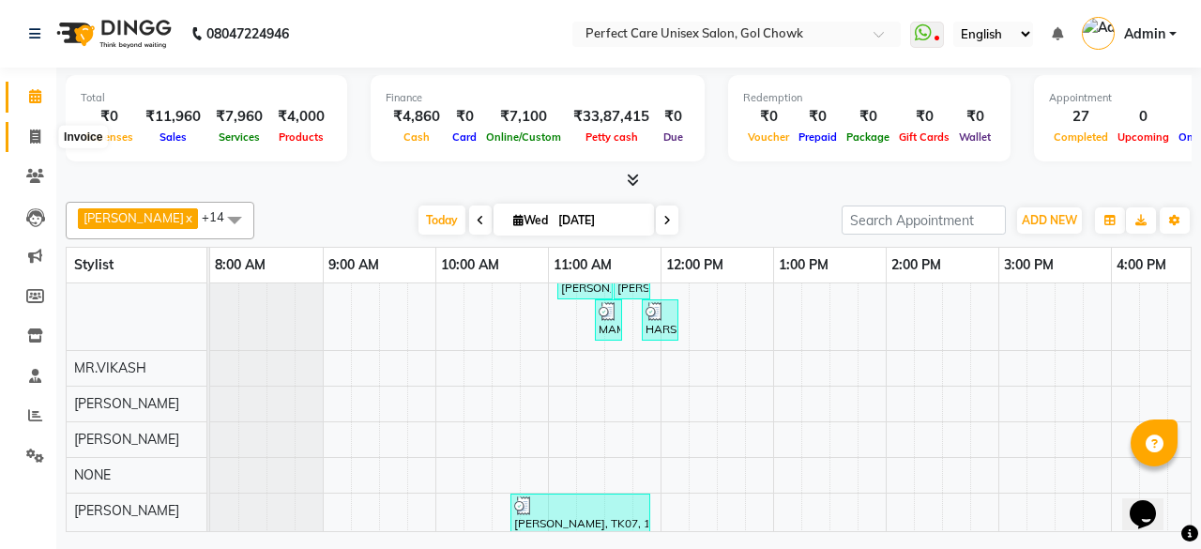
click at [34, 133] on icon at bounding box center [35, 137] width 10 height 14
select select "4751"
select select "service"
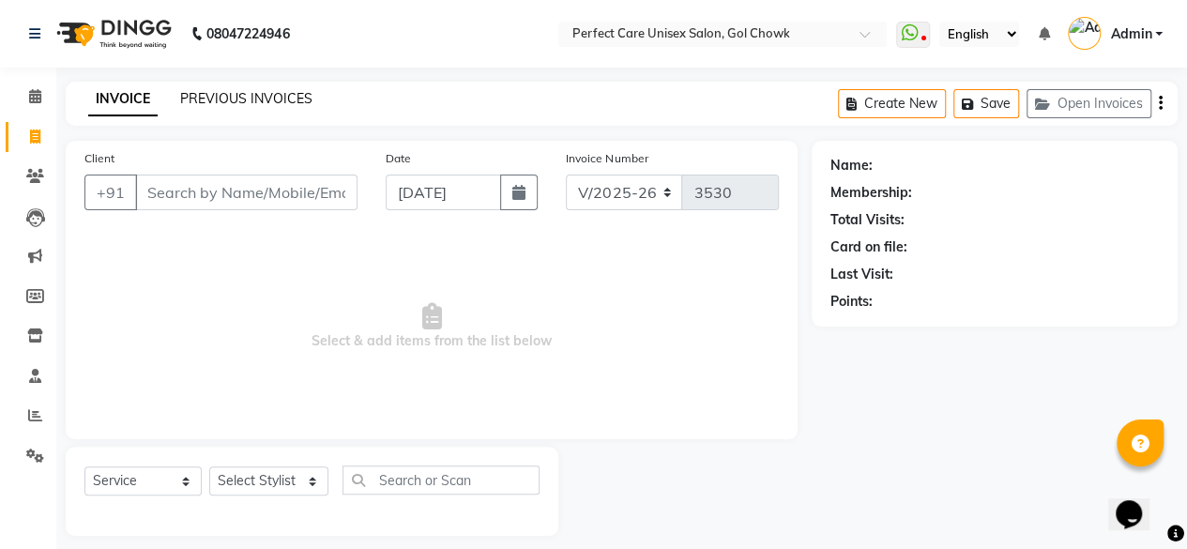
click at [203, 99] on link "PREVIOUS INVOICES" at bounding box center [246, 98] width 132 height 17
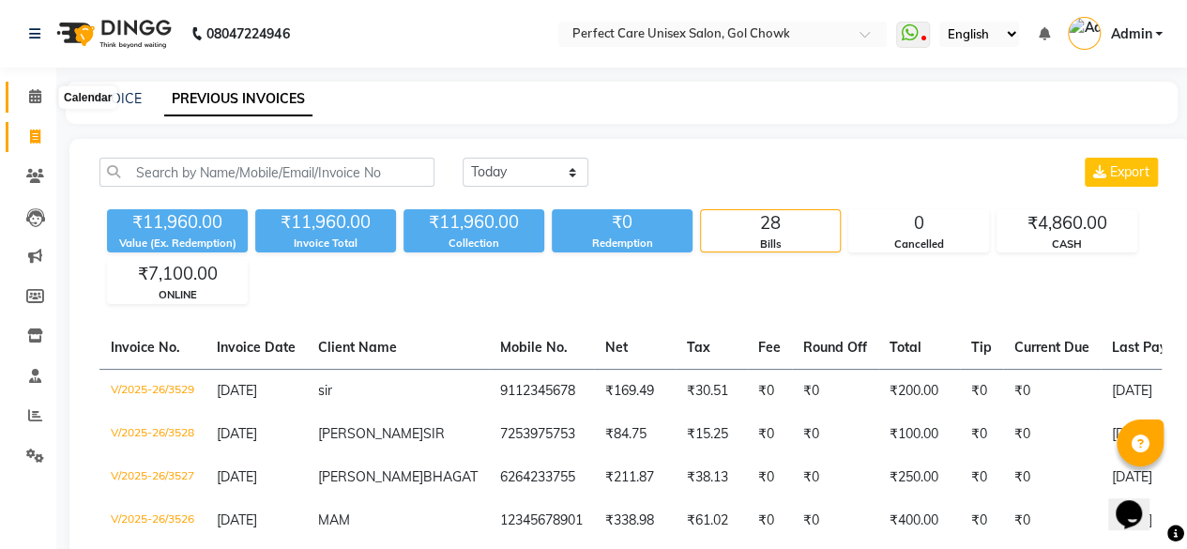
click at [32, 99] on icon at bounding box center [35, 96] width 12 height 14
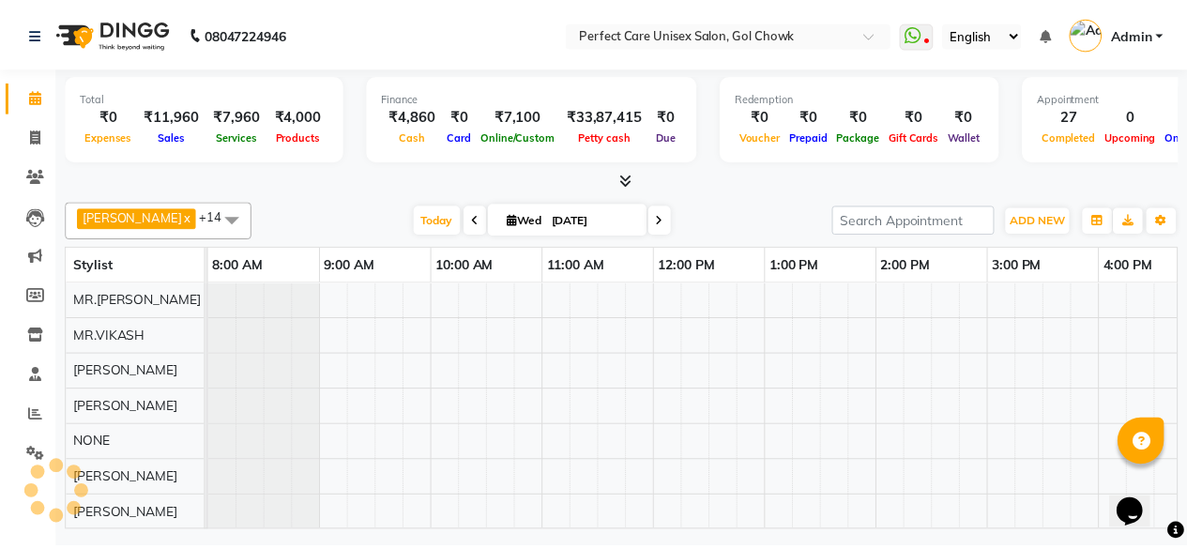
scroll to position [25, 0]
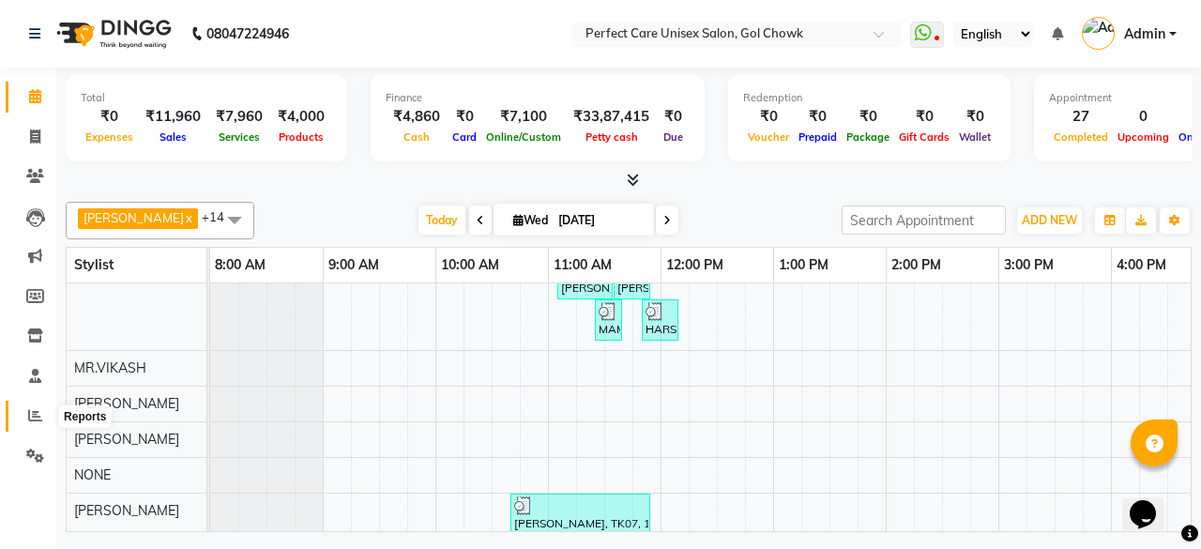
click at [34, 415] on icon at bounding box center [35, 415] width 14 height 14
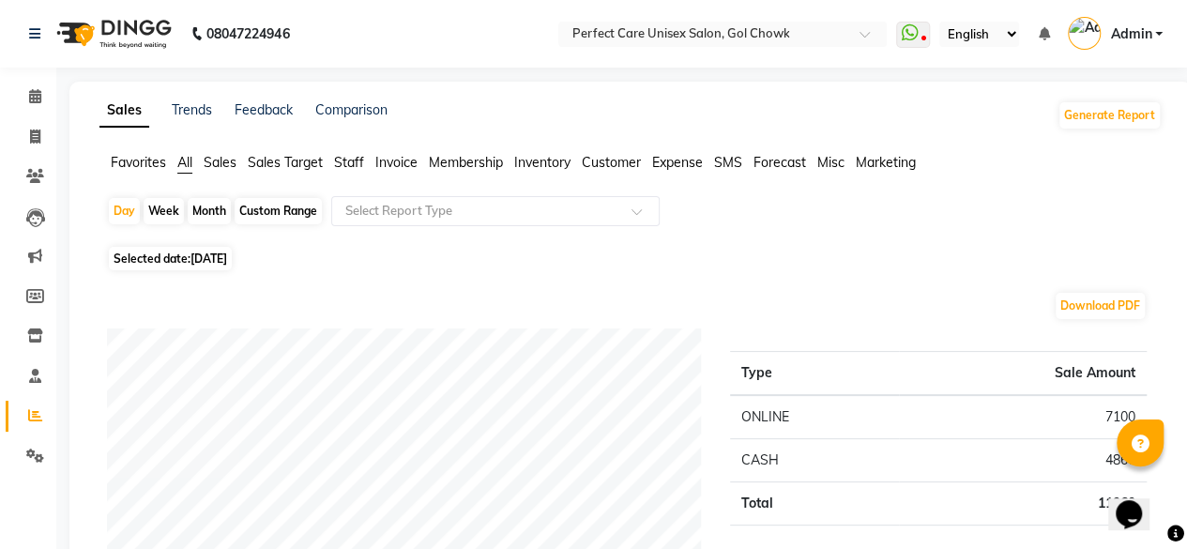
click at [207, 209] on div "Month" at bounding box center [209, 211] width 43 height 26
select select "9"
select select "2025"
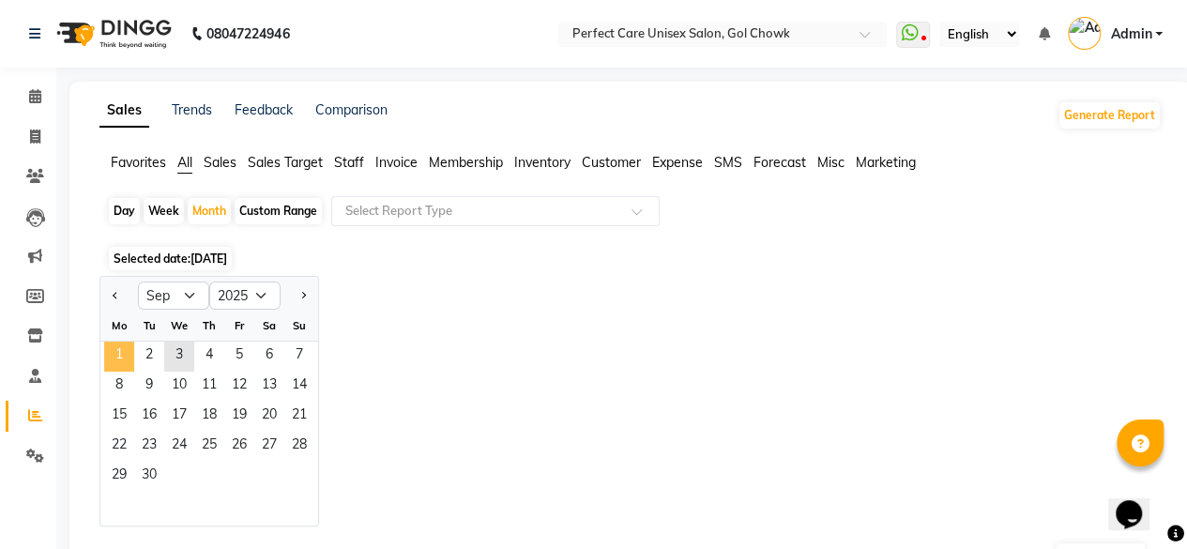
click at [131, 348] on span "1" at bounding box center [119, 357] width 30 height 30
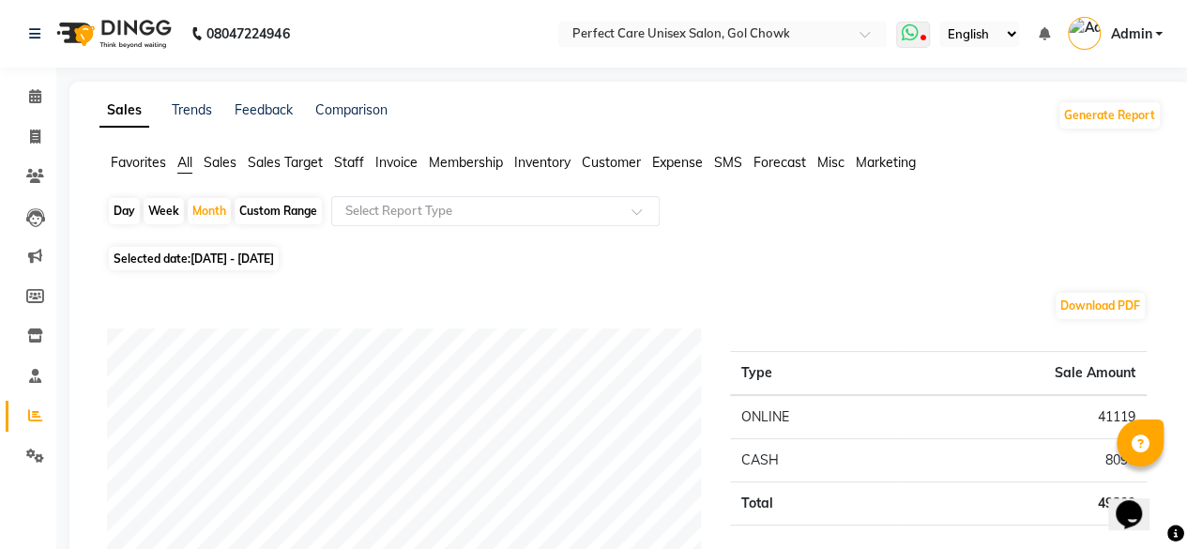
click at [910, 38] on icon at bounding box center [909, 32] width 17 height 19
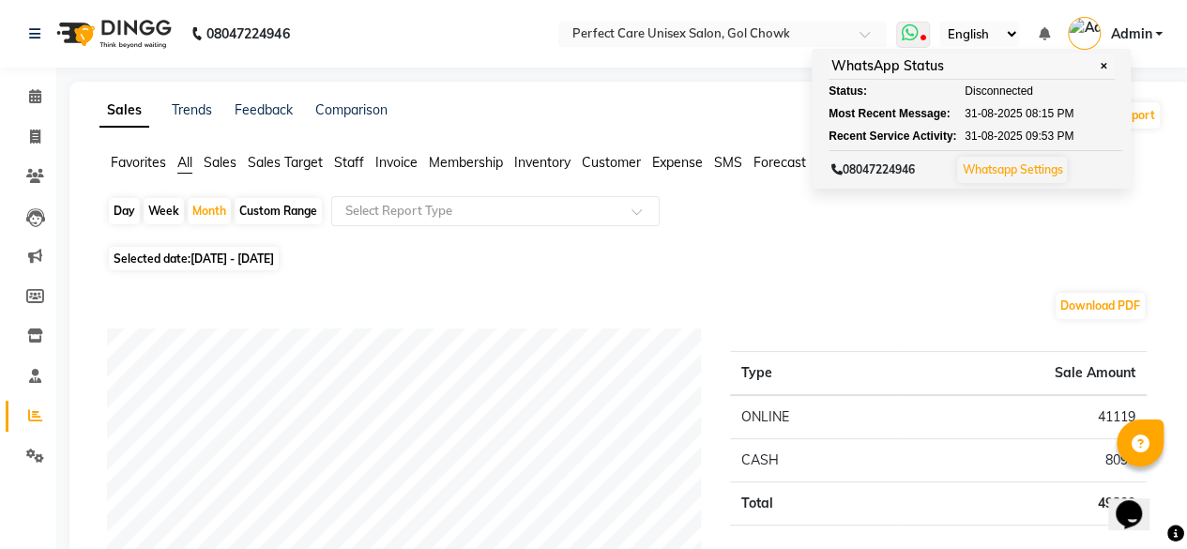
click at [1008, 166] on link "Whatsapp Settings" at bounding box center [1012, 169] width 100 height 14
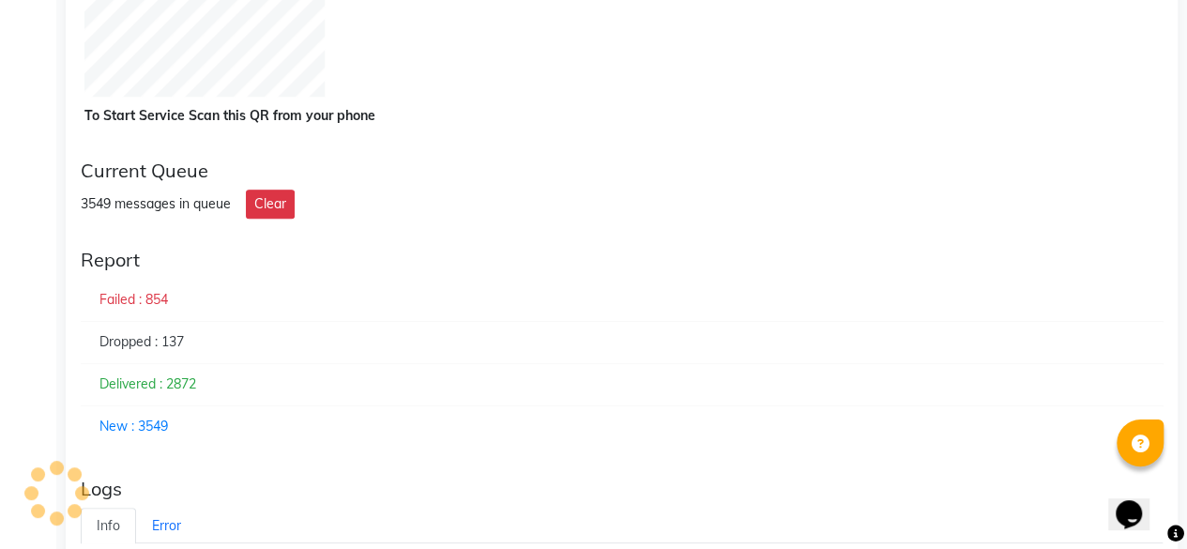
scroll to position [937, 0]
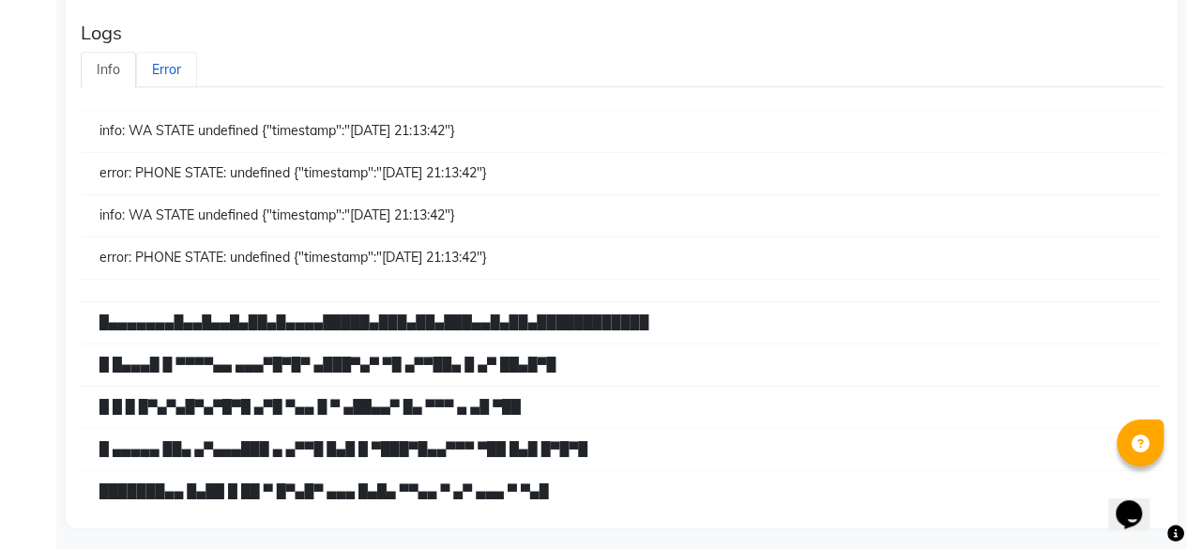
click at [161, 66] on link "Error" at bounding box center [166, 70] width 61 height 37
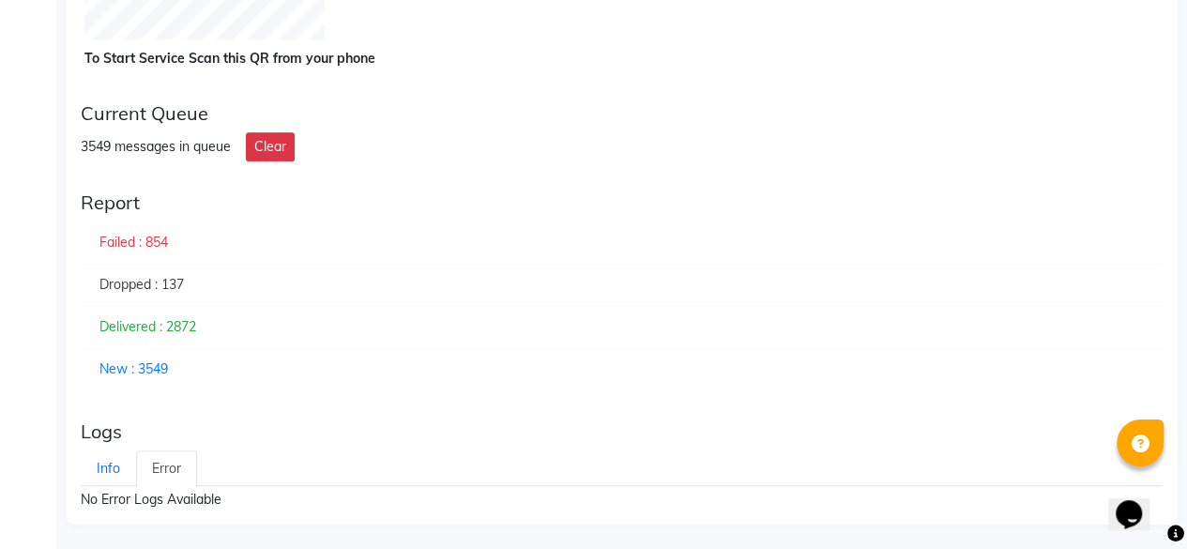
scroll to position [57, 0]
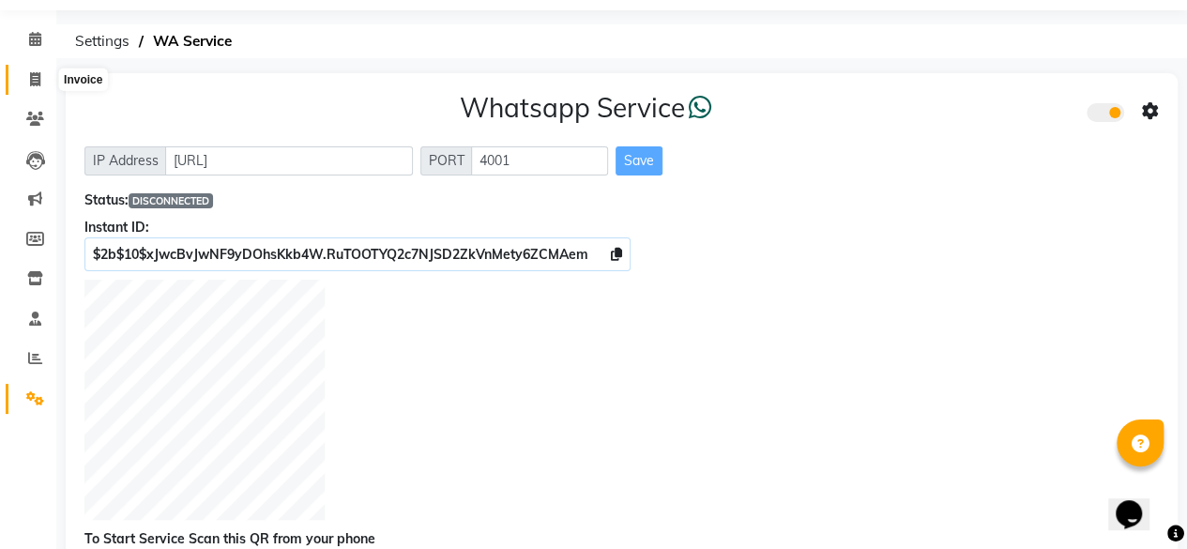
click at [38, 69] on span at bounding box center [35, 80] width 33 height 22
select select "service"
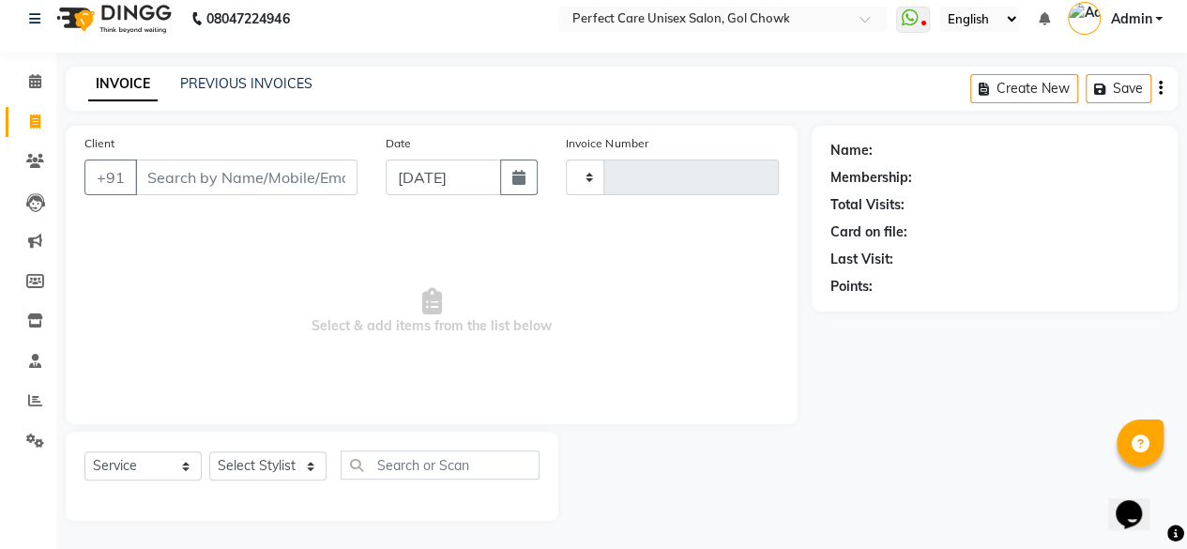
scroll to position [14, 0]
type input "3530"
select select "4751"
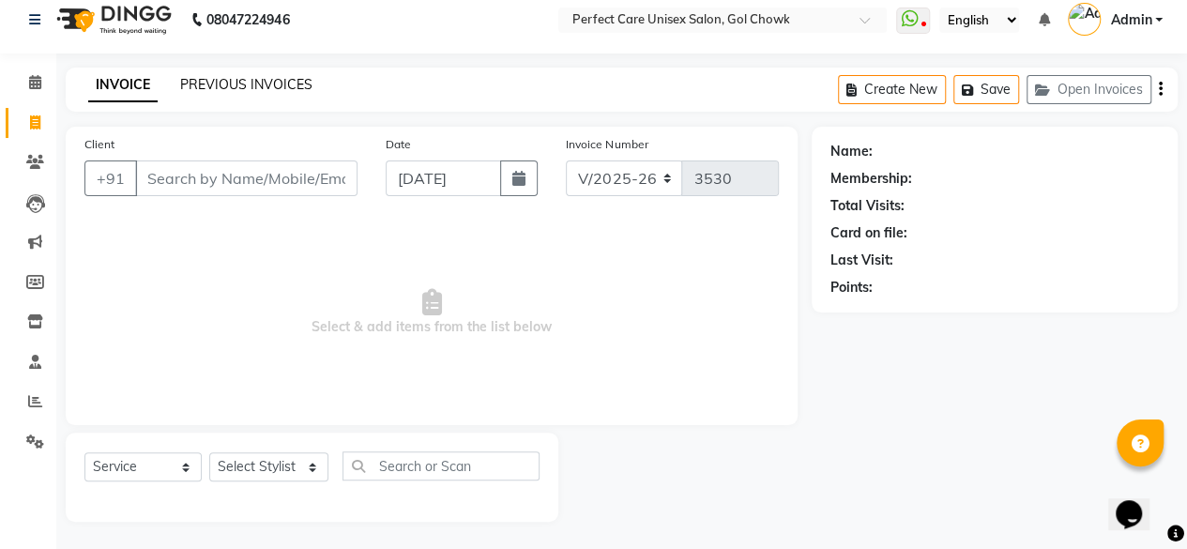
click at [216, 80] on link "PREVIOUS INVOICES" at bounding box center [246, 84] width 132 height 17
